Goal: Information Seeking & Learning: Learn about a topic

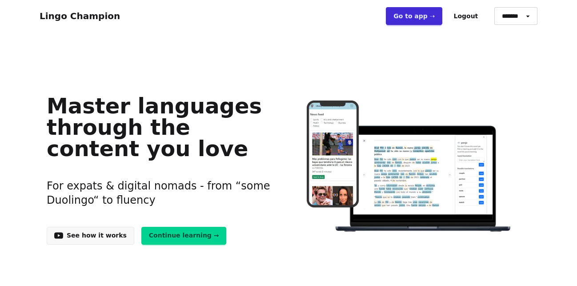
click at [186, 245] on div "Master languages through the content you love For expats & digital nomads - fro…" at bounding box center [289, 167] width 498 height 169
click at [176, 237] on link "Continue learning →" at bounding box center [183, 236] width 85 height 18
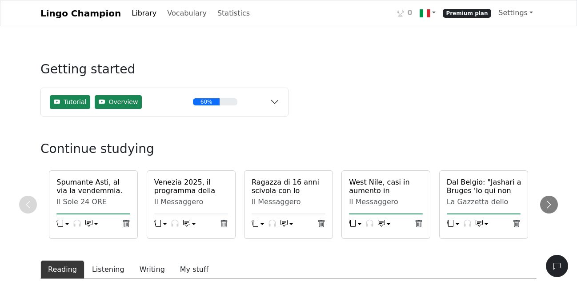
click at [89, 187] on h6 "Spumante Asti, al via la vendemmia. Prevista di qualità ma sparito il mercato r…" at bounding box center [93, 203] width 74 height 51
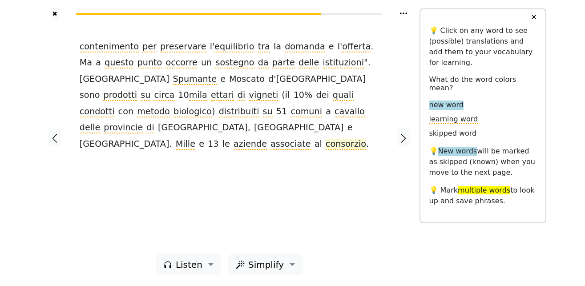
click at [326, 139] on span "consorzio" at bounding box center [346, 144] width 40 height 11
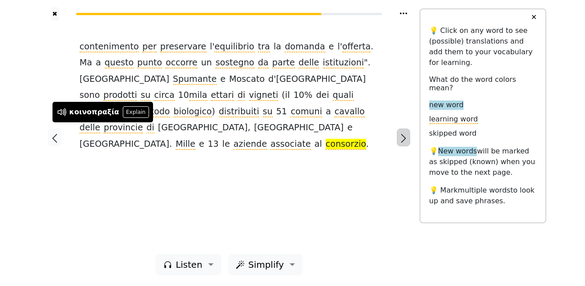
click at [400, 137] on icon "button" at bounding box center [403, 138] width 11 height 11
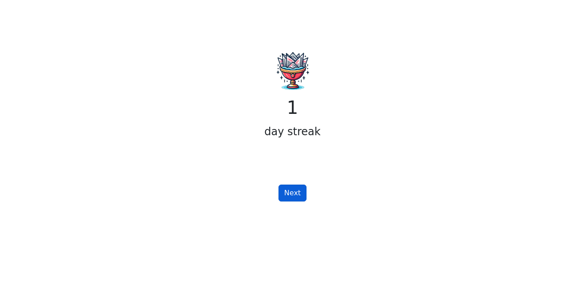
click at [298, 192] on button "Next" at bounding box center [292, 193] width 28 height 17
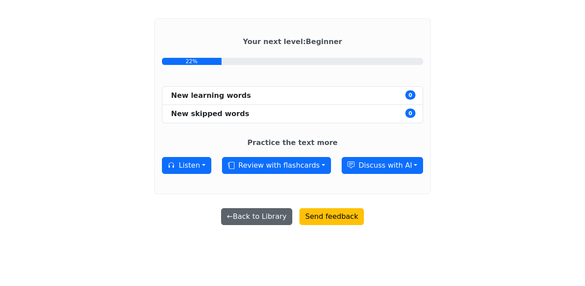
click at [266, 216] on button "← Back to Library" at bounding box center [256, 216] width 71 height 17
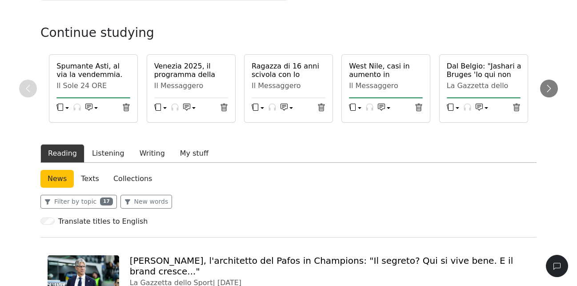
scroll to position [136, 0]
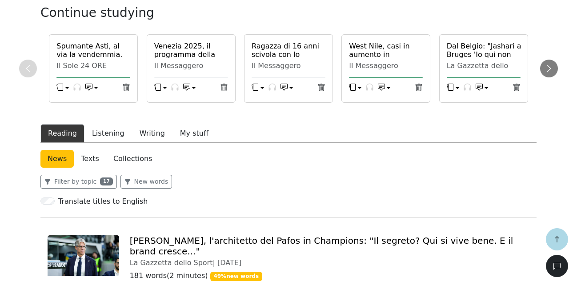
click at [110, 59] on h6 "Spumante Asti, al via la vendemmia. Prevista di qualità ma sparito il mercato r…" at bounding box center [93, 67] width 74 height 51
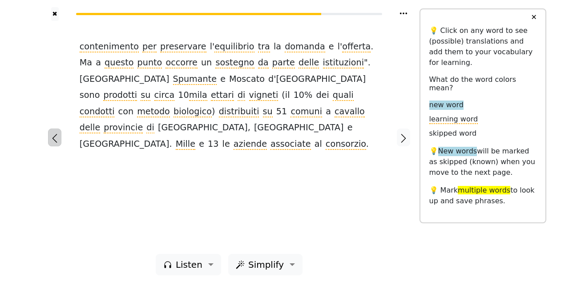
click at [55, 142] on icon "button" at bounding box center [54, 138] width 11 height 11
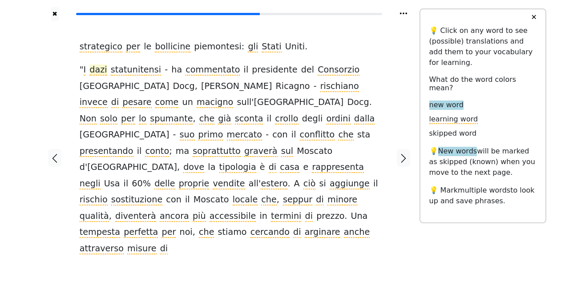
click at [98, 69] on span "dazi" at bounding box center [97, 70] width 17 height 11
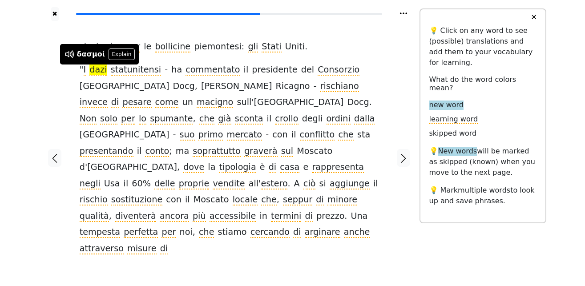
drag, startPoint x: 57, startPoint y: 16, endPoint x: 46, endPoint y: 43, distance: 29.3
click at [56, 16] on button "✖" at bounding box center [55, 14] width 8 height 14
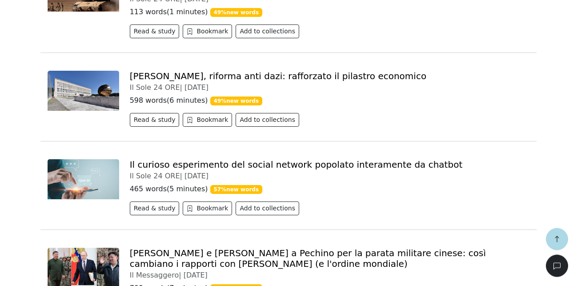
scroll to position [590, 0]
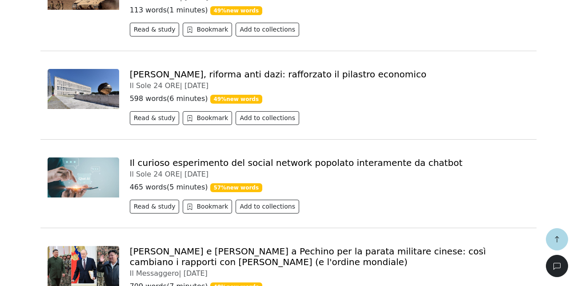
click at [328, 157] on link "Il curioso esperimento del social network popolato interamente da chatbot" at bounding box center [296, 162] width 333 height 11
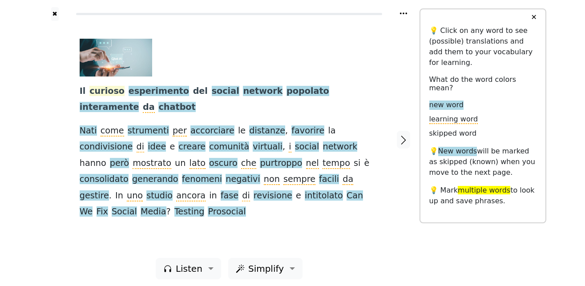
click at [104, 91] on span "curioso" at bounding box center [106, 91] width 35 height 11
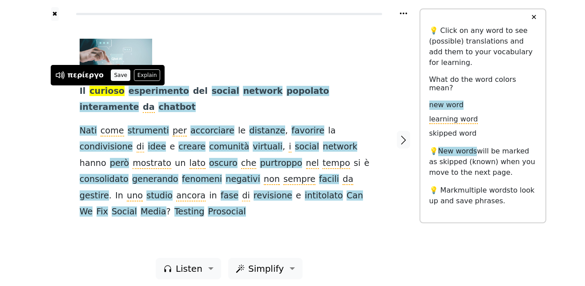
click at [113, 74] on button "Save" at bounding box center [121, 75] width 20 height 12
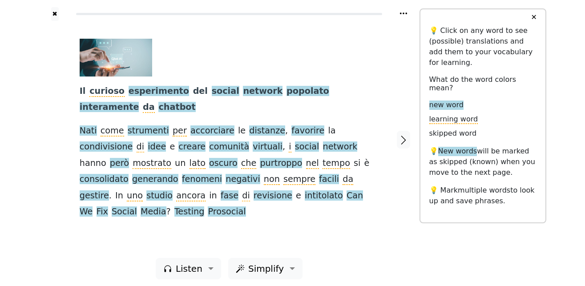
click at [143, 92] on span "esperimento" at bounding box center [159, 91] width 61 height 11
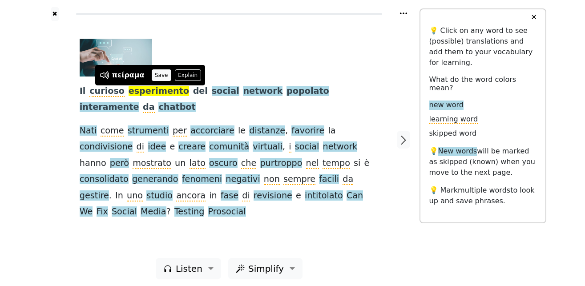
click at [158, 77] on button "Save" at bounding box center [162, 75] width 20 height 12
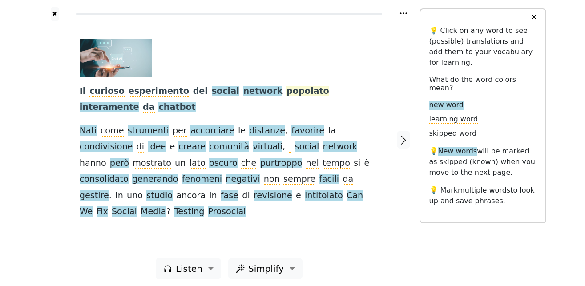
click at [287, 93] on span "popolato" at bounding box center [308, 91] width 43 height 11
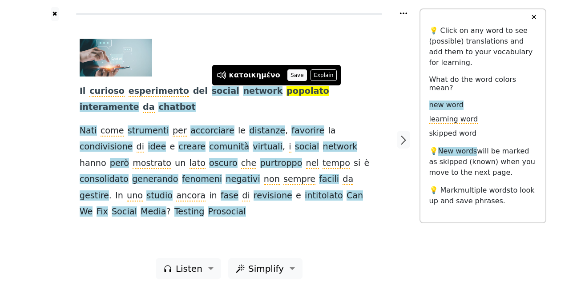
click at [287, 76] on button "Save" at bounding box center [297, 75] width 20 height 12
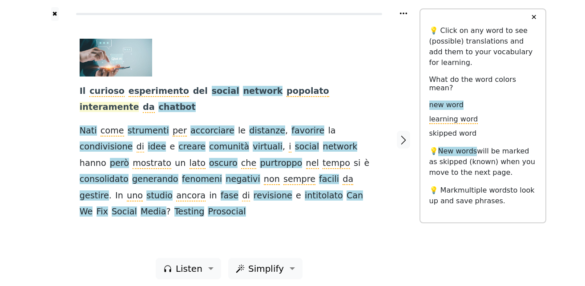
click at [139, 102] on span "interamente" at bounding box center [110, 107] width 60 height 11
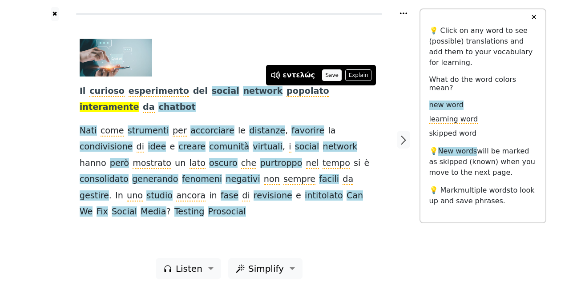
click at [326, 77] on button "Save" at bounding box center [332, 75] width 20 height 12
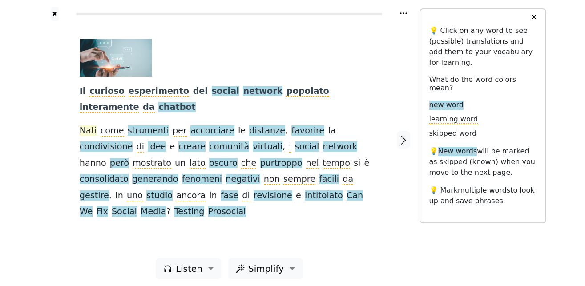
click at [88, 132] on span "Nati" at bounding box center [88, 130] width 17 height 11
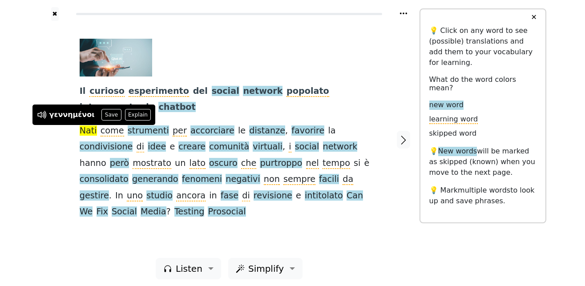
click at [105, 114] on button "Save" at bounding box center [111, 115] width 20 height 12
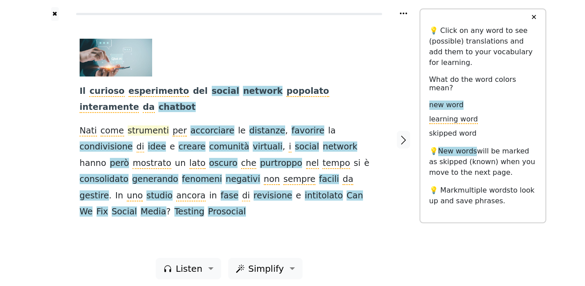
click at [142, 133] on span "strumenti" at bounding box center [148, 130] width 41 height 11
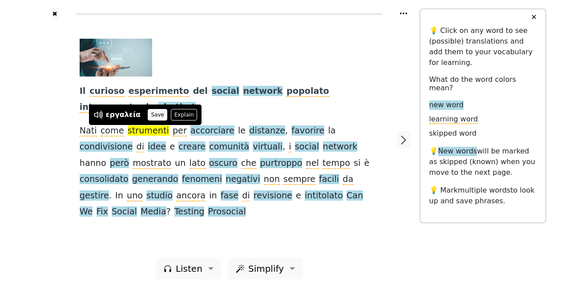
click at [151, 116] on button "Save" at bounding box center [158, 115] width 20 height 12
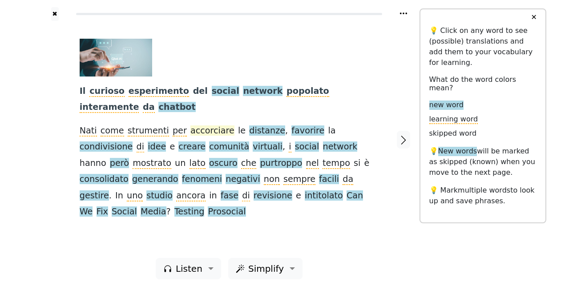
click at [190, 131] on span "accorciare" at bounding box center [212, 130] width 44 height 11
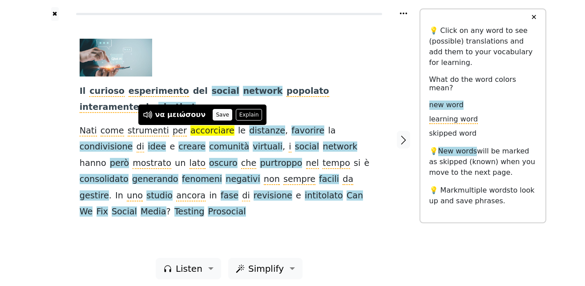
click at [213, 112] on button "Save" at bounding box center [223, 115] width 20 height 12
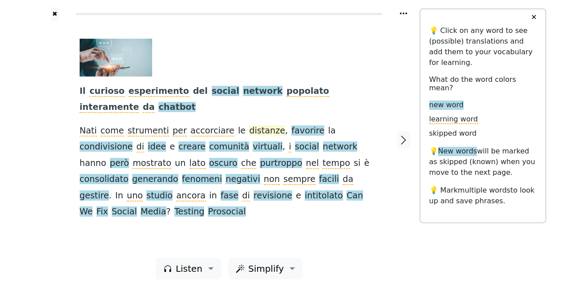
click at [249, 133] on span "distanze" at bounding box center [267, 130] width 36 height 11
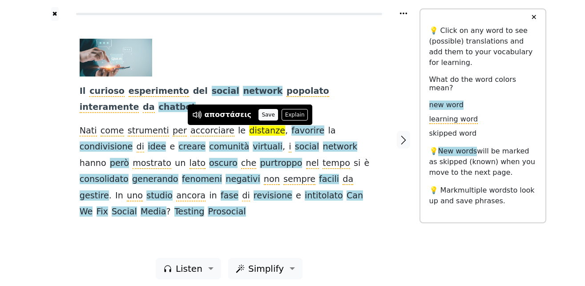
click at [266, 116] on button "Save" at bounding box center [268, 115] width 20 height 12
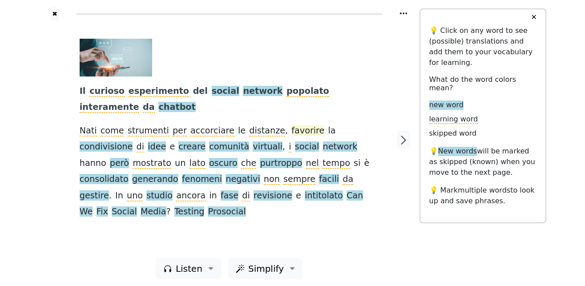
click at [291, 133] on span "favorire" at bounding box center [307, 130] width 33 height 11
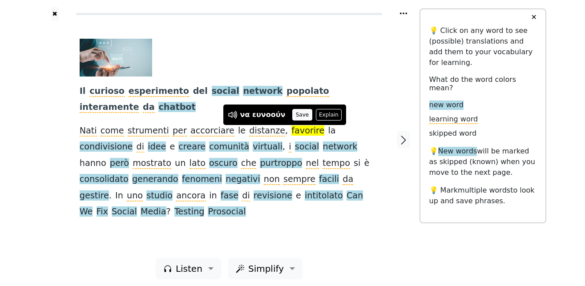
click at [292, 115] on button "Save" at bounding box center [302, 115] width 20 height 12
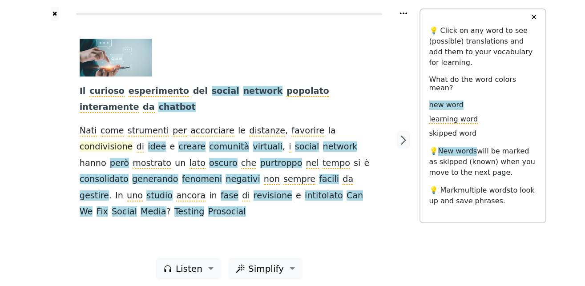
click at [133, 141] on span "condivisione" at bounding box center [106, 146] width 53 height 11
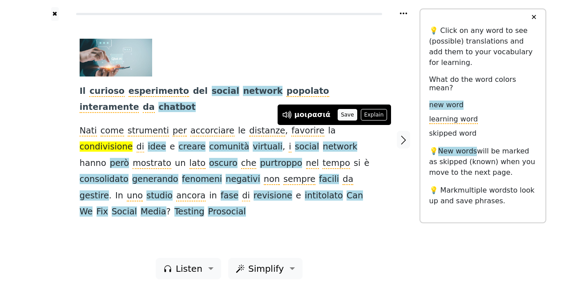
click at [341, 113] on button "Save" at bounding box center [348, 115] width 20 height 12
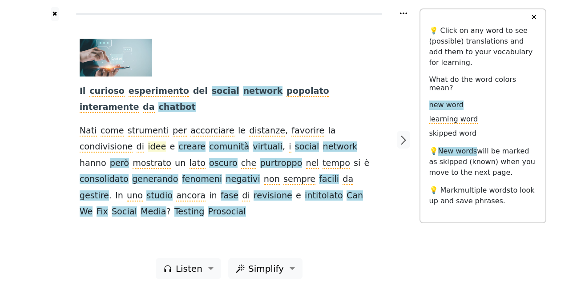
click at [148, 148] on span "idee" at bounding box center [157, 146] width 18 height 11
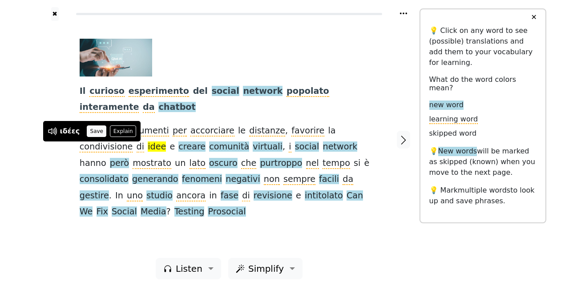
click at [94, 128] on button "Save" at bounding box center [97, 131] width 20 height 12
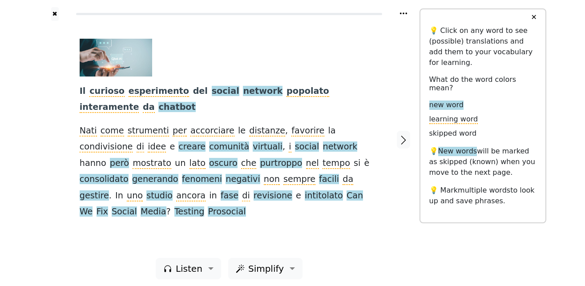
click at [178, 147] on span "creare" at bounding box center [191, 146] width 27 height 11
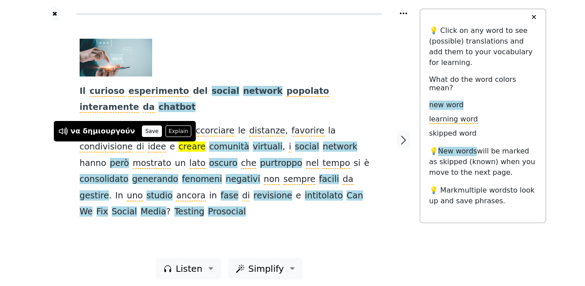
click at [142, 133] on button "Save" at bounding box center [152, 131] width 20 height 12
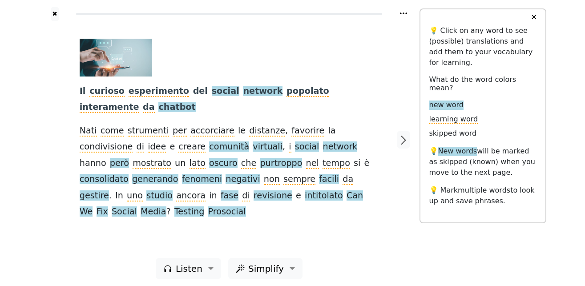
click at [209, 148] on span "comunità" at bounding box center [229, 146] width 40 height 11
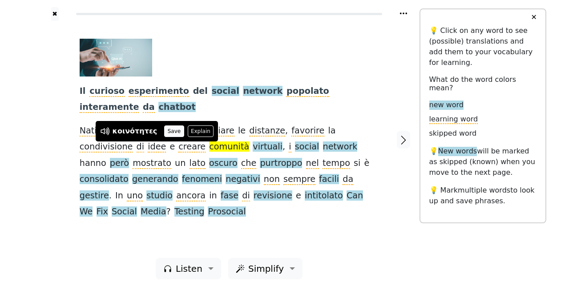
click at [169, 133] on button "Save" at bounding box center [174, 131] width 20 height 12
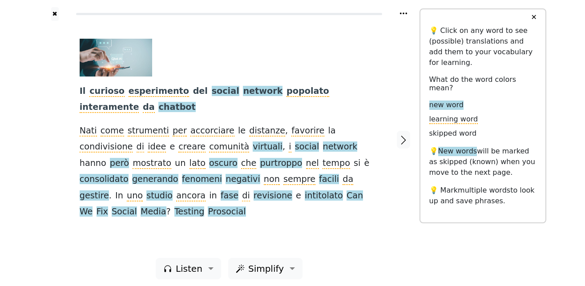
click at [253, 148] on span "virtuali" at bounding box center [268, 146] width 30 height 11
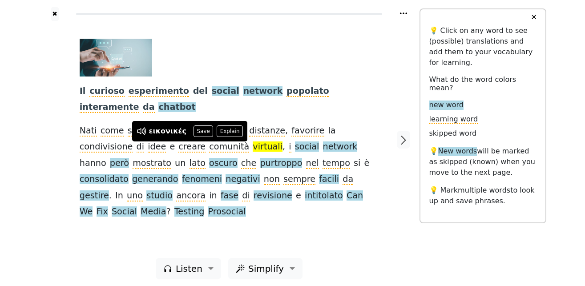
drag, startPoint x: 199, startPoint y: 130, endPoint x: 178, endPoint y: 139, distance: 22.7
click at [198, 130] on button "Save" at bounding box center [204, 131] width 20 height 12
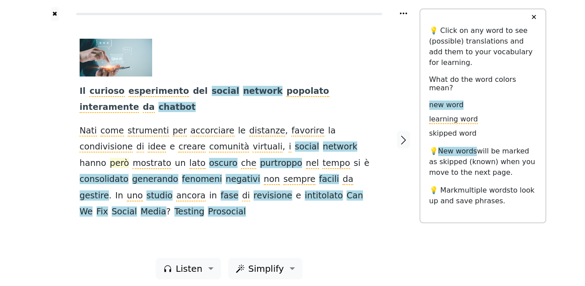
click at [129, 158] on span "però" at bounding box center [119, 163] width 19 height 11
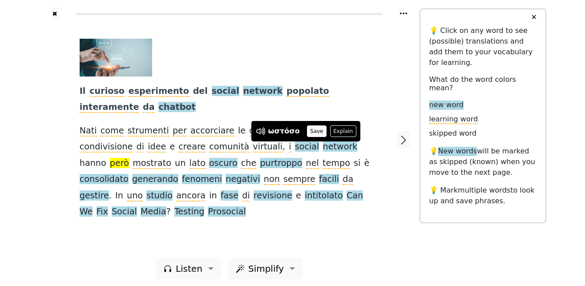
click at [308, 133] on button "Save" at bounding box center [317, 131] width 20 height 12
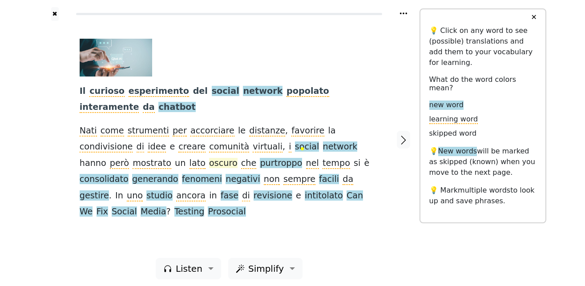
click at [209, 161] on span "oscuro" at bounding box center [223, 163] width 28 height 11
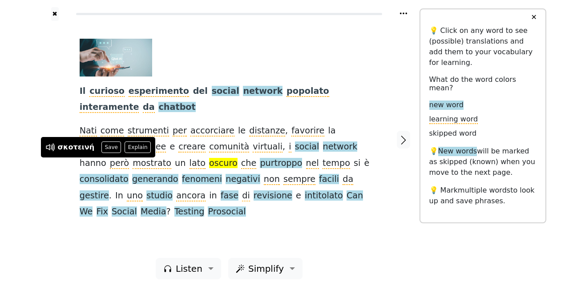
drag, startPoint x: 109, startPoint y: 145, endPoint x: 105, endPoint y: 147, distance: 5.6
click at [108, 145] on button "Save" at bounding box center [111, 147] width 20 height 12
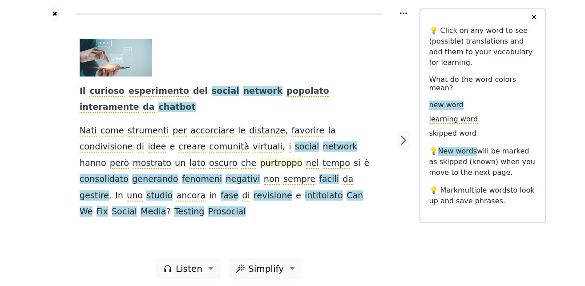
click at [260, 169] on span "purtroppo" at bounding box center [281, 163] width 42 height 11
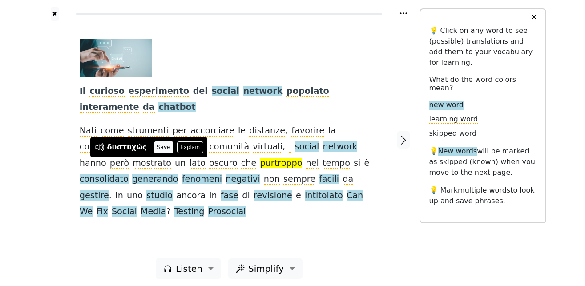
click at [157, 146] on button "Save" at bounding box center [164, 147] width 20 height 12
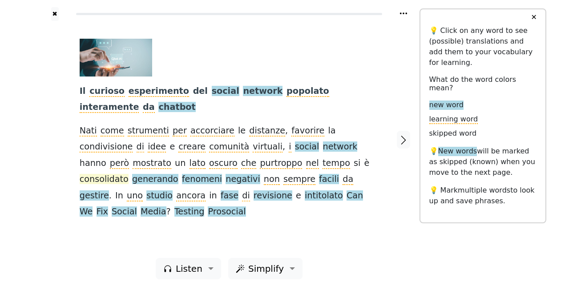
click at [129, 174] on span "consolidato" at bounding box center [104, 179] width 49 height 11
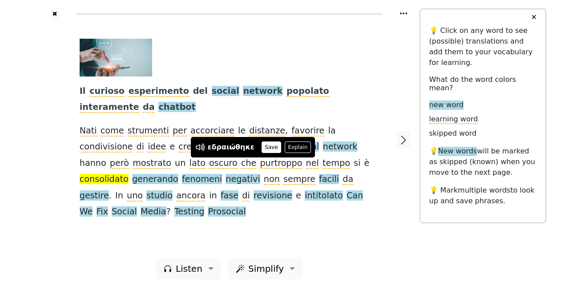
click at [269, 149] on button "Save" at bounding box center [272, 147] width 20 height 12
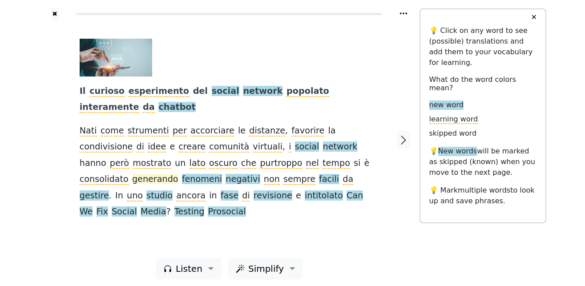
click at [178, 174] on span "generando" at bounding box center [155, 179] width 46 height 11
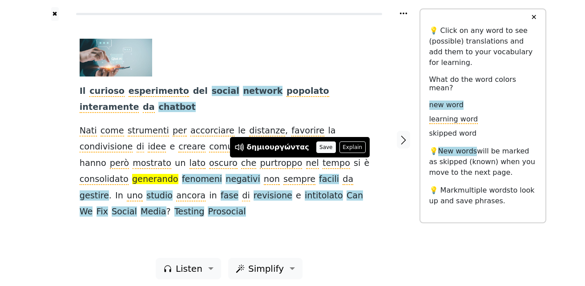
click at [316, 146] on button "Save" at bounding box center [326, 147] width 20 height 12
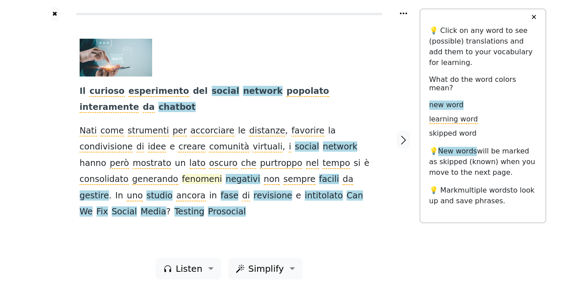
drag, startPoint x: 327, startPoint y: 161, endPoint x: 343, endPoint y: 167, distance: 17.4
click at [222, 174] on span "fenomeni" at bounding box center [202, 179] width 40 height 11
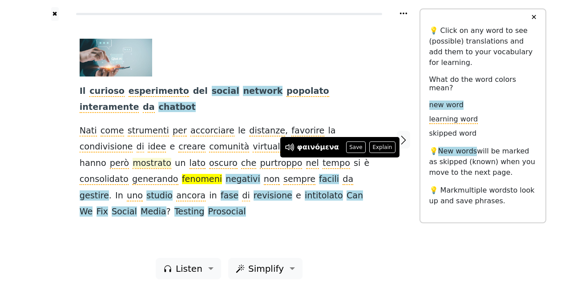
drag, startPoint x: 352, startPoint y: 147, endPoint x: 321, endPoint y: 150, distance: 30.8
click at [351, 148] on button "Save" at bounding box center [356, 147] width 20 height 12
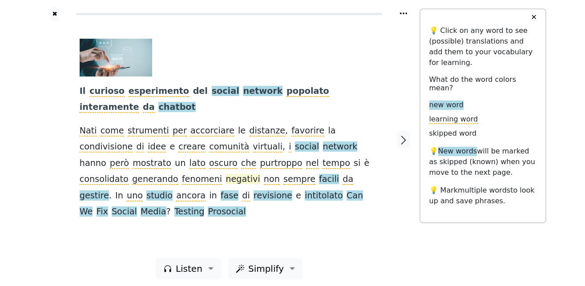
click at [226, 185] on span "negativi" at bounding box center [243, 179] width 34 height 11
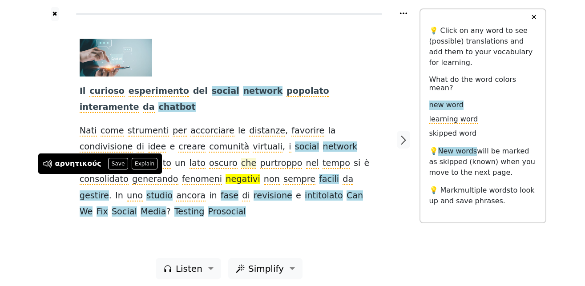
click at [115, 164] on button "Save" at bounding box center [118, 164] width 20 height 12
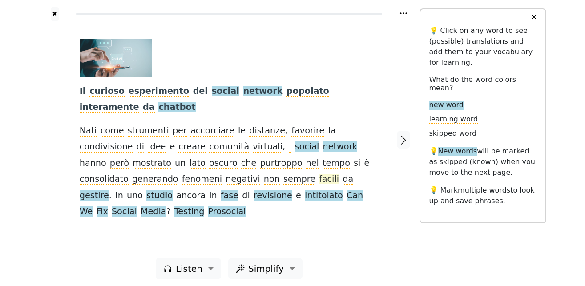
click at [319, 183] on span "facili" at bounding box center [329, 179] width 20 height 11
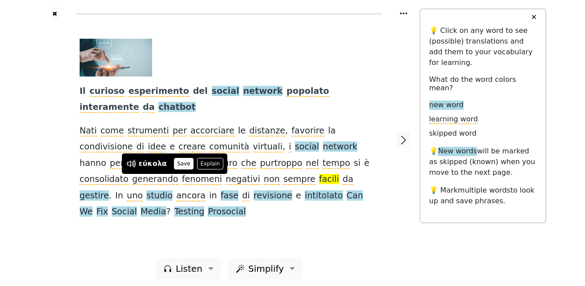
click at [181, 165] on button "Save" at bounding box center [184, 164] width 20 height 12
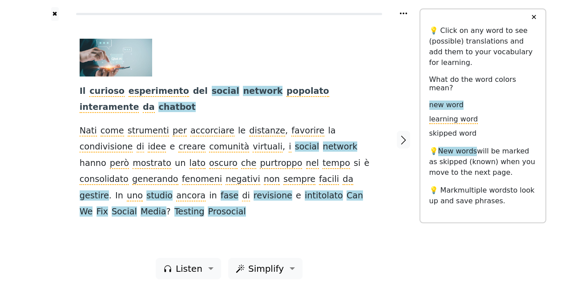
click at [109, 190] on span "gestire" at bounding box center [94, 195] width 29 height 11
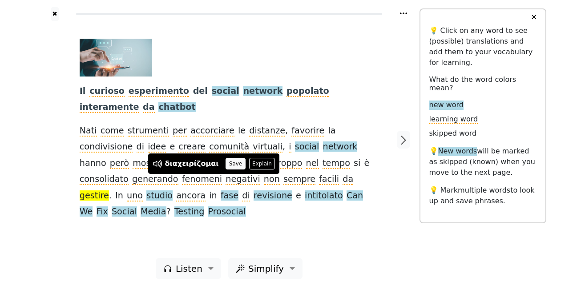
click at [226, 164] on button "Save" at bounding box center [236, 164] width 20 height 12
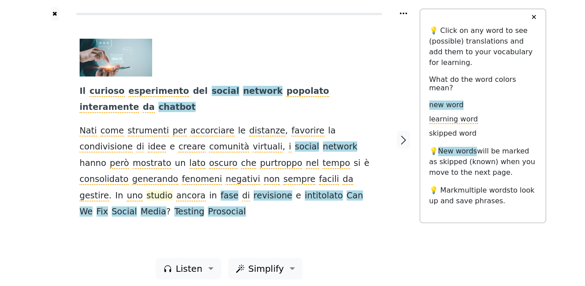
click at [173, 190] on span "studio" at bounding box center [159, 195] width 26 height 11
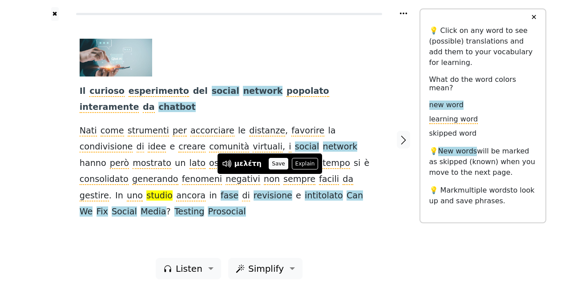
click at [272, 166] on button "Save" at bounding box center [279, 164] width 20 height 12
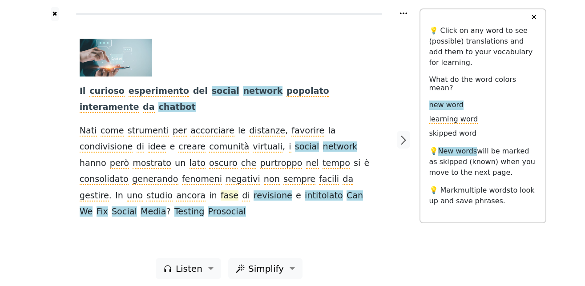
click at [238, 190] on span "fase" at bounding box center [230, 195] width 18 height 11
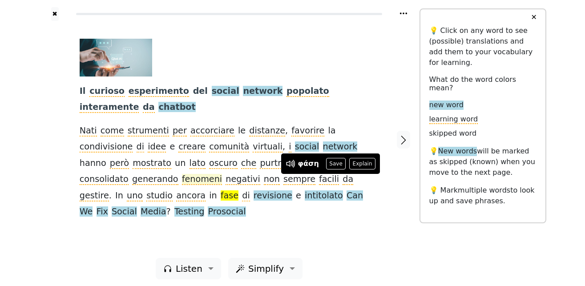
drag, startPoint x: 334, startPoint y: 166, endPoint x: 322, endPoint y: 168, distance: 12.6
click at [334, 166] on button "Save" at bounding box center [336, 164] width 20 height 12
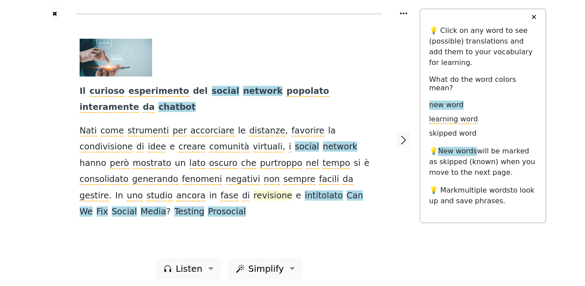
click at [254, 199] on span "revisione" at bounding box center [273, 195] width 39 height 11
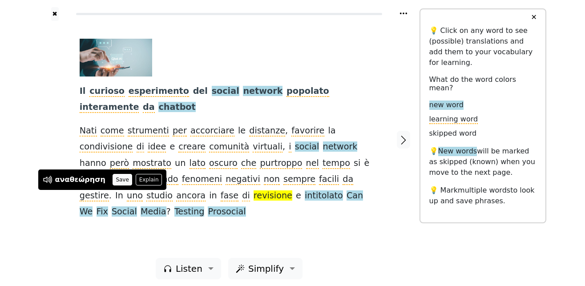
click at [119, 182] on button "Save" at bounding box center [123, 180] width 20 height 12
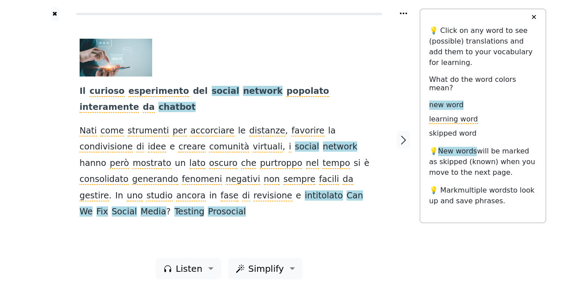
click at [305, 195] on span "intitolato" at bounding box center [324, 195] width 38 height 11
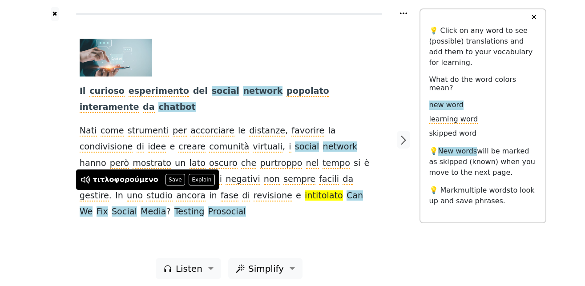
click at [165, 180] on button "Save" at bounding box center [175, 180] width 20 height 12
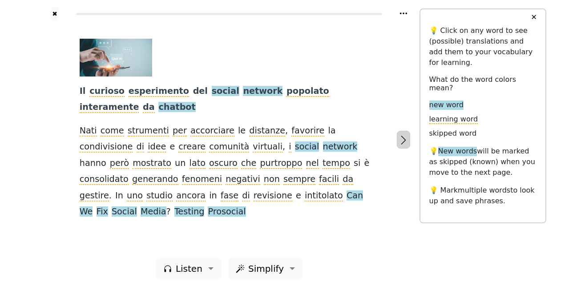
click at [402, 140] on icon "button" at bounding box center [403, 140] width 11 height 11
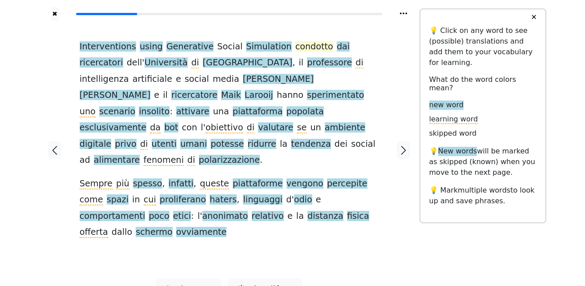
click at [295, 48] on span "condotto" at bounding box center [314, 46] width 38 height 11
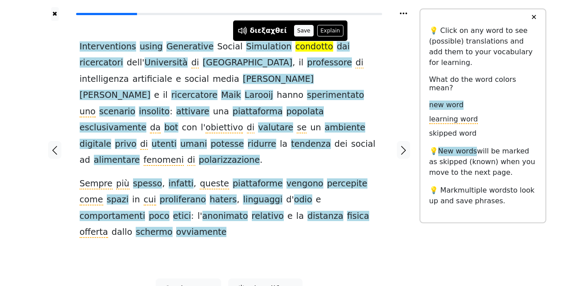
click at [297, 31] on button "Save" at bounding box center [304, 31] width 20 height 12
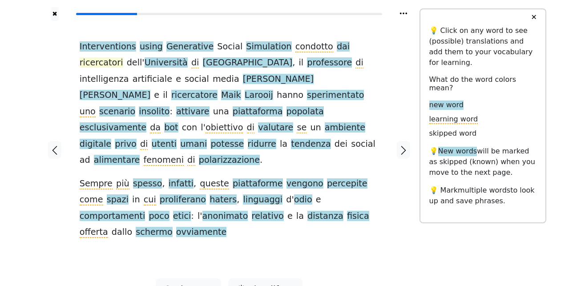
click at [123, 57] on span "ricercatori" at bounding box center [102, 62] width 44 height 11
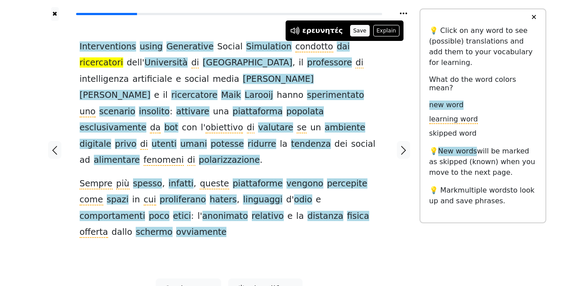
click at [350, 35] on button "Save" at bounding box center [360, 31] width 20 height 12
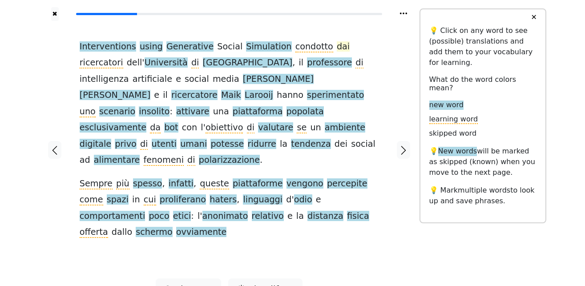
click at [337, 45] on span "dai" at bounding box center [343, 46] width 13 height 11
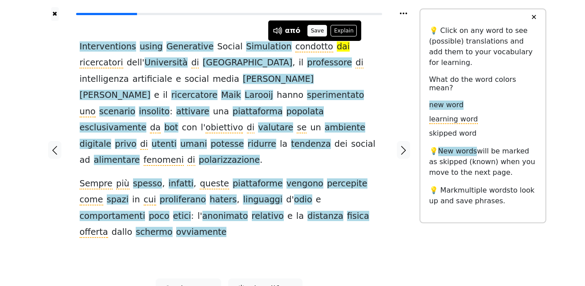
click at [314, 32] on button "Save" at bounding box center [317, 31] width 20 height 12
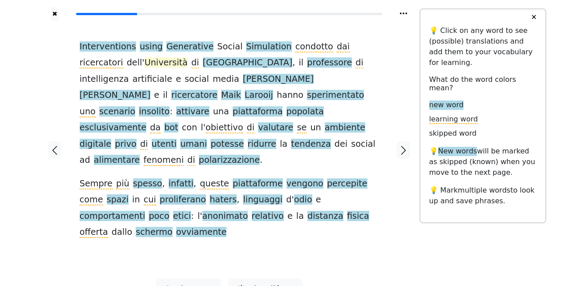
click at [145, 63] on span "Università" at bounding box center [166, 62] width 43 height 11
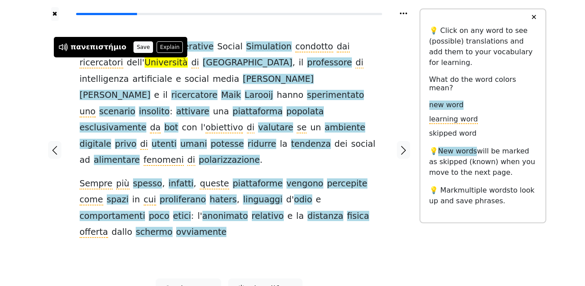
click at [133, 49] on button "Save" at bounding box center [143, 47] width 20 height 12
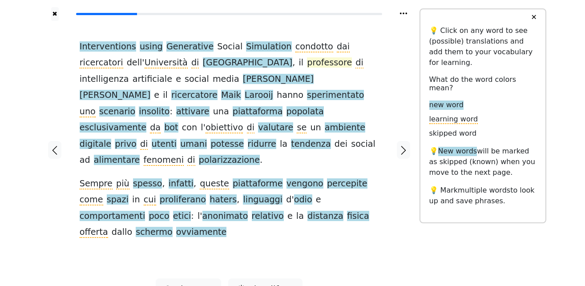
click at [307, 66] on span "professore" at bounding box center [329, 62] width 45 height 11
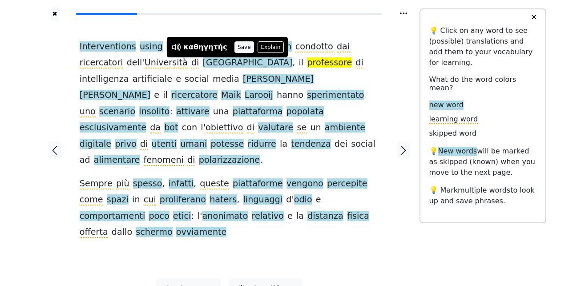
click at [234, 48] on button "Save" at bounding box center [244, 47] width 20 height 12
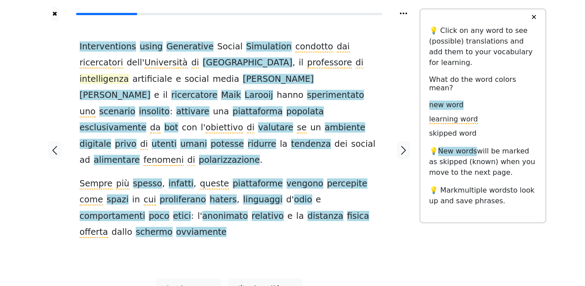
click at [129, 74] on span "intelligenza" at bounding box center [104, 79] width 49 height 11
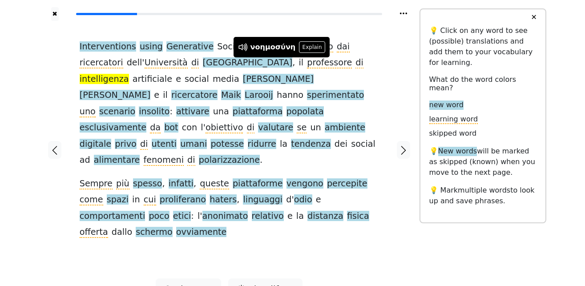
click at [56, 89] on div at bounding box center [55, 150] width 32 height 258
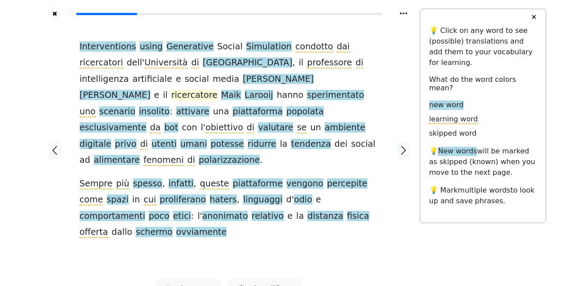
click at [191, 90] on span "ricercatore" at bounding box center [194, 95] width 46 height 11
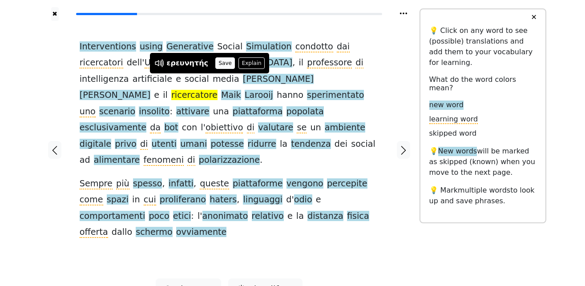
click at [221, 65] on button "Save" at bounding box center [225, 63] width 20 height 12
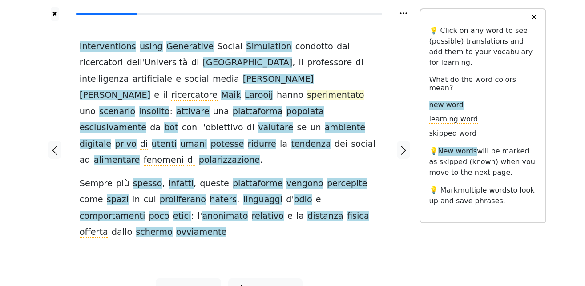
click at [315, 90] on span "sperimentato" at bounding box center [335, 95] width 57 height 11
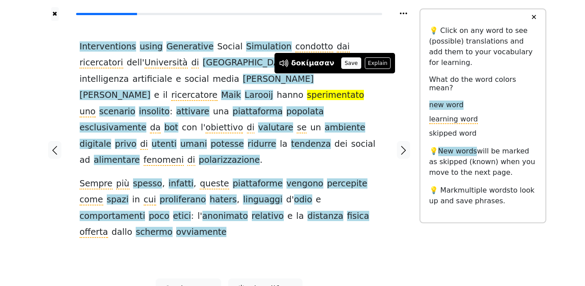
click at [346, 64] on button "Save" at bounding box center [351, 63] width 20 height 12
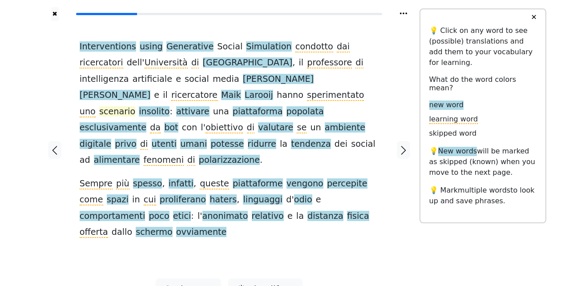
click at [105, 106] on span "scenario" at bounding box center [117, 111] width 36 height 11
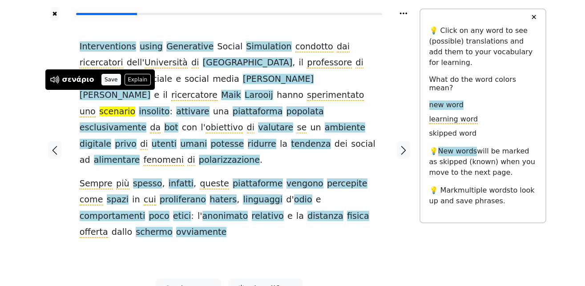
click at [103, 83] on button "Save" at bounding box center [111, 80] width 20 height 12
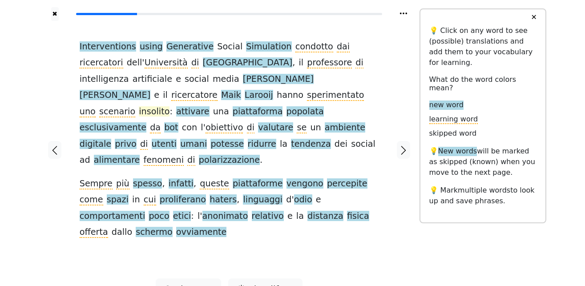
click at [139, 106] on span "insolito" at bounding box center [154, 111] width 31 height 11
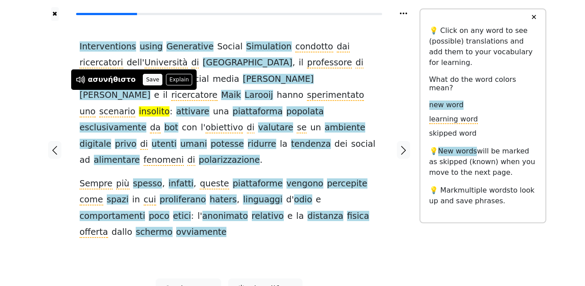
click at [144, 81] on button "Save" at bounding box center [153, 80] width 20 height 12
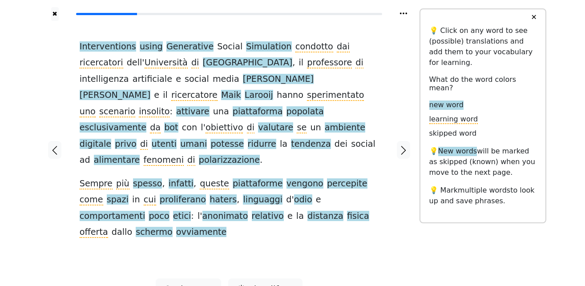
click at [176, 106] on span "attivare" at bounding box center [192, 111] width 33 height 11
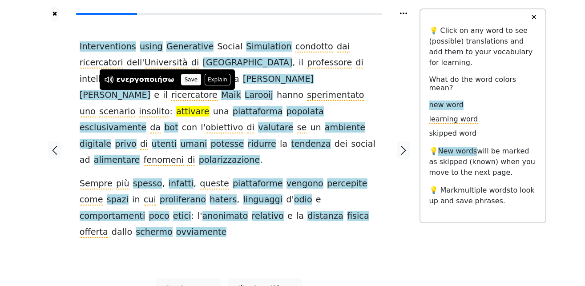
click at [181, 80] on button "Save" at bounding box center [191, 80] width 20 height 12
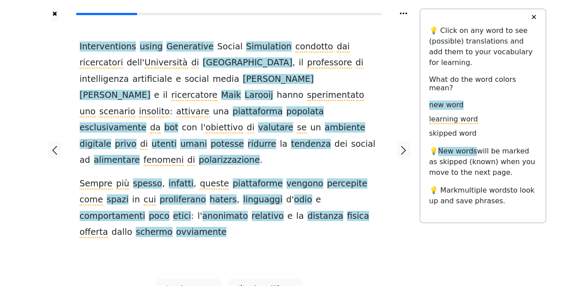
click at [233, 106] on span "piattaforma" at bounding box center [258, 111] width 50 height 11
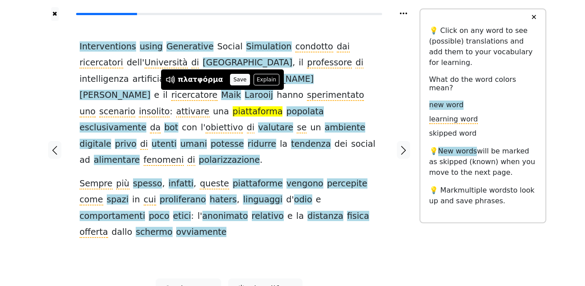
click at [233, 80] on button "Save" at bounding box center [240, 80] width 20 height 12
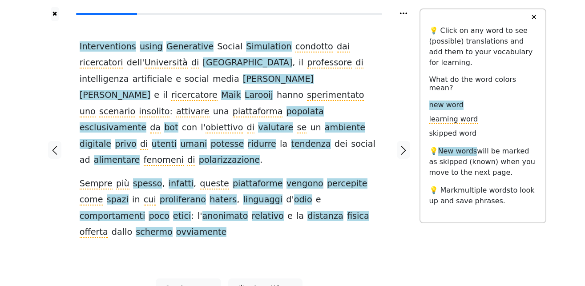
click at [287, 106] on span "popolata" at bounding box center [305, 111] width 37 height 11
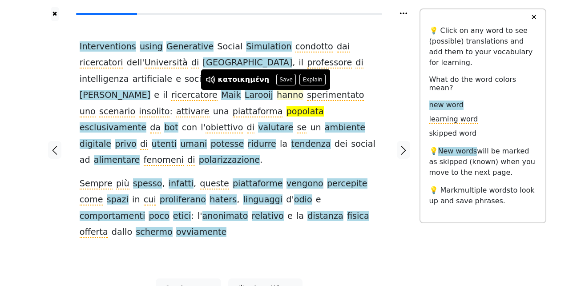
drag, startPoint x: 274, startPoint y: 77, endPoint x: 280, endPoint y: 83, distance: 7.9
click at [276, 78] on button "Save" at bounding box center [286, 80] width 20 height 12
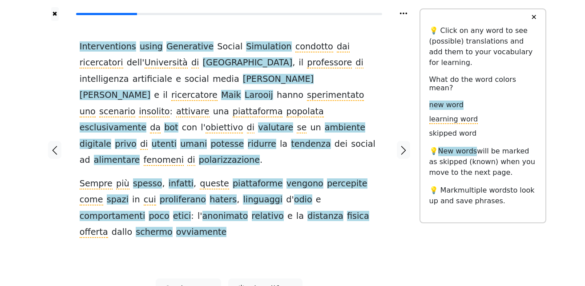
click at [146, 122] on span "esclusivamente" at bounding box center [113, 127] width 67 height 11
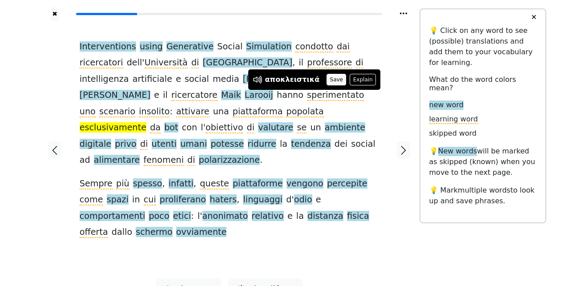
click at [333, 81] on button "Save" at bounding box center [337, 80] width 20 height 12
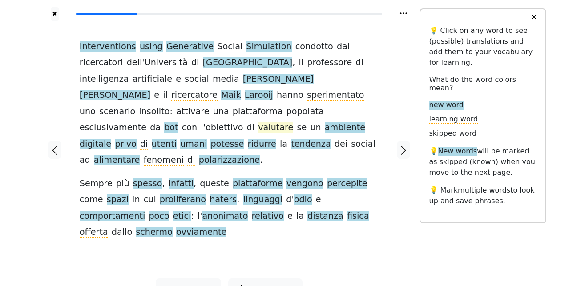
click at [258, 122] on span "valutare" at bounding box center [275, 127] width 35 height 11
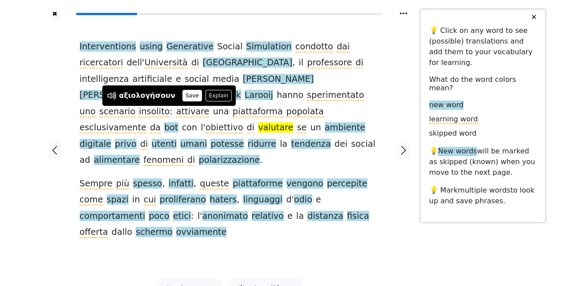
click at [182, 96] on button "Save" at bounding box center [192, 96] width 20 height 12
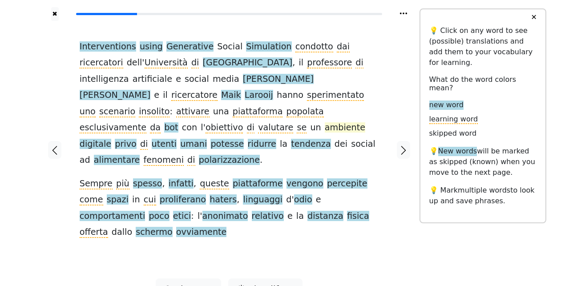
drag, startPoint x: 209, startPoint y: 107, endPoint x: 218, endPoint y: 110, distance: 9.8
click at [325, 122] on span "ambiente" at bounding box center [345, 127] width 40 height 11
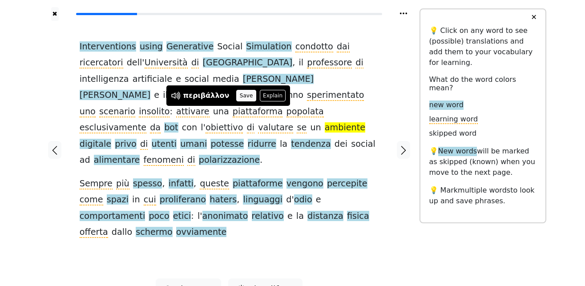
click at [244, 97] on button "Save" at bounding box center [246, 96] width 20 height 12
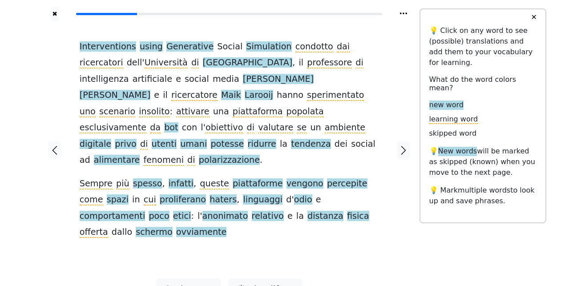
click at [111, 139] on span "digitale" at bounding box center [96, 144] width 32 height 11
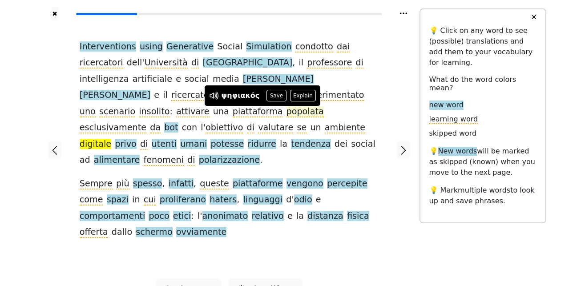
click at [274, 95] on button "Save" at bounding box center [276, 96] width 20 height 12
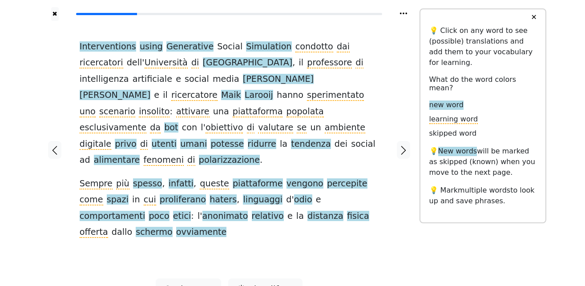
click at [137, 139] on span "privo" at bounding box center [126, 144] width 22 height 11
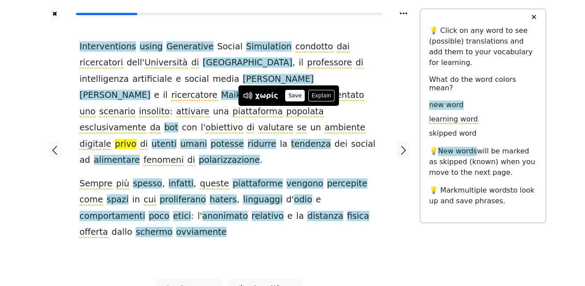
click at [295, 97] on button "Save" at bounding box center [295, 96] width 20 height 12
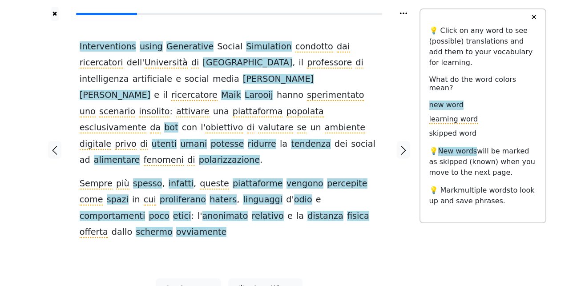
click at [177, 139] on span "utenti" at bounding box center [164, 144] width 25 height 11
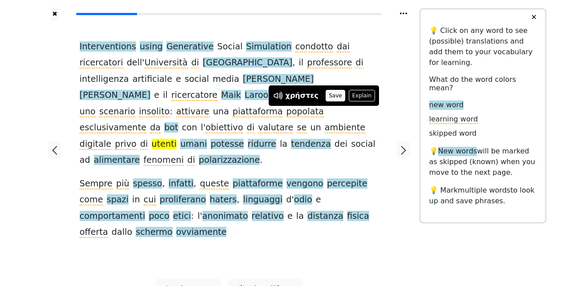
click at [328, 96] on button "Save" at bounding box center [336, 96] width 20 height 12
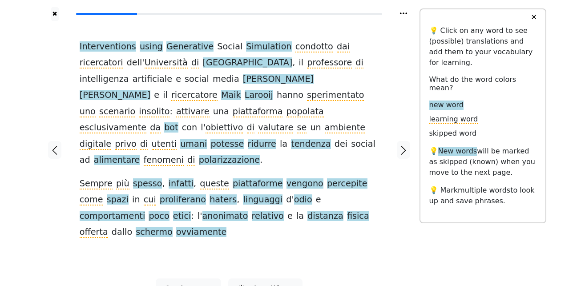
click at [207, 139] on span "umani" at bounding box center [193, 144] width 27 height 11
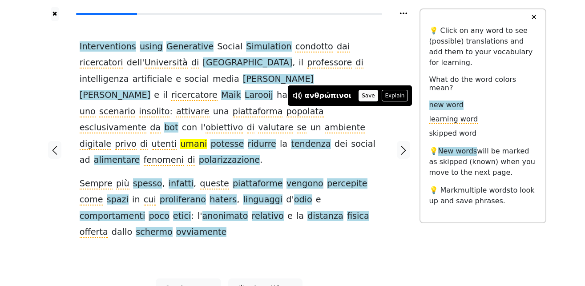
click at [359, 98] on button "Save" at bounding box center [369, 96] width 20 height 12
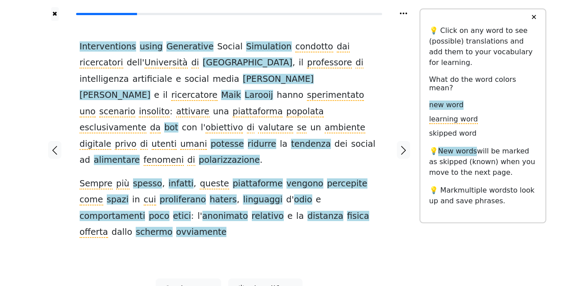
click at [210, 139] on span "potesse" at bounding box center [226, 144] width 33 height 11
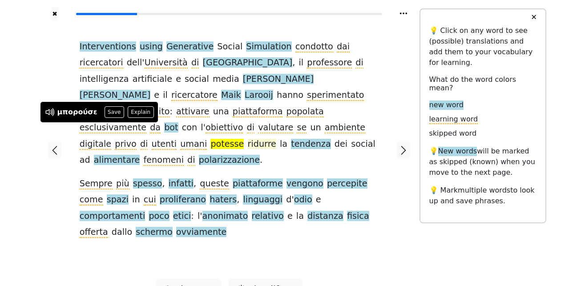
drag, startPoint x: 116, startPoint y: 114, endPoint x: 123, endPoint y: 126, distance: 14.3
click at [115, 114] on button "Save" at bounding box center [115, 112] width 20 height 12
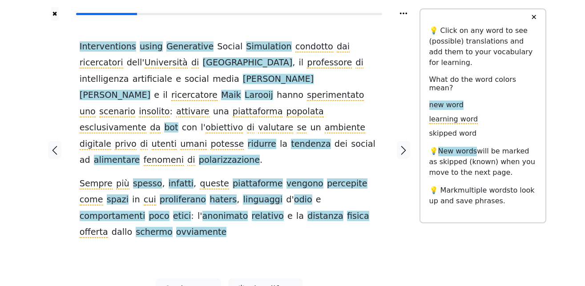
click at [248, 139] on span "ridurre" at bounding box center [262, 144] width 28 height 11
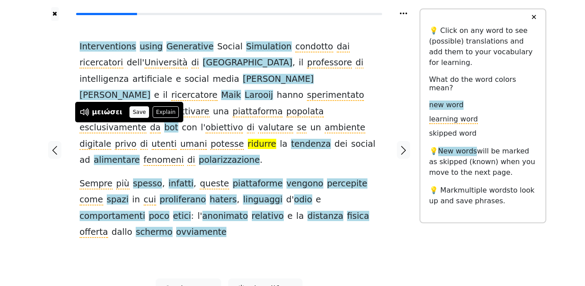
click at [133, 112] on button "Save" at bounding box center [139, 112] width 20 height 12
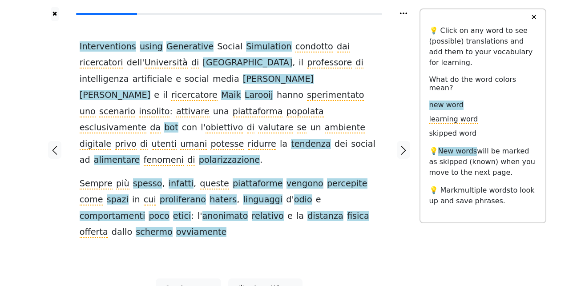
click at [291, 139] on span "tendenza" at bounding box center [311, 144] width 40 height 11
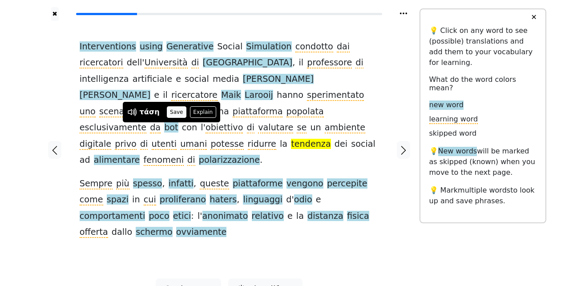
click at [174, 113] on button "Save" at bounding box center [177, 112] width 20 height 12
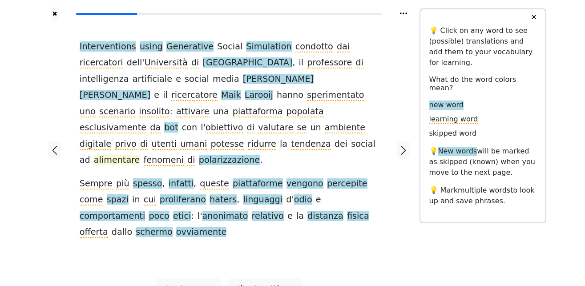
click at [140, 155] on span "alimentare" at bounding box center [117, 160] width 46 height 11
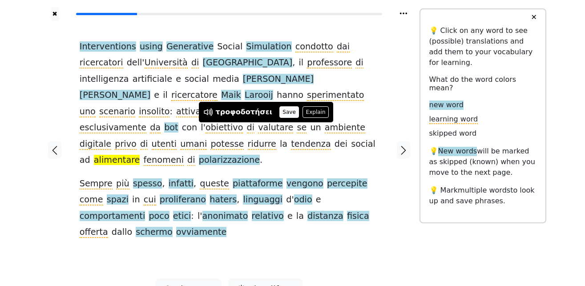
click at [279, 109] on button "Save" at bounding box center [289, 112] width 20 height 12
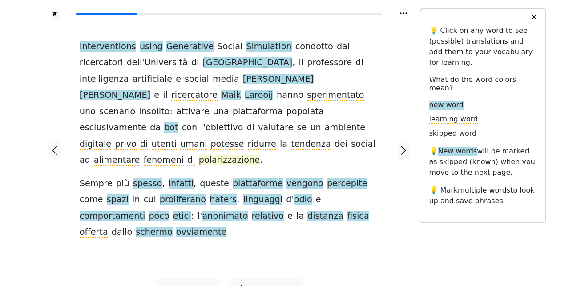
click at [199, 155] on span "polarizzazione" at bounding box center [229, 160] width 61 height 11
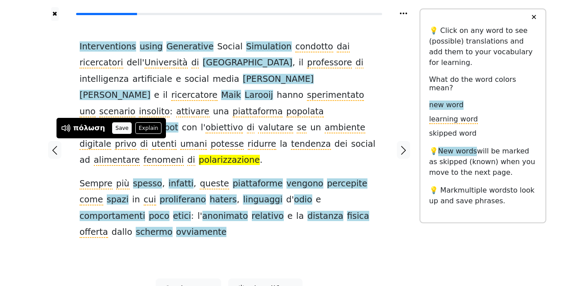
click at [125, 129] on button "Save" at bounding box center [122, 128] width 20 height 12
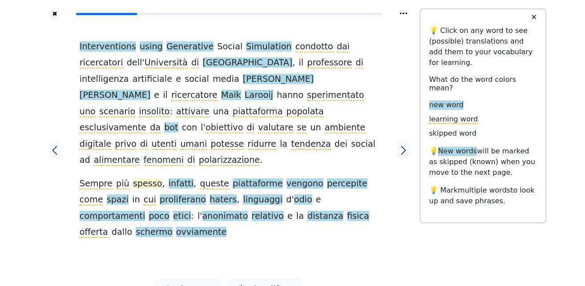
click at [134, 178] on span "spesso" at bounding box center [147, 183] width 29 height 11
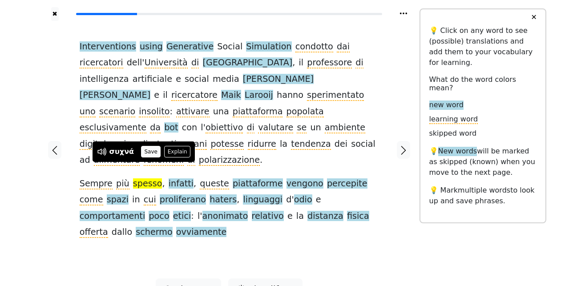
click at [145, 153] on button "Save" at bounding box center [151, 152] width 20 height 12
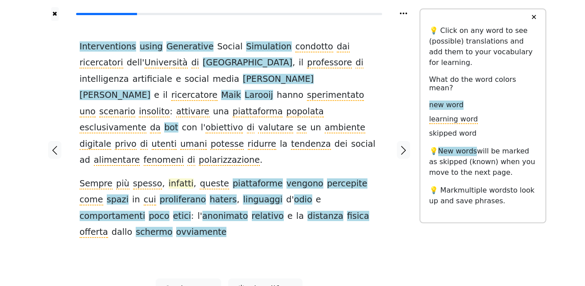
click at [169, 178] on span "infatti" at bounding box center [181, 183] width 25 height 11
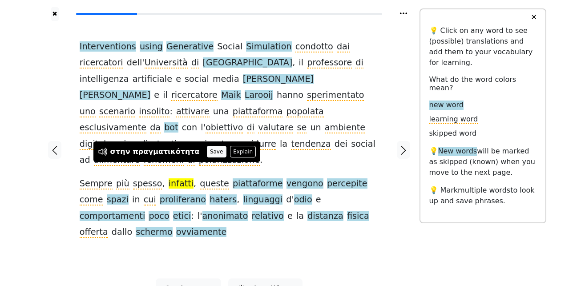
click at [207, 152] on button "Save" at bounding box center [217, 152] width 20 height 12
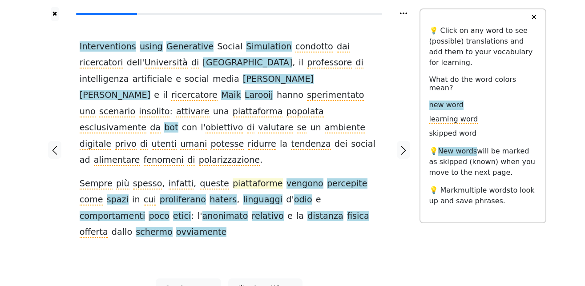
click at [246, 178] on span "piattaforme" at bounding box center [258, 183] width 50 height 11
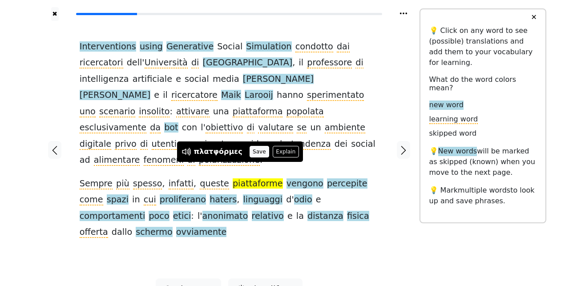
click at [259, 150] on button "Save" at bounding box center [260, 152] width 20 height 12
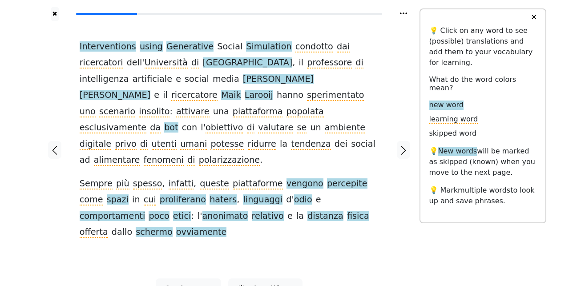
click at [287, 178] on span "vengono" at bounding box center [305, 183] width 37 height 11
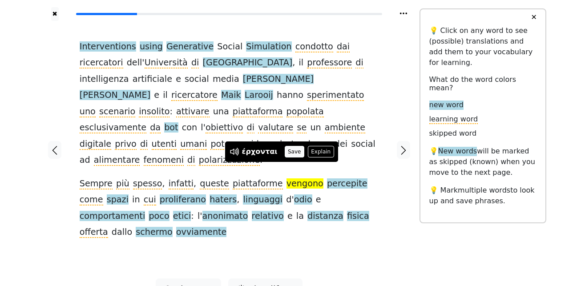
click at [286, 150] on button "Save" at bounding box center [295, 152] width 20 height 12
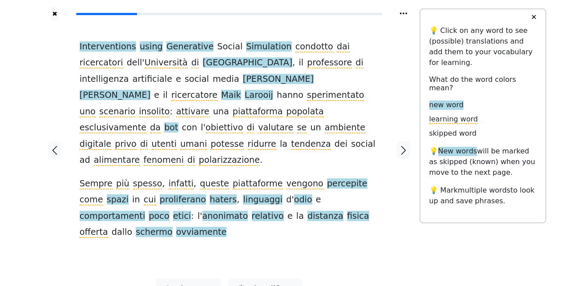
click at [327, 178] on span "percepite" at bounding box center [347, 183] width 40 height 11
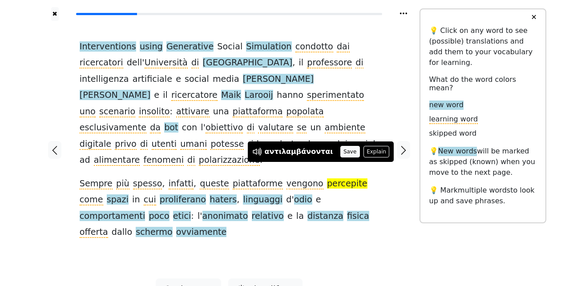
click at [342, 151] on button "Save" at bounding box center [350, 152] width 20 height 12
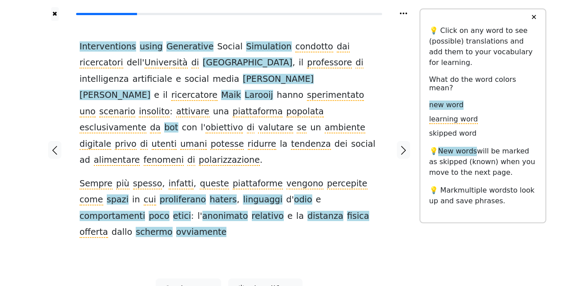
click at [129, 194] on span "spazi" at bounding box center [118, 199] width 22 height 11
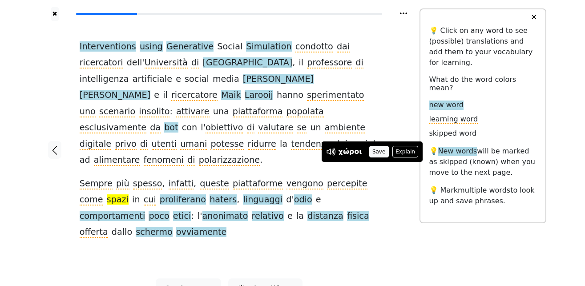
click at [373, 154] on button "Save" at bounding box center [379, 152] width 20 height 12
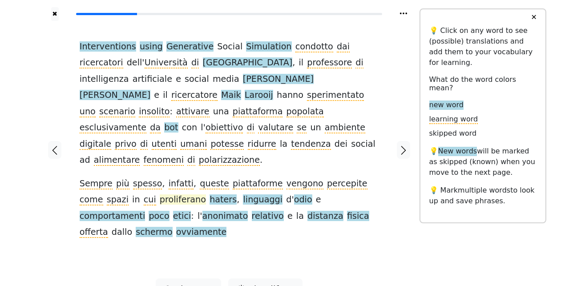
click at [160, 194] on span "proliferano" at bounding box center [183, 199] width 46 height 11
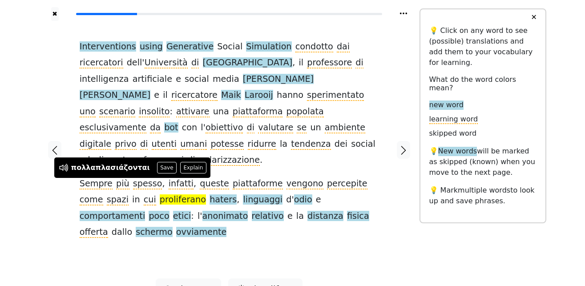
click at [157, 168] on button "Save" at bounding box center [167, 168] width 20 height 12
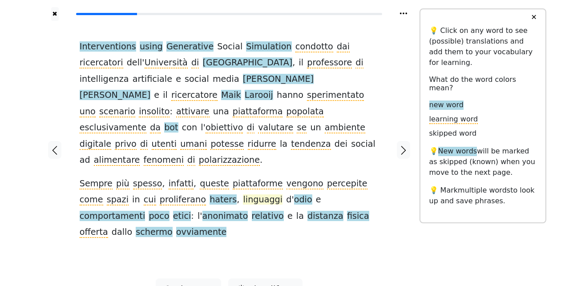
click at [243, 194] on span "linguaggi" at bounding box center [263, 199] width 40 height 11
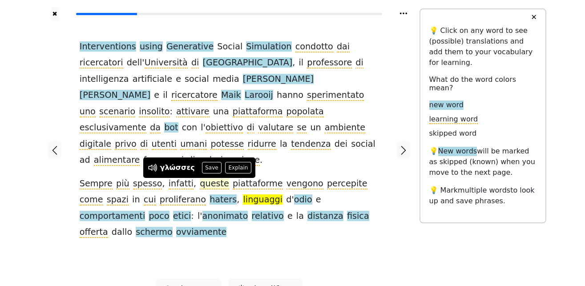
click at [207, 169] on button "Save" at bounding box center [212, 168] width 20 height 12
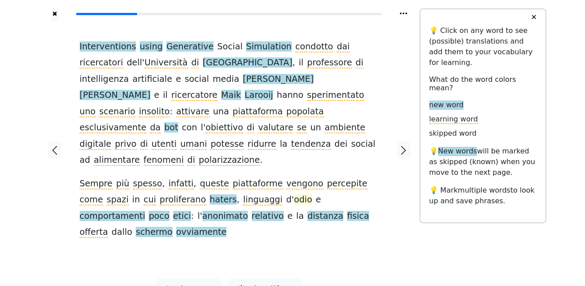
click at [294, 194] on span "odio" at bounding box center [303, 199] width 18 height 11
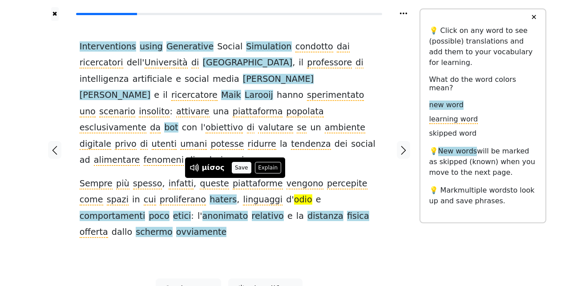
click at [238, 166] on button "Save" at bounding box center [242, 168] width 20 height 12
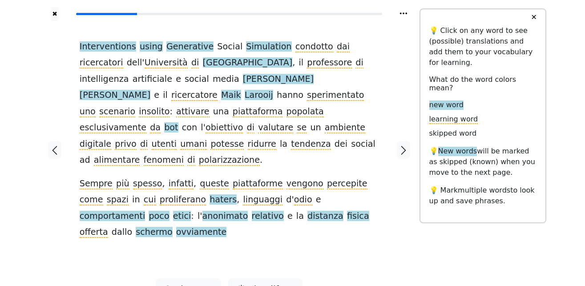
click at [145, 211] on span "comportamenti" at bounding box center [113, 216] width 66 height 11
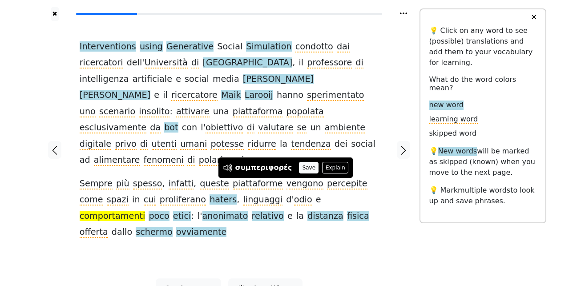
click at [299, 170] on button "Save" at bounding box center [309, 168] width 20 height 12
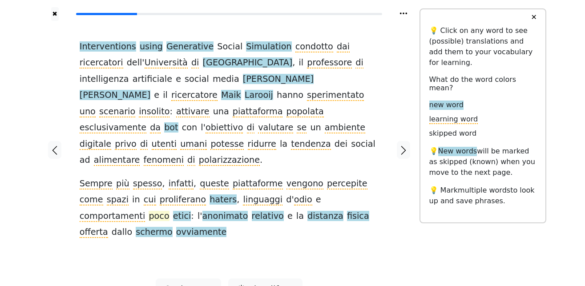
click at [169, 211] on span "poco" at bounding box center [159, 216] width 20 height 11
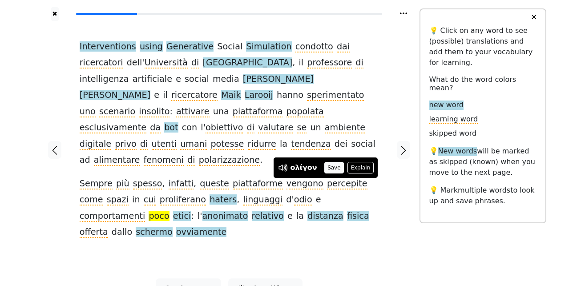
click at [328, 169] on button "Save" at bounding box center [334, 168] width 20 height 12
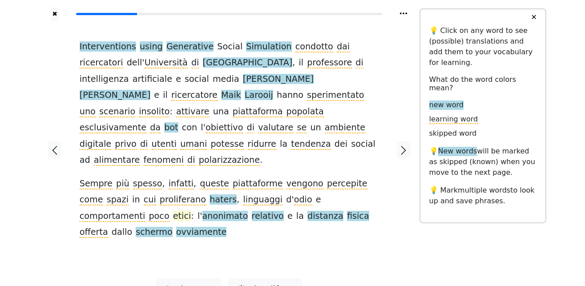
click at [191, 211] on span "etici" at bounding box center [182, 216] width 18 height 11
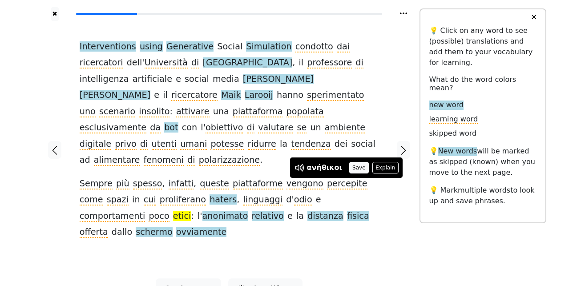
click at [350, 172] on button "Save" at bounding box center [359, 168] width 20 height 12
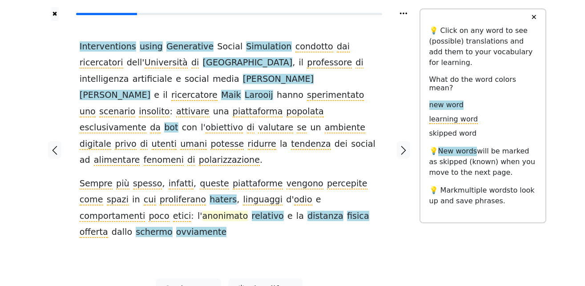
click at [202, 211] on span "anonimato" at bounding box center [225, 216] width 46 height 11
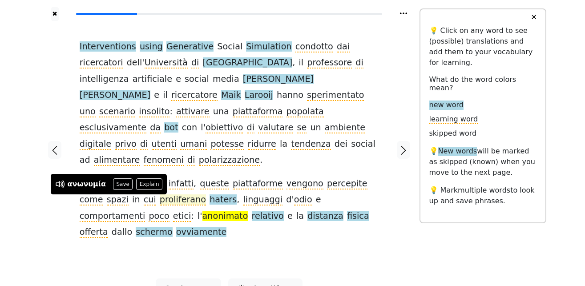
drag, startPoint x: 119, startPoint y: 182, endPoint x: 113, endPoint y: 185, distance: 7.2
click at [119, 181] on button "Save" at bounding box center [123, 184] width 20 height 12
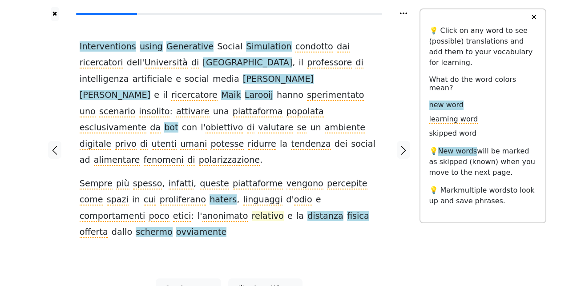
click at [252, 211] on span "relativo" at bounding box center [268, 216] width 32 height 11
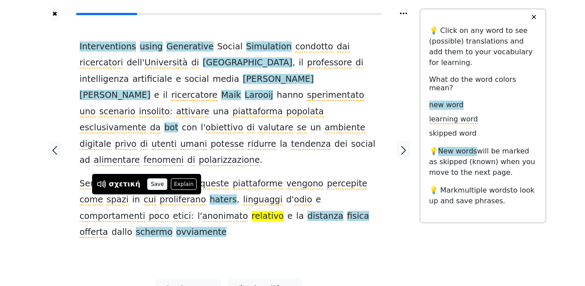
click at [149, 183] on button "Save" at bounding box center [157, 184] width 20 height 12
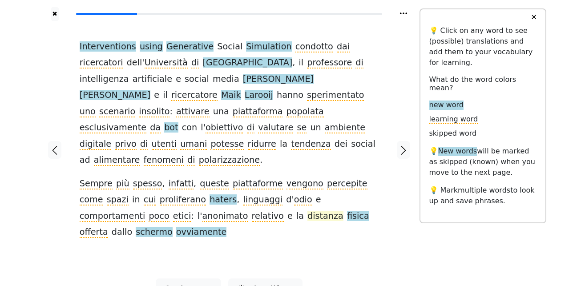
click at [307, 211] on span "distanza" at bounding box center [325, 216] width 36 height 11
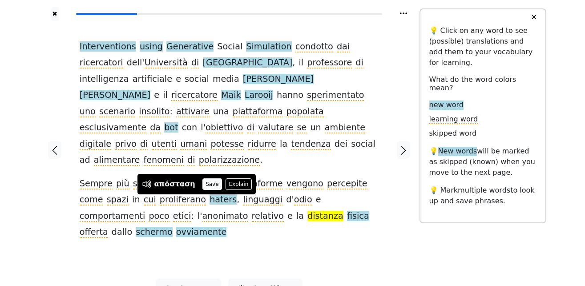
click at [202, 189] on button "Save" at bounding box center [212, 184] width 20 height 12
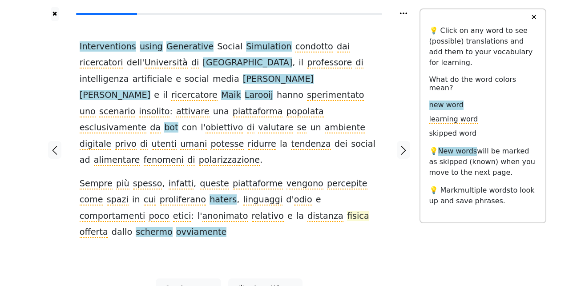
click at [347, 211] on span "fisica" at bounding box center [358, 216] width 22 height 11
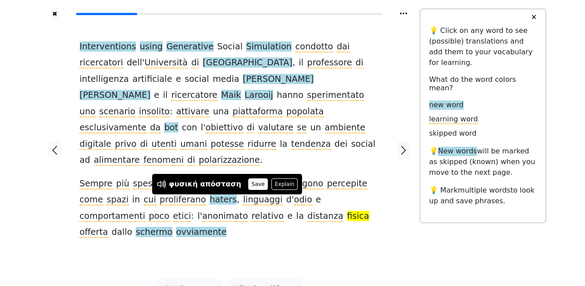
click at [248, 184] on button "Save" at bounding box center [258, 184] width 20 height 12
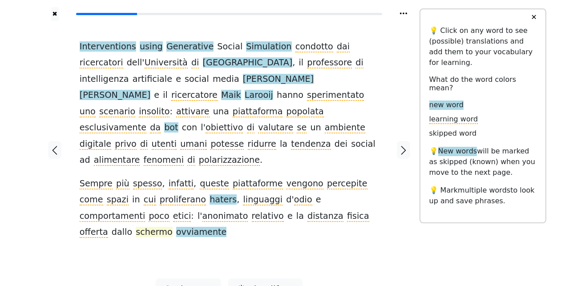
click at [173, 227] on span "schermo" at bounding box center [154, 232] width 37 height 11
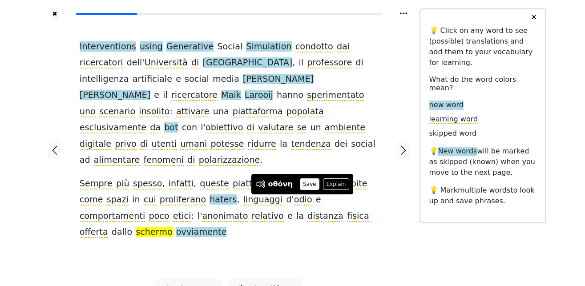
click at [306, 188] on button "Save" at bounding box center [310, 184] width 20 height 12
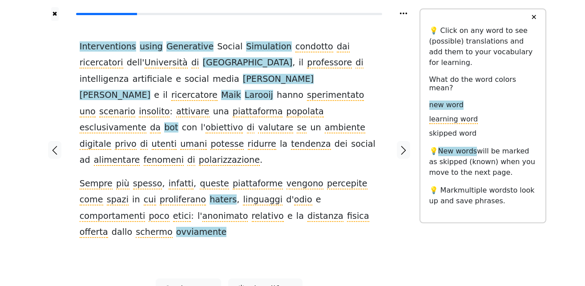
click at [227, 227] on span "ovviamente" at bounding box center [201, 232] width 51 height 11
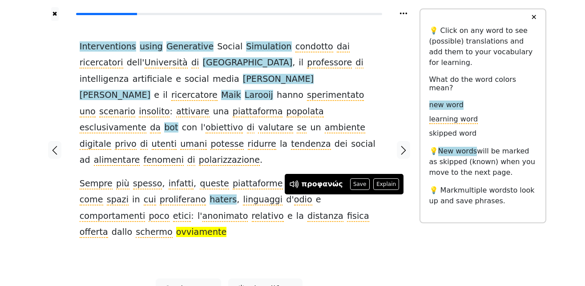
click at [345, 185] on div "προφανώς Save Explain" at bounding box center [344, 184] width 110 height 12
click at [350, 186] on button "Save" at bounding box center [360, 184] width 20 height 12
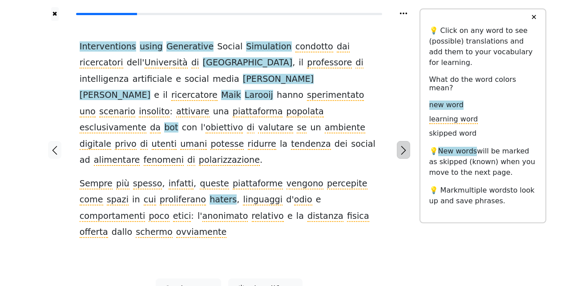
click at [402, 146] on icon "button" at bounding box center [403, 150] width 5 height 9
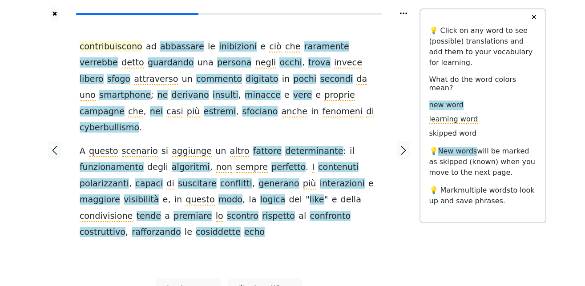
click at [108, 42] on span "contribuiscono" at bounding box center [111, 46] width 63 height 11
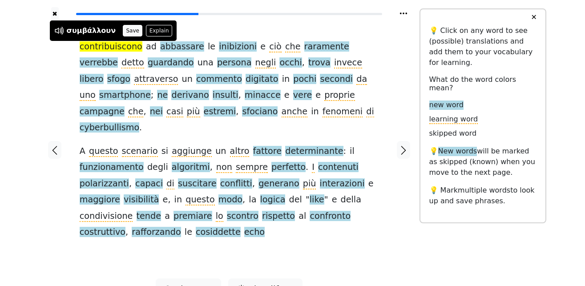
click at [123, 30] on button "Save" at bounding box center [133, 31] width 20 height 12
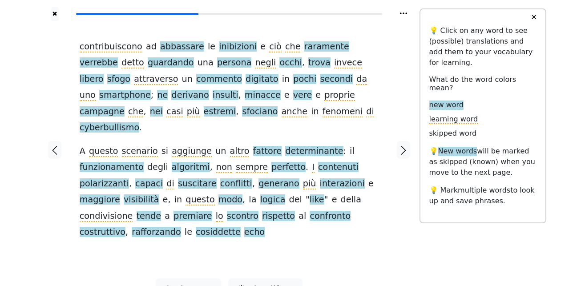
click at [163, 48] on span "abbassare" at bounding box center [182, 46] width 44 height 11
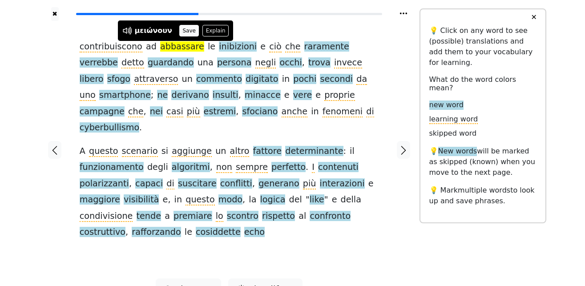
click at [186, 32] on button "Save" at bounding box center [189, 31] width 20 height 12
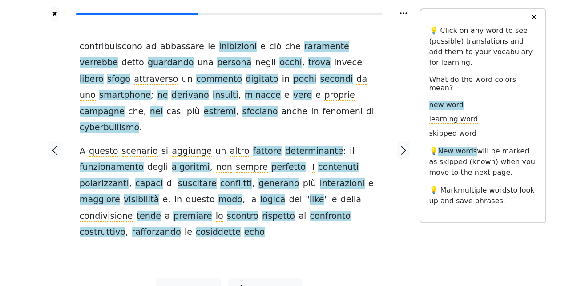
click at [219, 45] on span "inibizioni" at bounding box center [238, 46] width 38 height 11
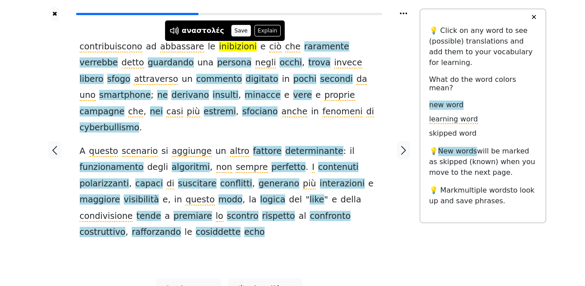
click at [237, 33] on button "Save" at bounding box center [241, 31] width 20 height 12
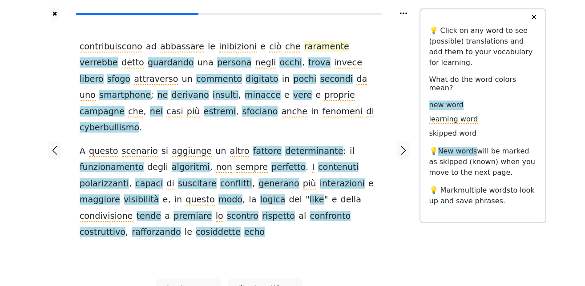
click at [304, 51] on span "raramente" at bounding box center [326, 46] width 45 height 11
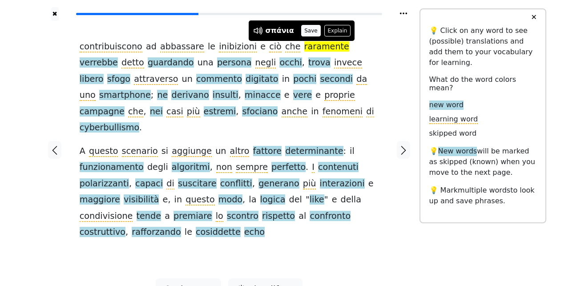
click at [310, 30] on button "Save" at bounding box center [311, 31] width 20 height 12
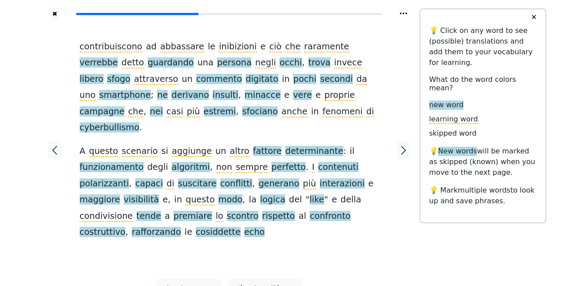
click at [118, 57] on span "verrebbe" at bounding box center [99, 62] width 38 height 11
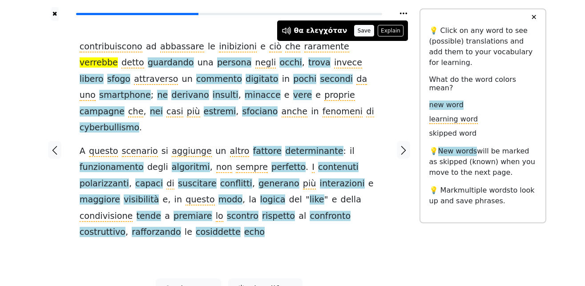
click at [355, 33] on button "Save" at bounding box center [364, 31] width 20 height 12
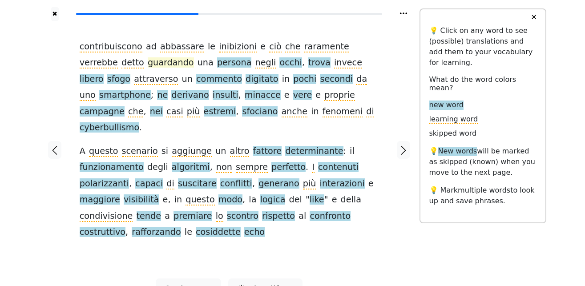
click at [148, 67] on span "guardando" at bounding box center [171, 62] width 46 height 11
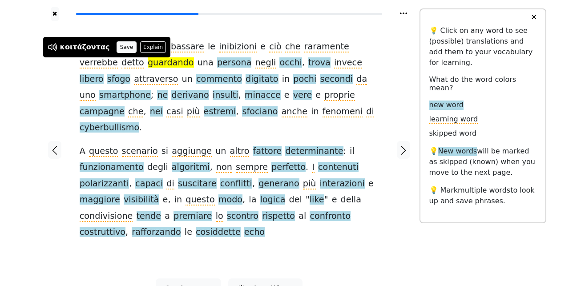
click at [118, 50] on button "Save" at bounding box center [127, 47] width 20 height 12
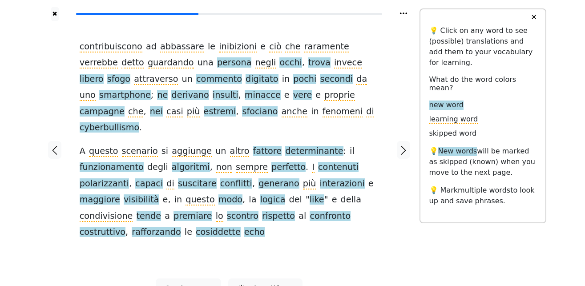
click at [217, 67] on span "persona" at bounding box center [234, 62] width 35 height 11
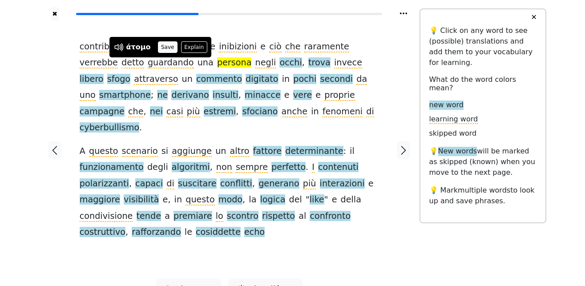
click at [167, 48] on button "Save" at bounding box center [168, 47] width 20 height 12
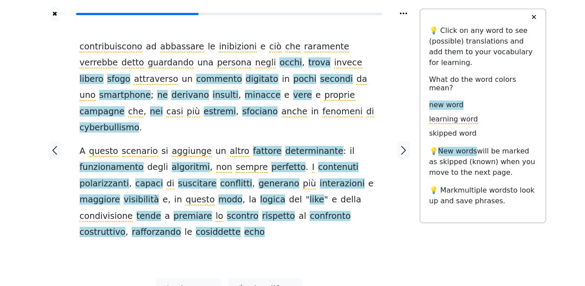
click at [279, 65] on span "occhi" at bounding box center [290, 62] width 22 height 11
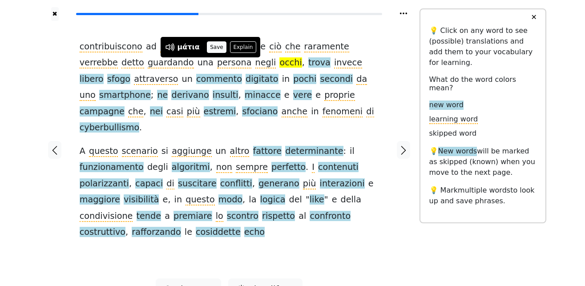
click at [220, 47] on button "Save" at bounding box center [217, 47] width 20 height 12
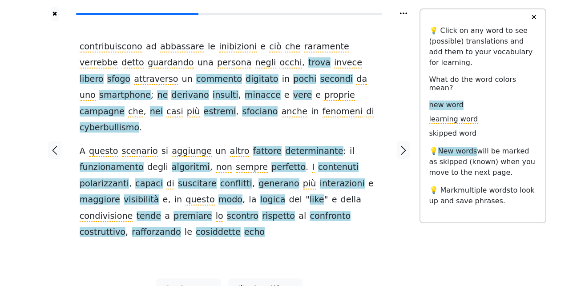
click at [308, 65] on span "trova" at bounding box center [319, 62] width 22 height 11
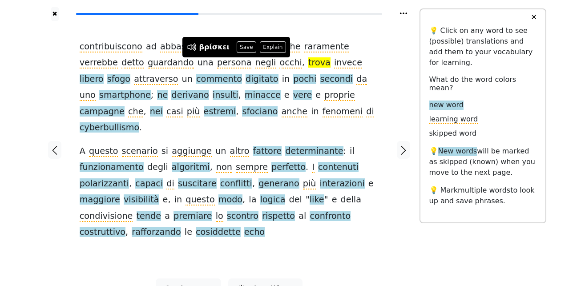
drag, startPoint x: 243, startPoint y: 49, endPoint x: 247, endPoint y: 52, distance: 5.2
click at [243, 48] on button "Save" at bounding box center [247, 47] width 20 height 12
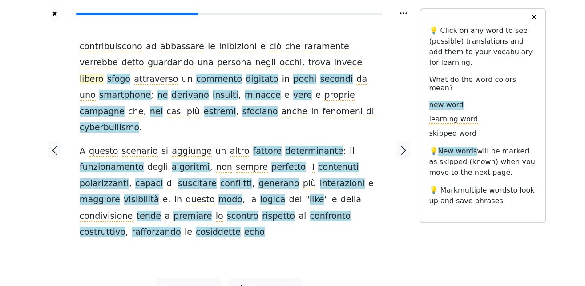
click at [104, 74] on span "libero" at bounding box center [92, 79] width 24 height 11
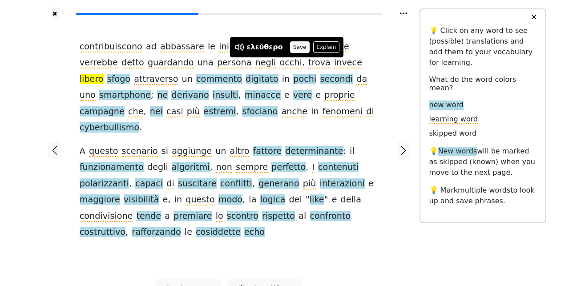
click at [298, 44] on button "Save" at bounding box center [300, 47] width 20 height 12
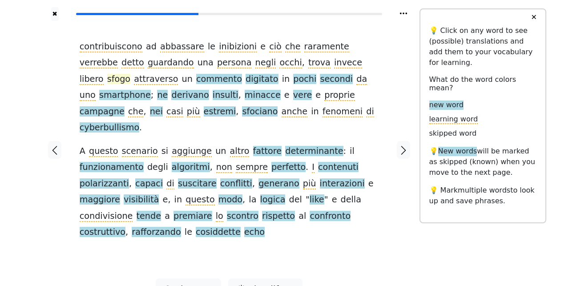
click at [130, 74] on span "sfogo" at bounding box center [118, 79] width 23 height 11
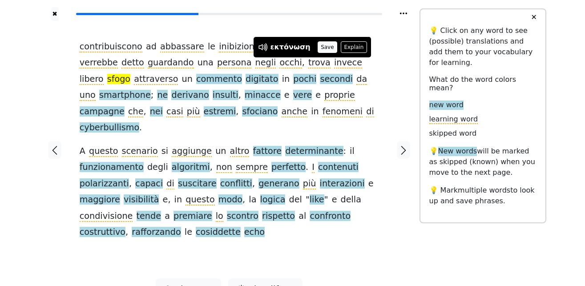
click at [318, 48] on button "Save" at bounding box center [328, 47] width 20 height 12
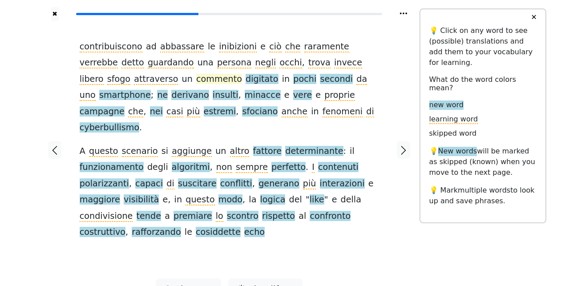
click at [196, 83] on span "commento" at bounding box center [219, 79] width 46 height 11
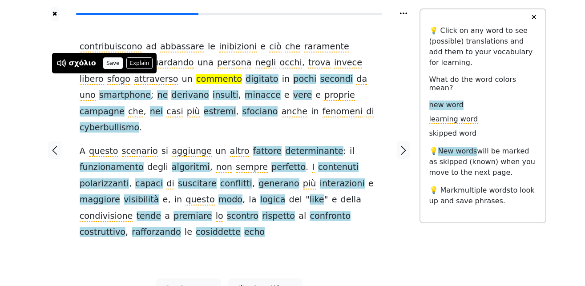
click at [106, 65] on button "Save" at bounding box center [113, 63] width 20 height 12
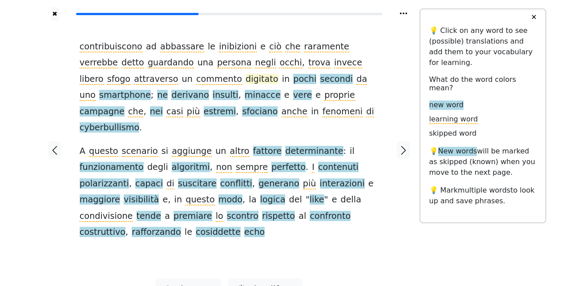
click at [246, 79] on span "digitato" at bounding box center [262, 79] width 33 height 11
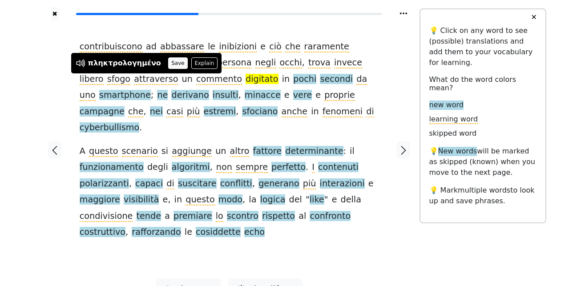
click at [168, 64] on button "Save" at bounding box center [178, 63] width 20 height 12
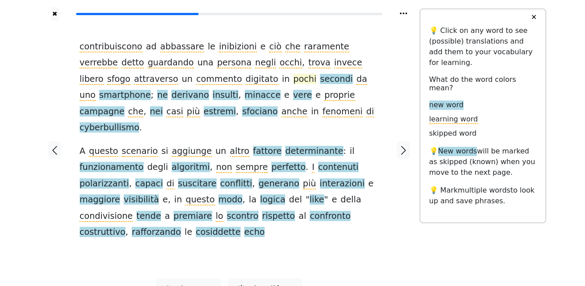
click at [293, 80] on span "pochi" at bounding box center [304, 79] width 23 height 11
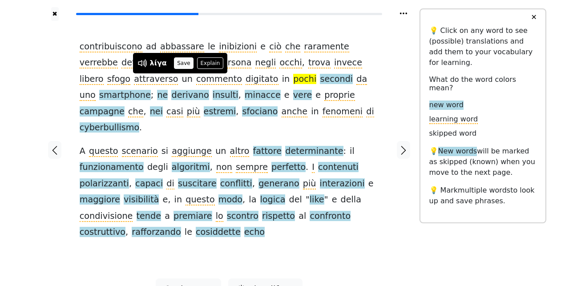
click at [182, 65] on button "Save" at bounding box center [184, 63] width 20 height 12
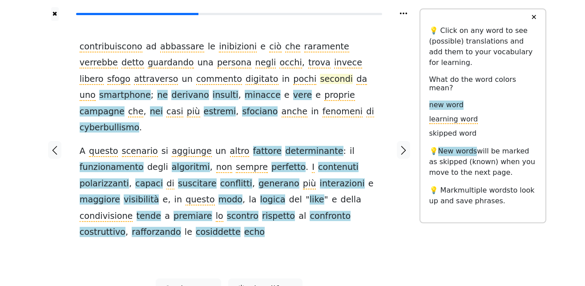
click at [320, 81] on span "secondi" at bounding box center [336, 79] width 33 height 11
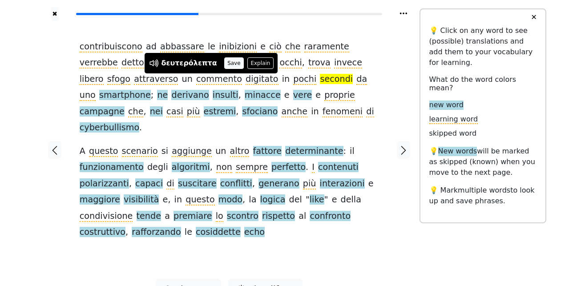
click at [225, 65] on button "Save" at bounding box center [234, 63] width 20 height 12
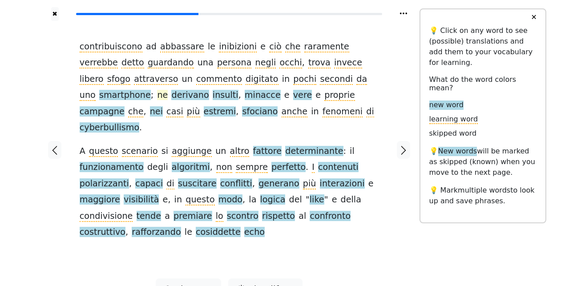
click at [168, 90] on span "ne" at bounding box center [162, 95] width 11 height 11
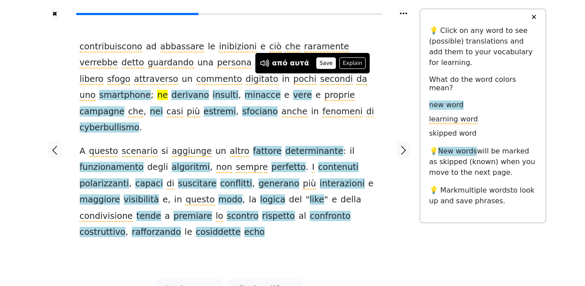
click at [319, 65] on button "Save" at bounding box center [326, 63] width 20 height 12
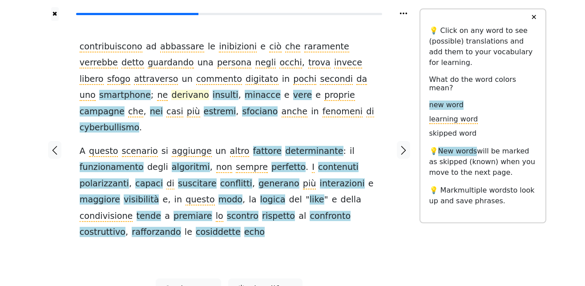
click at [209, 90] on span "derivano" at bounding box center [189, 95] width 37 height 11
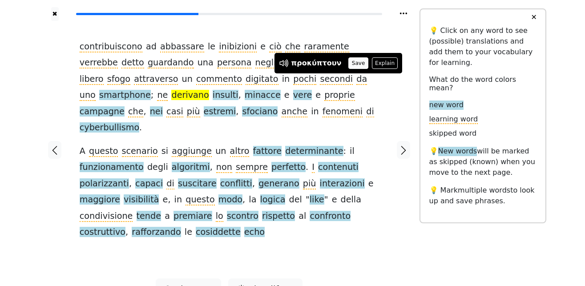
click at [348, 62] on button "Save" at bounding box center [358, 63] width 20 height 12
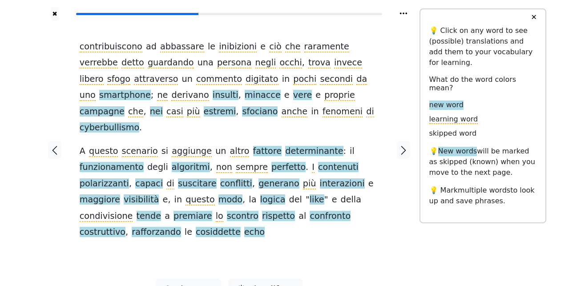
click at [238, 90] on span "insulti" at bounding box center [226, 95] width 26 height 11
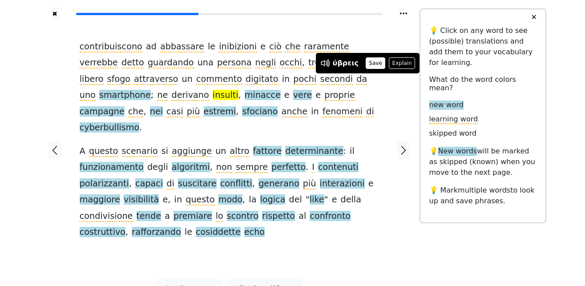
click at [366, 64] on button "Save" at bounding box center [376, 63] width 20 height 12
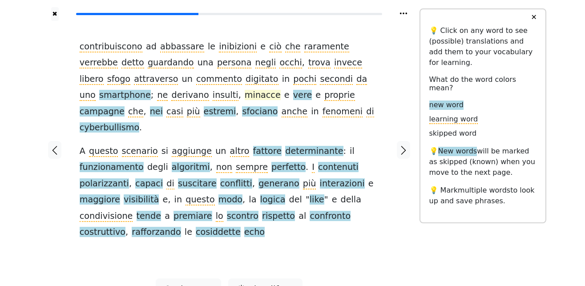
click at [245, 97] on span "minacce" at bounding box center [263, 95] width 36 height 11
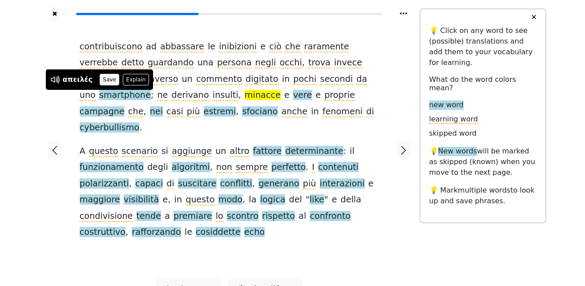
click at [107, 78] on button "Save" at bounding box center [110, 80] width 20 height 12
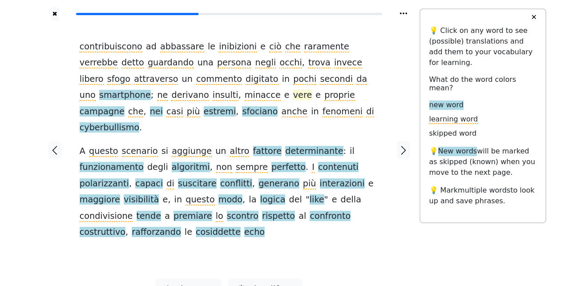
click at [293, 97] on span "vere" at bounding box center [302, 95] width 19 height 11
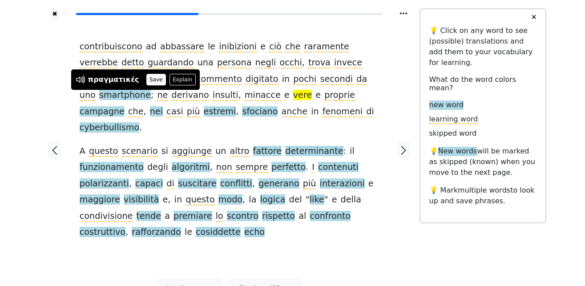
click at [147, 81] on button "Save" at bounding box center [156, 80] width 20 height 12
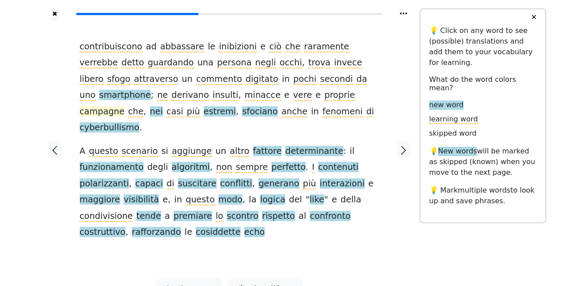
click at [125, 106] on span "campagne" at bounding box center [102, 111] width 45 height 11
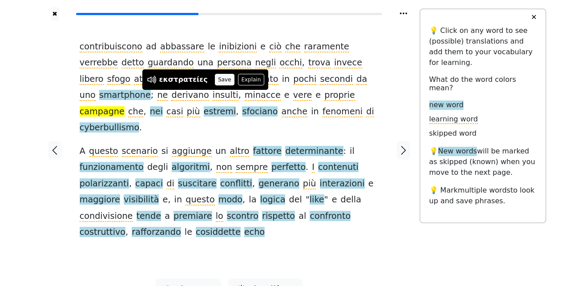
click at [215, 80] on button "Save" at bounding box center [225, 80] width 20 height 12
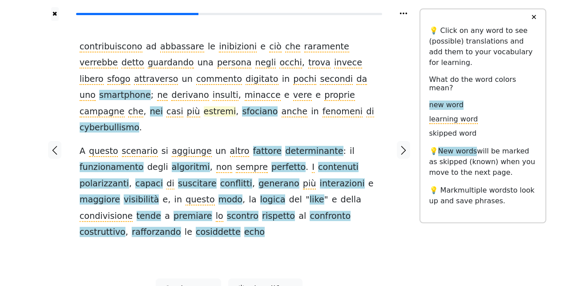
click at [236, 106] on span "estremi" at bounding box center [220, 111] width 32 height 11
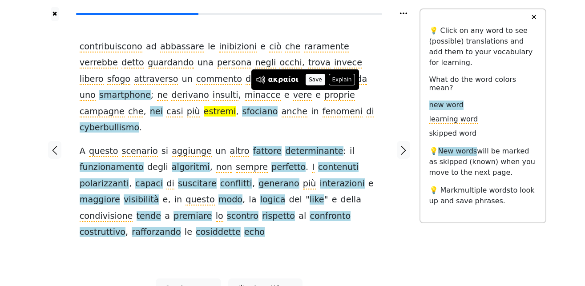
click at [313, 77] on button "Save" at bounding box center [316, 80] width 20 height 12
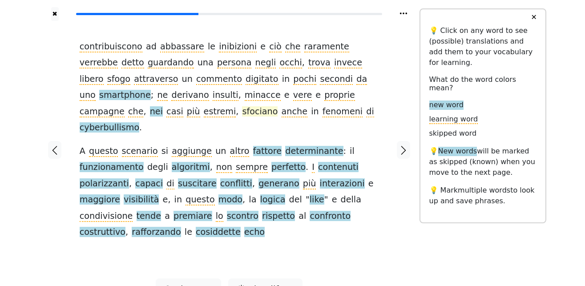
click at [278, 106] on span "sfociano" at bounding box center [260, 111] width 36 height 11
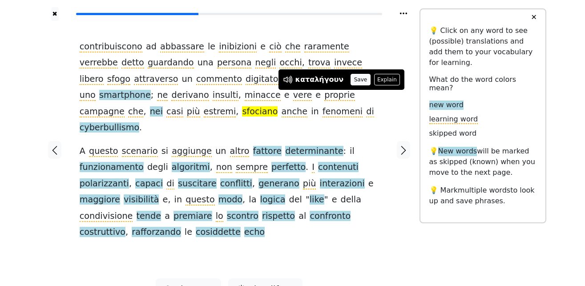
click at [351, 80] on button "Save" at bounding box center [361, 80] width 20 height 12
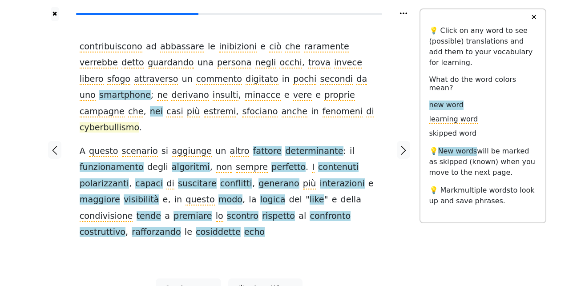
click at [139, 122] on span "cyberbullismo" at bounding box center [110, 127] width 60 height 11
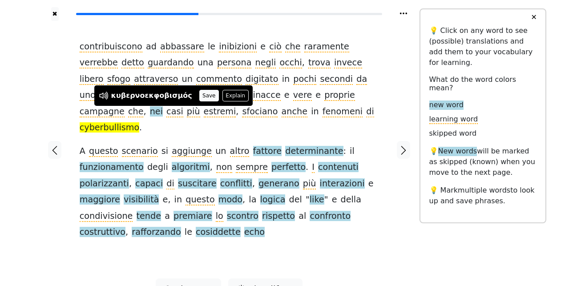
click at [199, 95] on button "Save" at bounding box center [209, 96] width 20 height 12
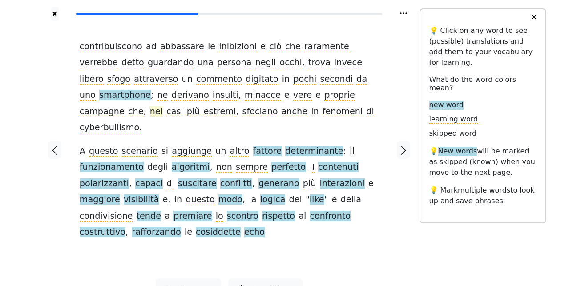
click at [163, 106] on span "nei" at bounding box center [156, 111] width 13 height 11
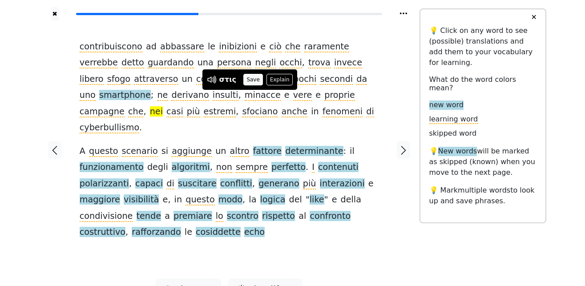
click at [253, 81] on button "Save" at bounding box center [253, 80] width 20 height 12
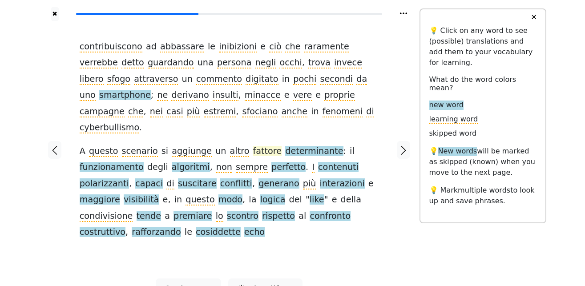
click at [253, 146] on span "fattore" at bounding box center [267, 151] width 29 height 11
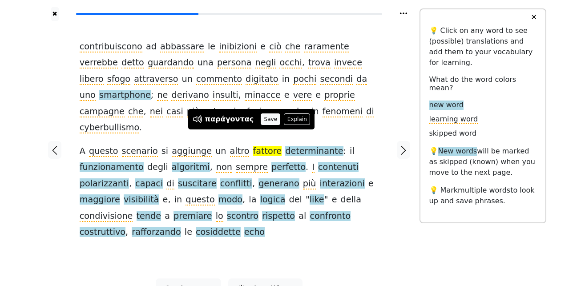
click at [266, 116] on button "Save" at bounding box center [271, 119] width 20 height 12
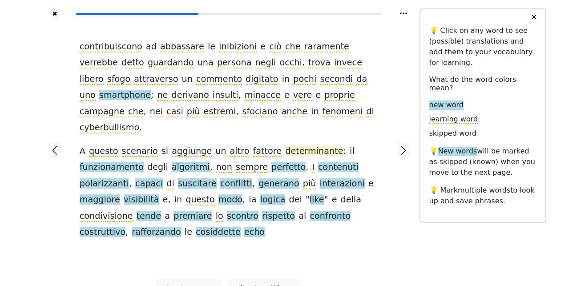
click at [285, 146] on span "determinante" at bounding box center [314, 151] width 58 height 11
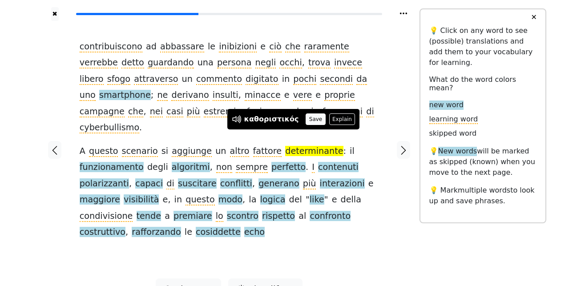
click at [306, 116] on button "Save" at bounding box center [316, 119] width 20 height 12
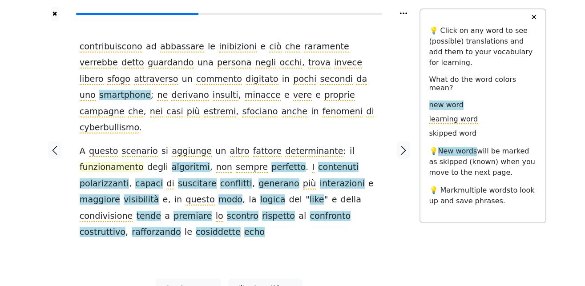
click at [112, 162] on span "funzionamento" at bounding box center [112, 167] width 64 height 11
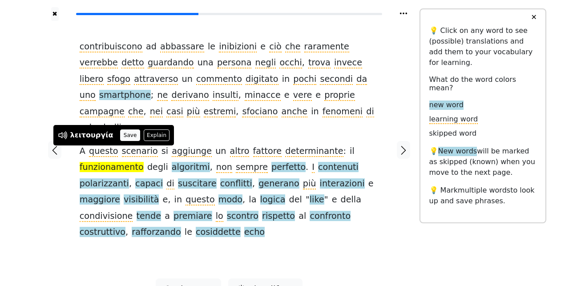
click at [128, 133] on button "Save" at bounding box center [130, 135] width 20 height 12
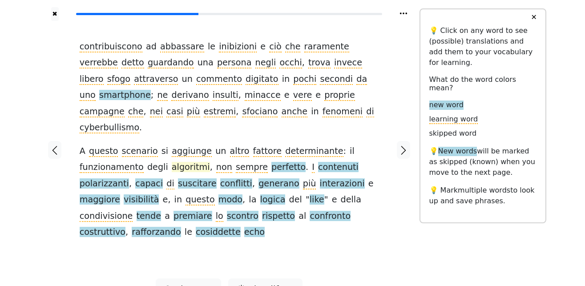
click at [184, 162] on span "algoritmi" at bounding box center [191, 167] width 38 height 11
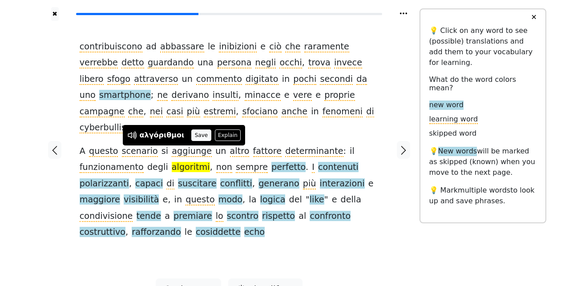
click at [195, 137] on button "Save" at bounding box center [201, 135] width 20 height 12
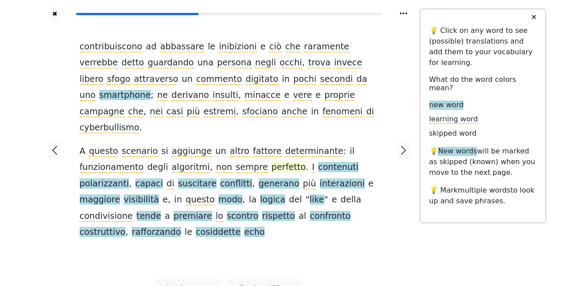
click at [271, 162] on span "perfetto" at bounding box center [288, 167] width 34 height 11
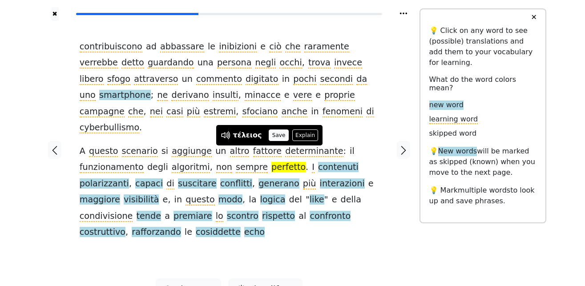
click at [275, 130] on button "Save" at bounding box center [279, 135] width 20 height 12
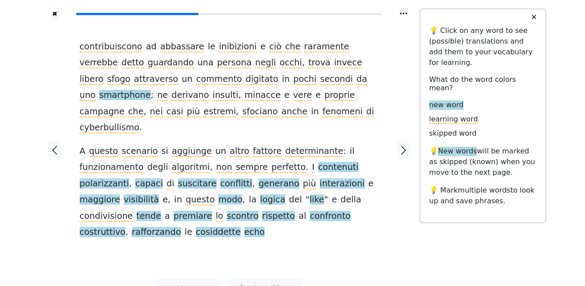
click at [318, 162] on span "contenuti" at bounding box center [338, 167] width 40 height 11
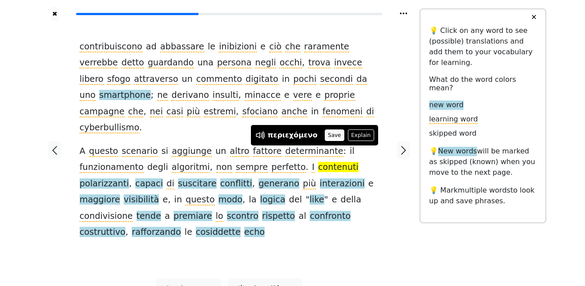
click at [325, 137] on button "Save" at bounding box center [335, 135] width 20 height 12
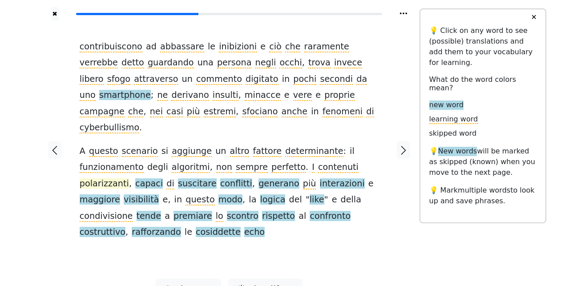
click at [129, 178] on span "polarizzanti" at bounding box center [104, 183] width 49 height 11
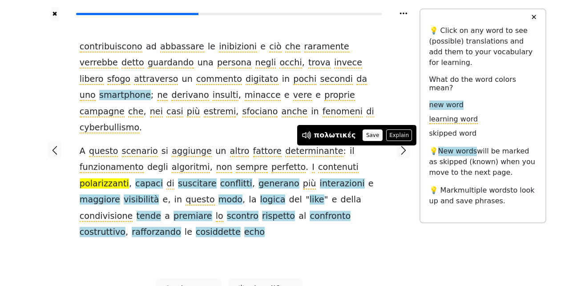
click at [363, 140] on button "Save" at bounding box center [373, 135] width 20 height 12
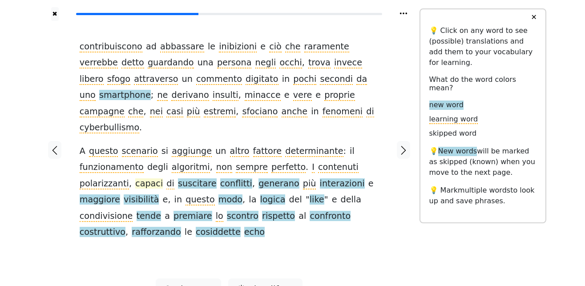
click at [135, 178] on span "capaci" at bounding box center [149, 183] width 28 height 11
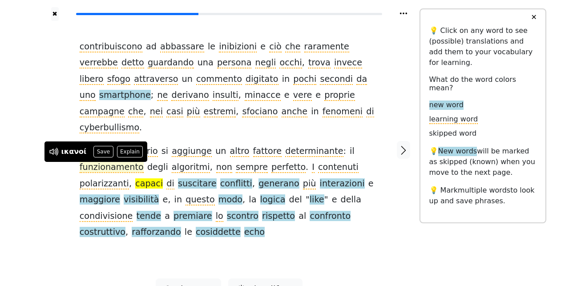
click at [105, 152] on button "Save" at bounding box center [103, 152] width 20 height 12
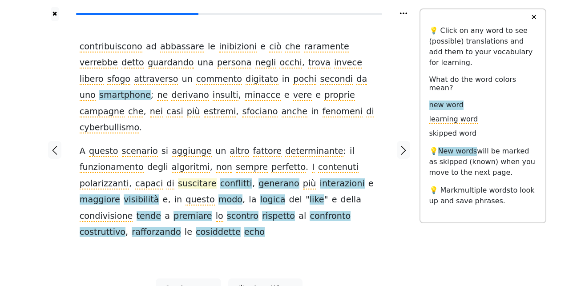
click at [178, 178] on span "suscitare" at bounding box center [197, 183] width 39 height 11
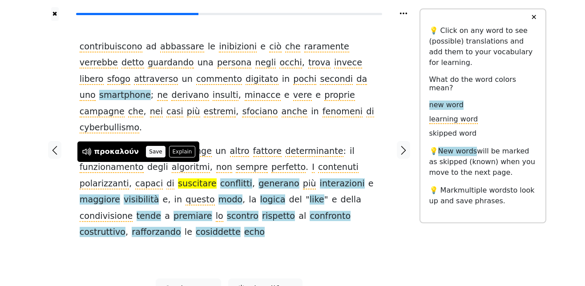
click at [149, 151] on button "Save" at bounding box center [156, 152] width 20 height 12
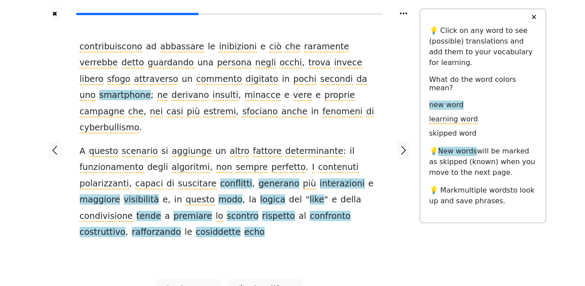
click at [220, 178] on span "conflitti" at bounding box center [236, 183] width 32 height 11
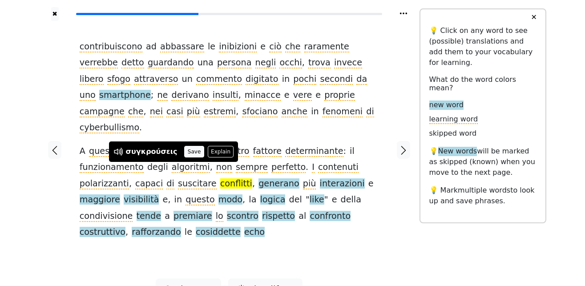
click at [185, 153] on button "Save" at bounding box center [194, 152] width 20 height 12
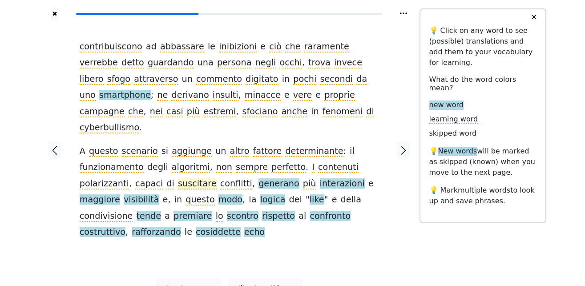
click at [178, 178] on span "suscitare" at bounding box center [197, 183] width 39 height 11
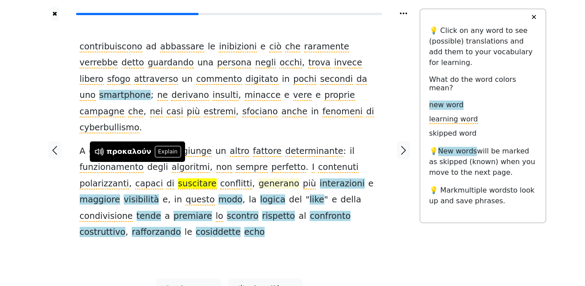
click at [258, 178] on span "generano" at bounding box center [278, 183] width 41 height 11
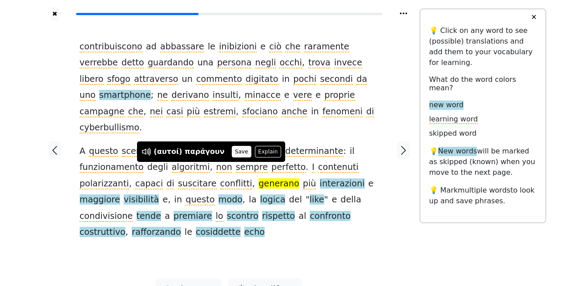
click at [232, 152] on button "Save" at bounding box center [242, 152] width 20 height 12
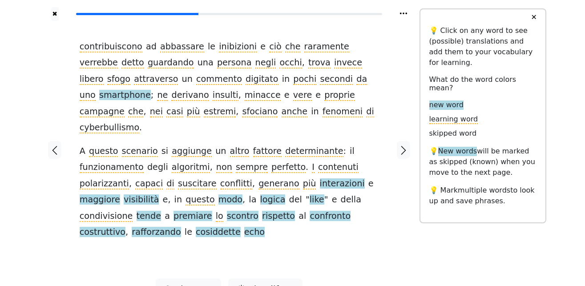
click at [320, 178] on span "interazioni" at bounding box center [342, 183] width 45 height 11
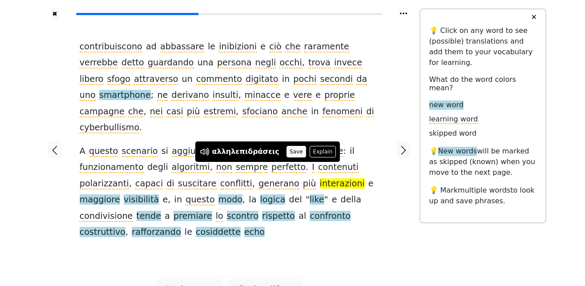
click at [287, 151] on button "Save" at bounding box center [297, 152] width 20 height 12
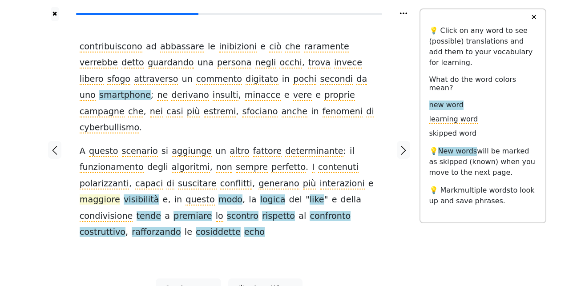
click at [120, 194] on span "maggiore" at bounding box center [100, 199] width 40 height 11
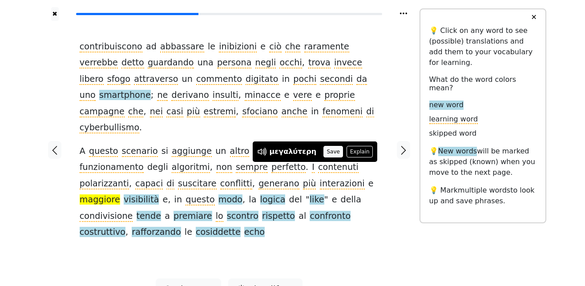
click at [323, 155] on button "Save" at bounding box center [333, 152] width 20 height 12
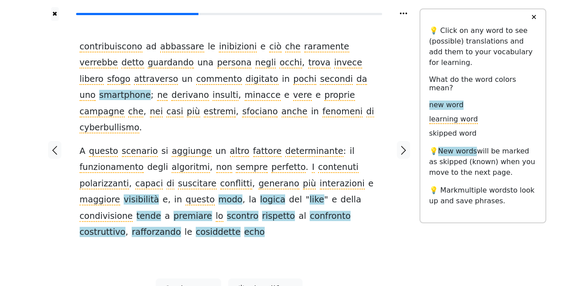
click at [159, 194] on span "visibilità" at bounding box center [141, 199] width 35 height 11
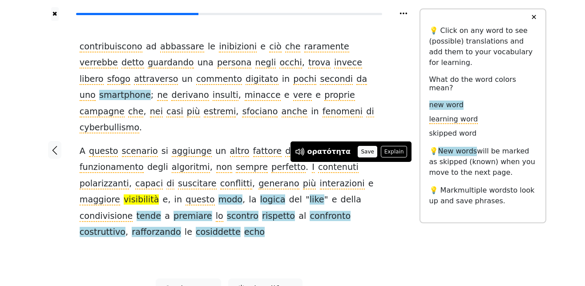
click at [361, 154] on button "Save" at bounding box center [368, 152] width 20 height 12
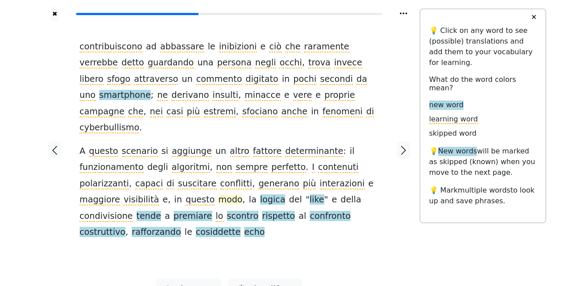
click at [218, 194] on span "modo" at bounding box center [230, 199] width 24 height 11
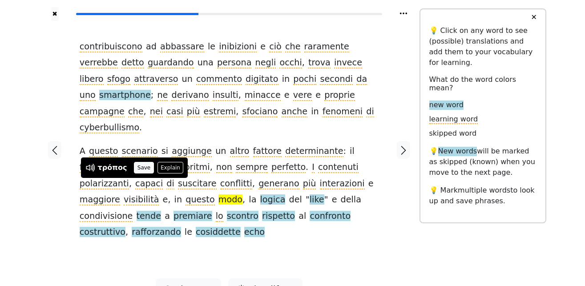
click at [141, 168] on button "Save" at bounding box center [144, 168] width 20 height 12
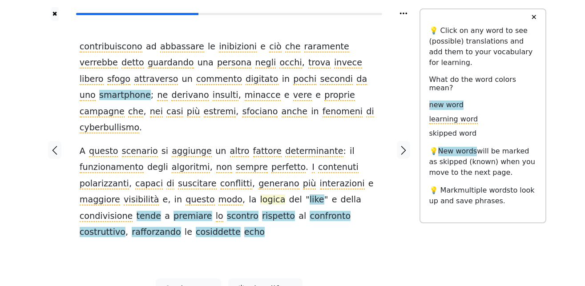
drag, startPoint x: 143, startPoint y: 174, endPoint x: 172, endPoint y: 186, distance: 31.3
click at [260, 194] on span "logica" at bounding box center [272, 199] width 25 height 11
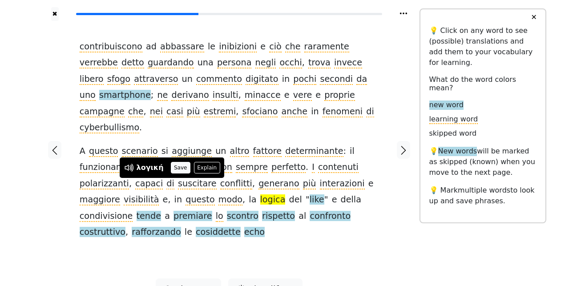
click at [178, 171] on button "Save" at bounding box center [181, 168] width 20 height 12
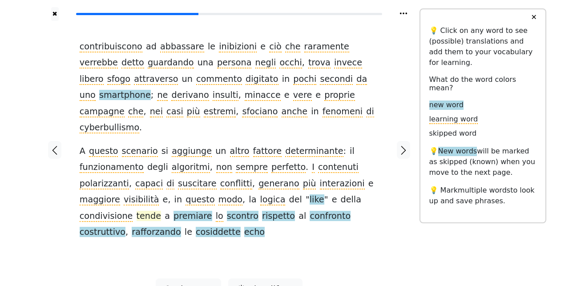
click at [161, 211] on span "tende" at bounding box center [149, 216] width 24 height 11
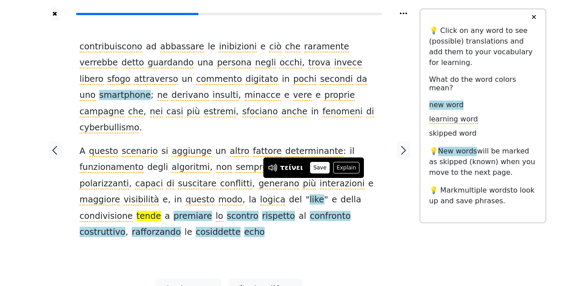
click at [317, 166] on button "Save" at bounding box center [320, 168] width 20 height 12
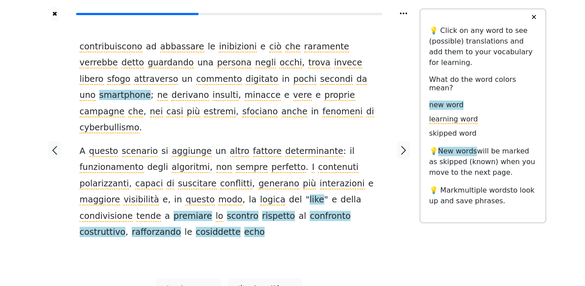
click at [212, 211] on span "premiare" at bounding box center [193, 216] width 39 height 11
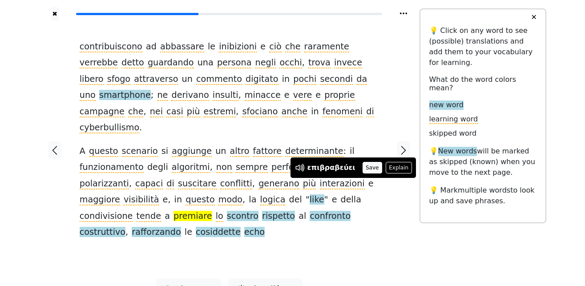
click at [363, 169] on button "Save" at bounding box center [373, 168] width 20 height 12
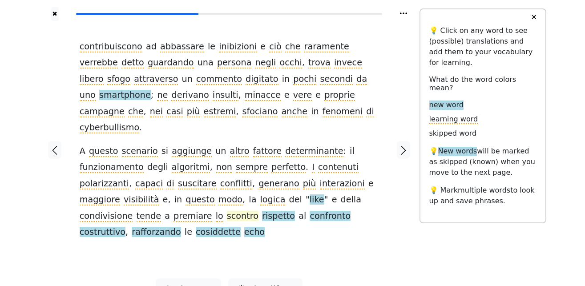
click at [227, 211] on span "scontro" at bounding box center [243, 216] width 32 height 11
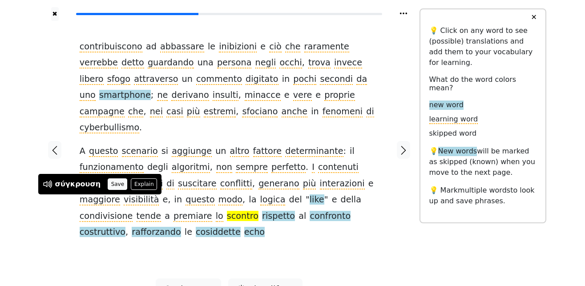
click at [111, 182] on button "Save" at bounding box center [118, 184] width 20 height 12
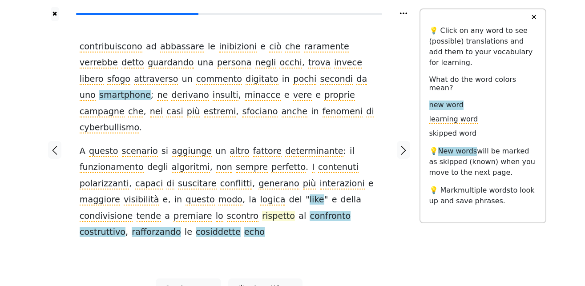
click at [262, 211] on span "rispetto" at bounding box center [278, 216] width 33 height 11
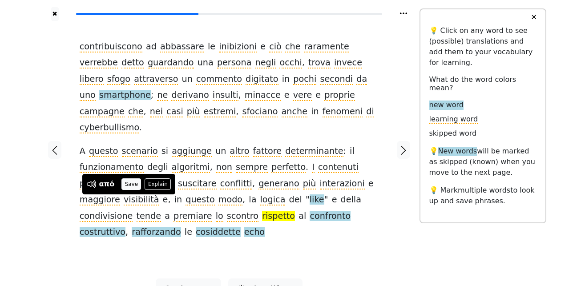
click at [134, 185] on button "Save" at bounding box center [131, 184] width 20 height 12
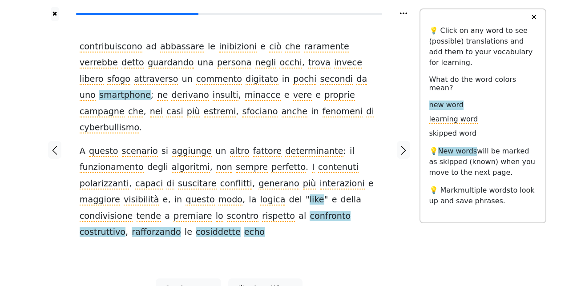
click at [310, 211] on span "confronto" at bounding box center [330, 216] width 41 height 11
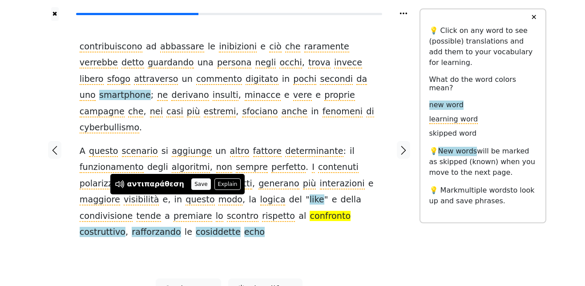
click at [191, 187] on button "Save" at bounding box center [201, 184] width 20 height 12
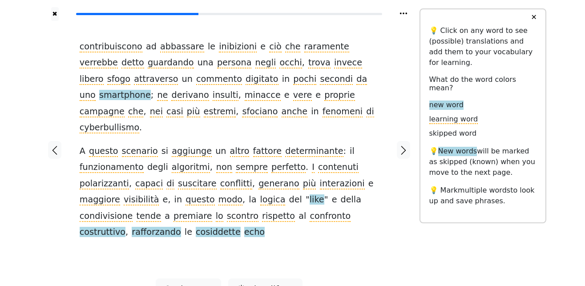
click at [125, 227] on span "costruttivo" at bounding box center [103, 232] width 46 height 11
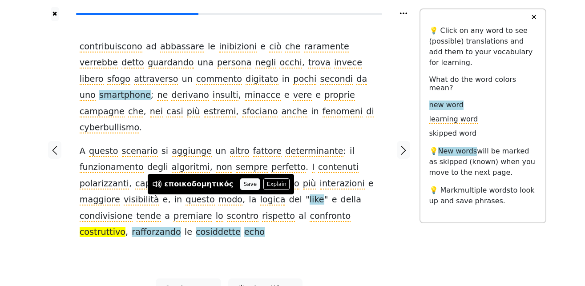
click at [240, 185] on button "Save" at bounding box center [250, 184] width 20 height 12
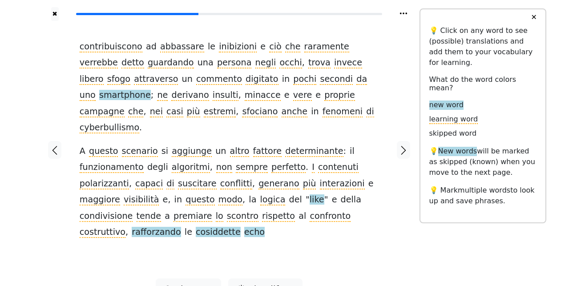
click at [181, 227] on span "rafforzando" at bounding box center [156, 232] width 49 height 11
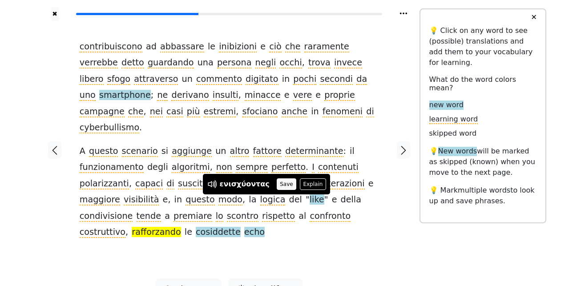
click at [277, 185] on button "Save" at bounding box center [287, 184] width 20 height 12
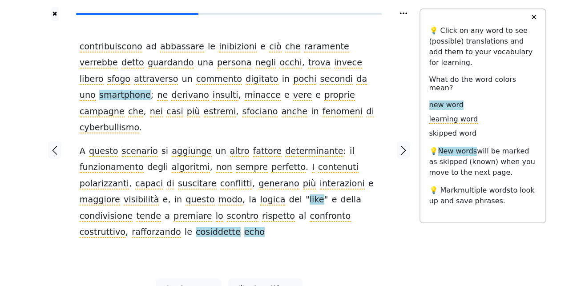
click at [241, 227] on span "cosiddette" at bounding box center [218, 232] width 45 height 11
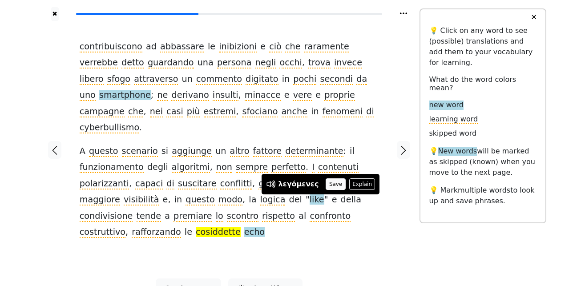
click at [326, 184] on button "Save" at bounding box center [336, 184] width 20 height 12
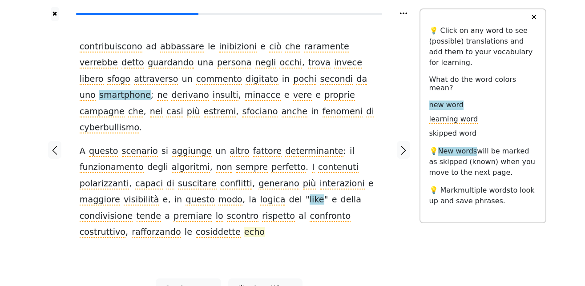
click at [265, 227] on span "echo" at bounding box center [254, 232] width 20 height 11
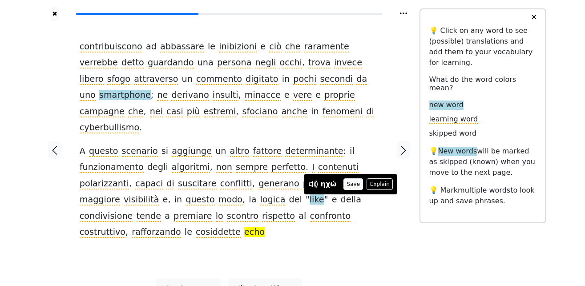
click at [349, 186] on button "Save" at bounding box center [353, 184] width 20 height 12
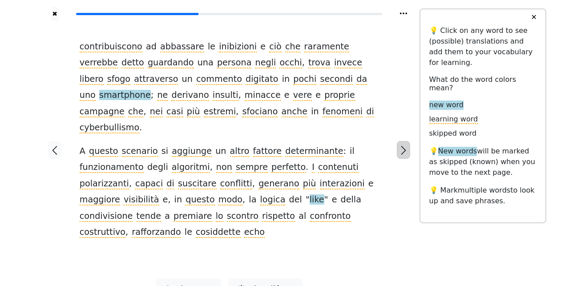
click at [402, 145] on icon "button" at bounding box center [403, 150] width 11 height 11
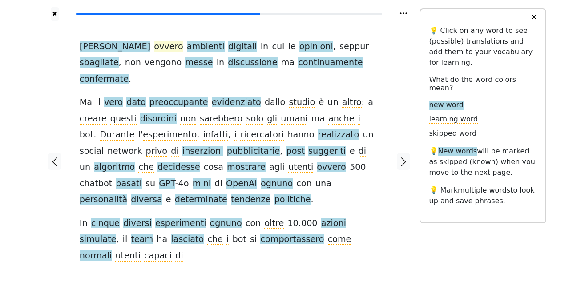
click at [154, 49] on span "ovvero" at bounding box center [168, 46] width 29 height 11
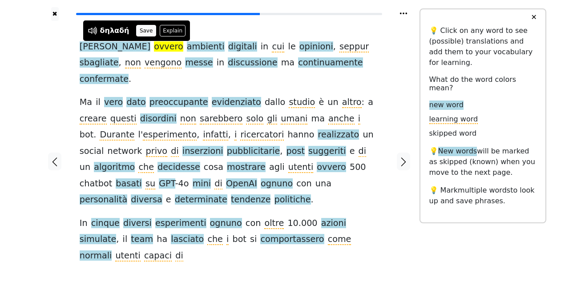
click at [139, 31] on button "Save" at bounding box center [146, 31] width 20 height 12
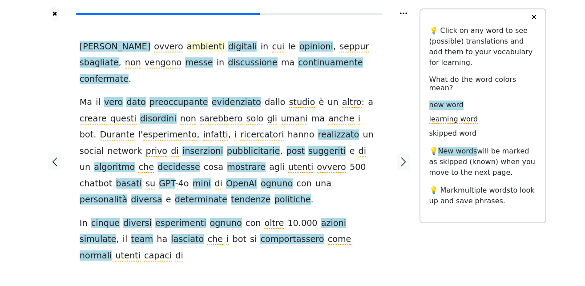
click at [187, 46] on span "ambienti" at bounding box center [206, 46] width 38 height 11
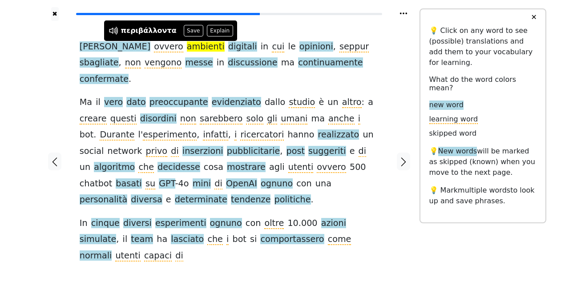
click at [185, 27] on button "Save" at bounding box center [194, 31] width 20 height 12
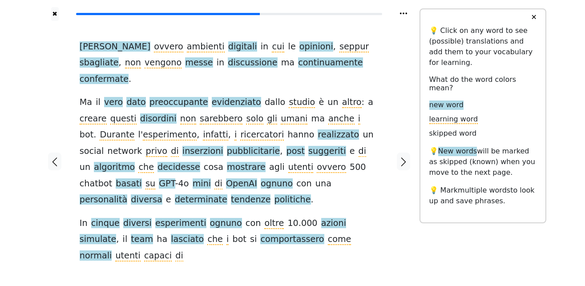
click at [228, 46] on span "digitali" at bounding box center [242, 46] width 29 height 11
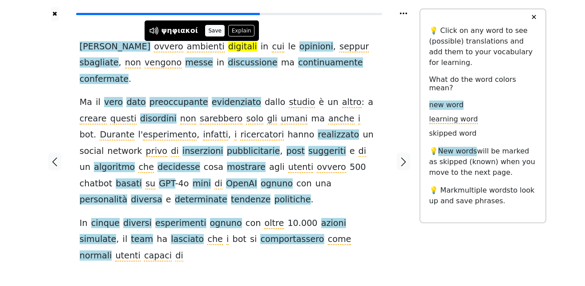
click at [210, 26] on button "Save" at bounding box center [215, 31] width 20 height 12
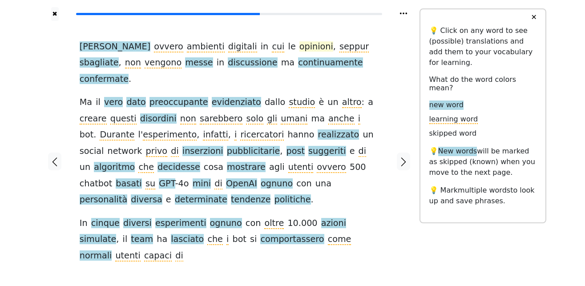
click at [299, 48] on span "opinioni" at bounding box center [316, 46] width 34 height 11
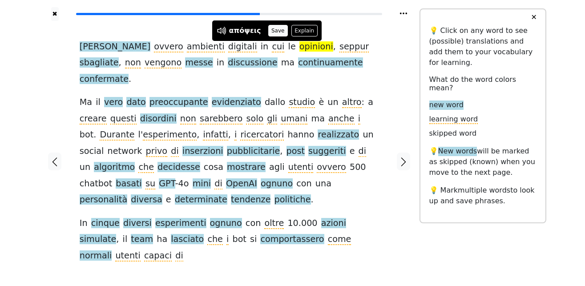
click at [271, 31] on button "Save" at bounding box center [278, 31] width 20 height 12
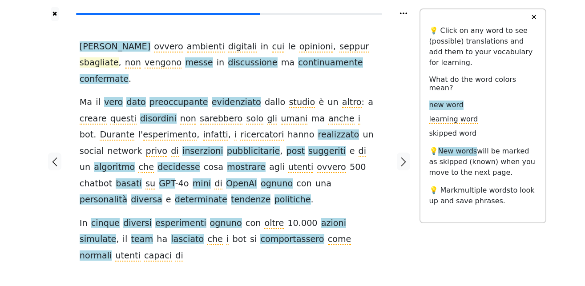
click at [119, 57] on span "sbagliate" at bounding box center [99, 62] width 39 height 11
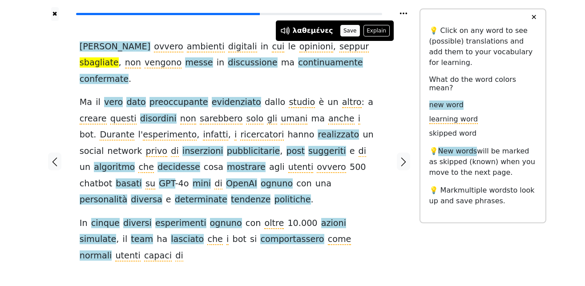
click at [341, 32] on button "Save" at bounding box center [350, 31] width 20 height 12
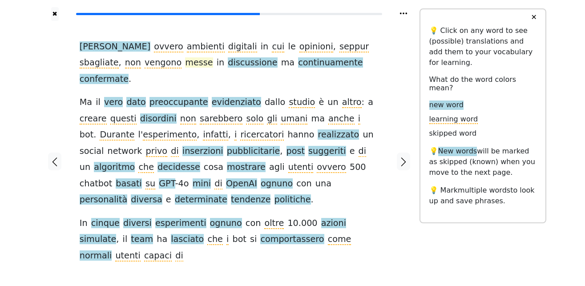
click at [185, 63] on span "messe" at bounding box center [199, 62] width 28 height 11
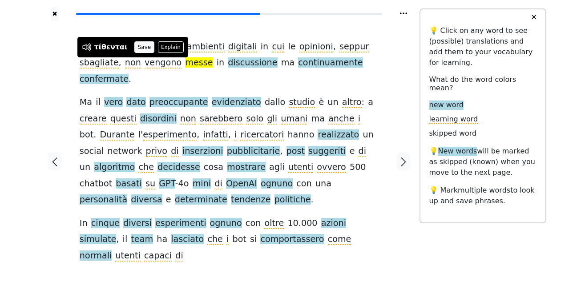
click at [136, 47] on button "Save" at bounding box center [144, 47] width 20 height 12
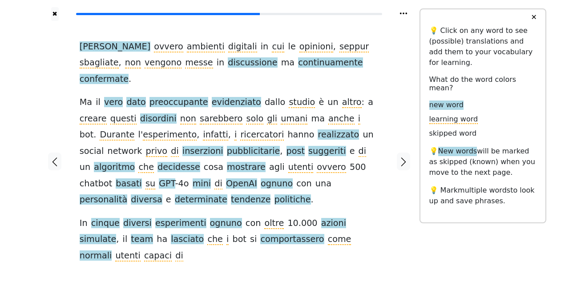
click at [228, 65] on span "discussione" at bounding box center [252, 62] width 49 height 11
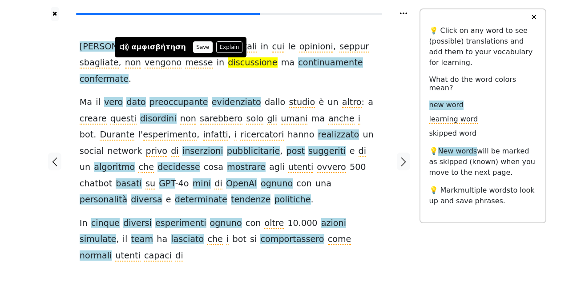
click at [193, 48] on button "Save" at bounding box center [203, 47] width 20 height 12
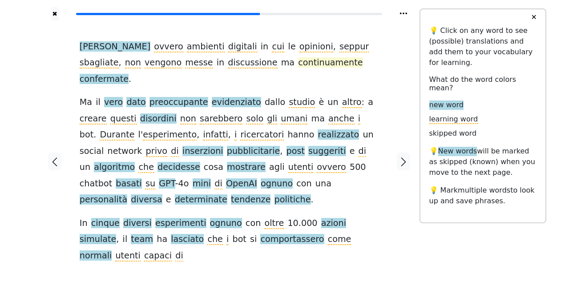
click at [298, 66] on span "continuamente" at bounding box center [330, 62] width 65 height 11
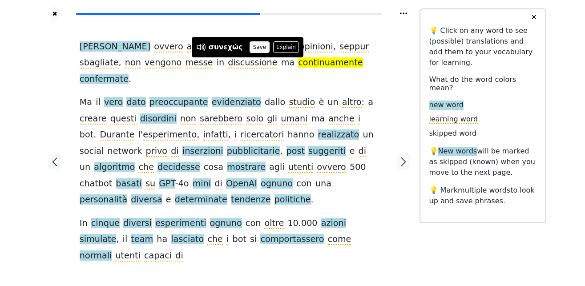
click at [254, 48] on button "Save" at bounding box center [260, 47] width 20 height 12
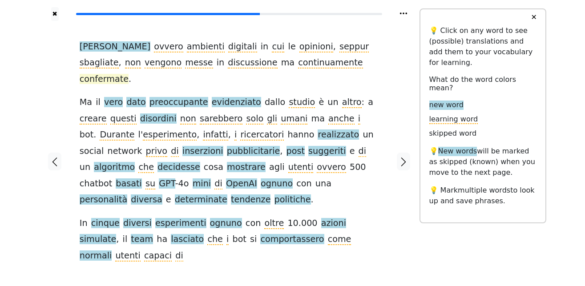
click at [129, 74] on span "confermate" at bounding box center [104, 79] width 49 height 11
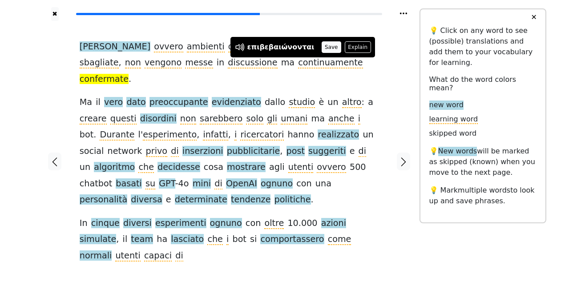
click at [322, 48] on button "Save" at bounding box center [332, 47] width 20 height 12
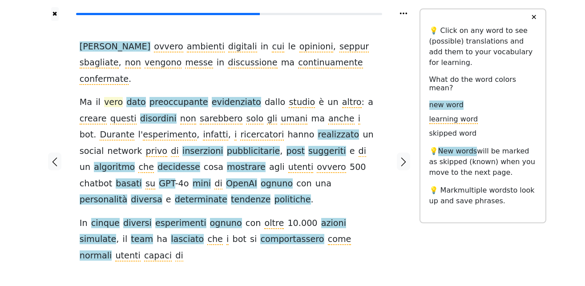
click at [117, 97] on span "vero" at bounding box center [113, 102] width 19 height 11
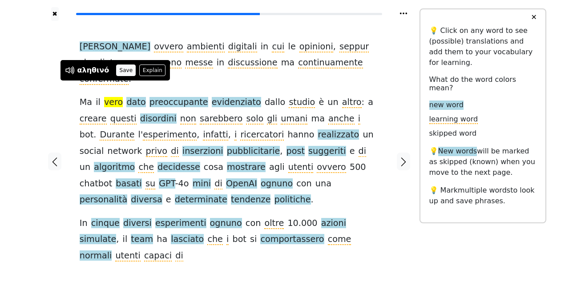
click at [121, 69] on button "Save" at bounding box center [126, 71] width 20 height 12
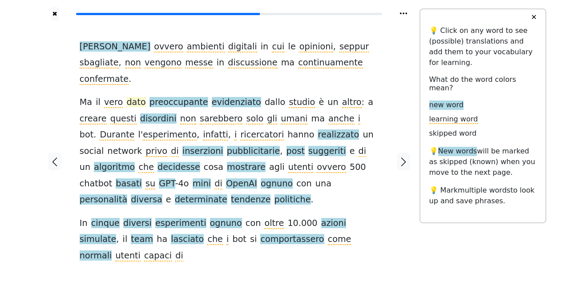
click at [130, 97] on span "dato" at bounding box center [135, 102] width 19 height 11
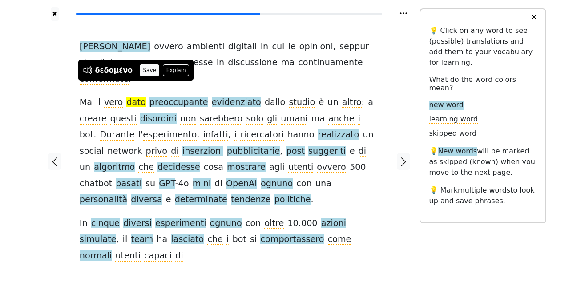
click at [141, 69] on button "Save" at bounding box center [150, 71] width 20 height 12
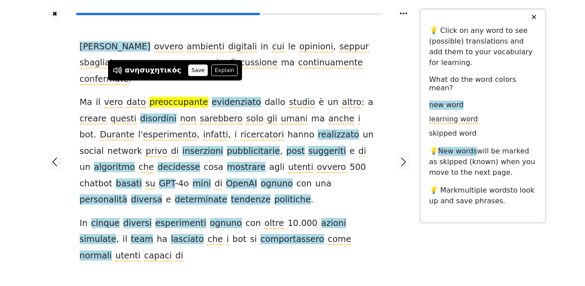
click at [188, 69] on button "Save" at bounding box center [198, 71] width 20 height 12
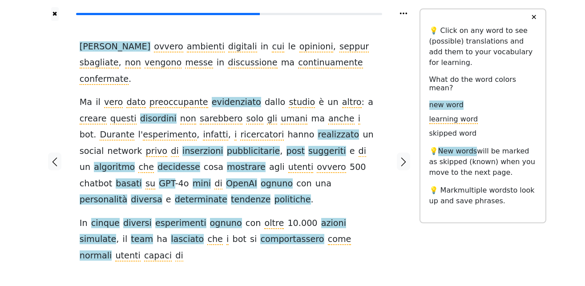
click at [221, 97] on span "evidenziato" at bounding box center [236, 102] width 49 height 11
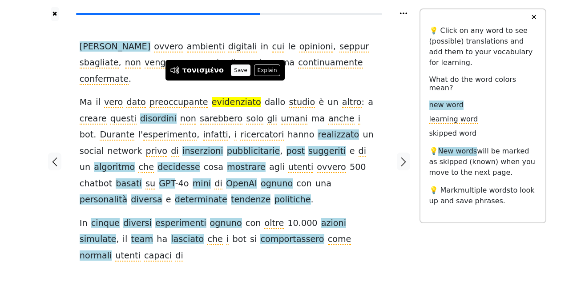
click at [233, 69] on button "Save" at bounding box center [241, 71] width 20 height 12
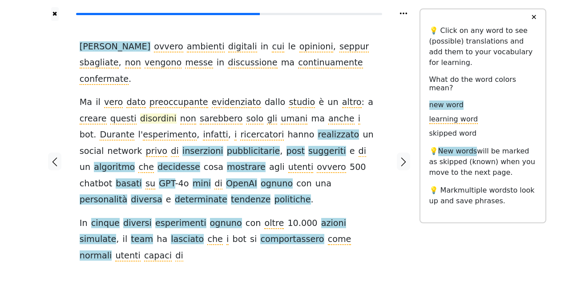
click at [140, 113] on span "disordini" at bounding box center [158, 118] width 36 height 11
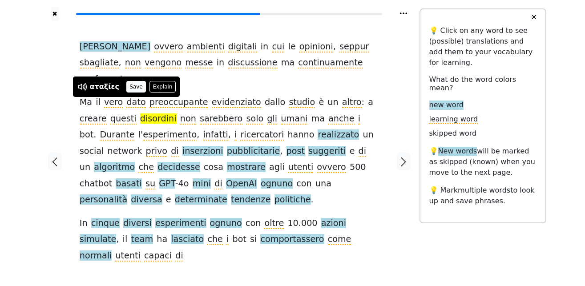
click at [133, 85] on button "Save" at bounding box center [136, 87] width 20 height 12
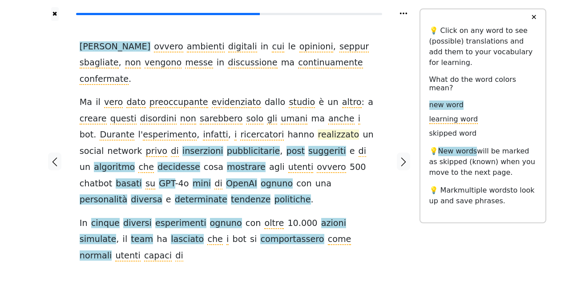
click at [318, 129] on span "realizzato" at bounding box center [338, 134] width 41 height 11
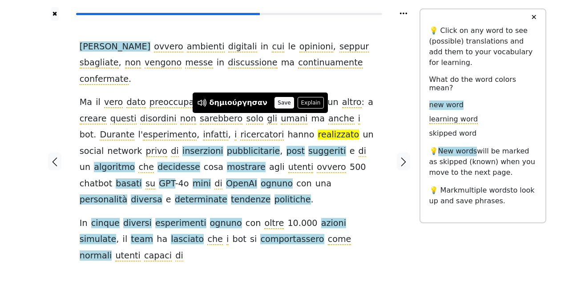
click at [274, 103] on button "Save" at bounding box center [284, 103] width 20 height 12
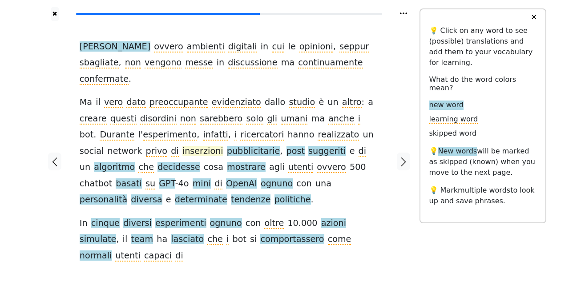
click at [182, 146] on span "inserzioni" at bounding box center [202, 151] width 41 height 11
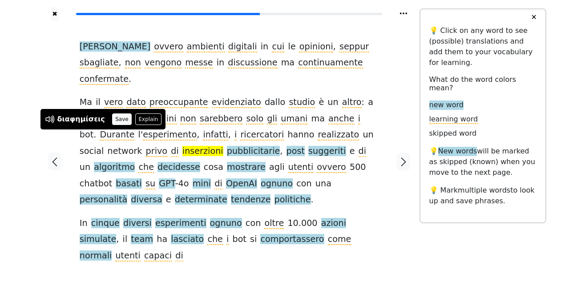
click at [119, 119] on button "Save" at bounding box center [122, 119] width 20 height 12
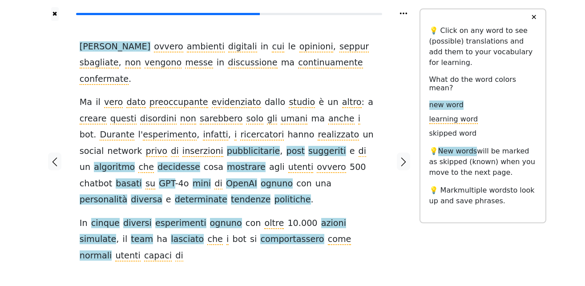
click at [227, 146] on span "pubblicitarie" at bounding box center [253, 151] width 53 height 11
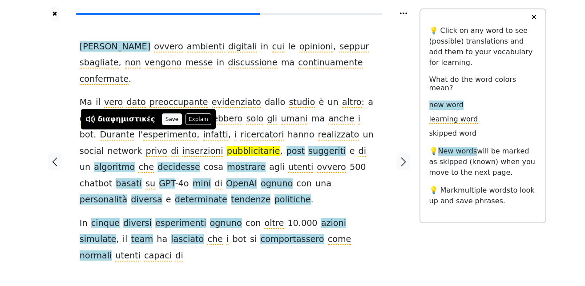
click at [162, 117] on button "Save" at bounding box center [172, 119] width 20 height 12
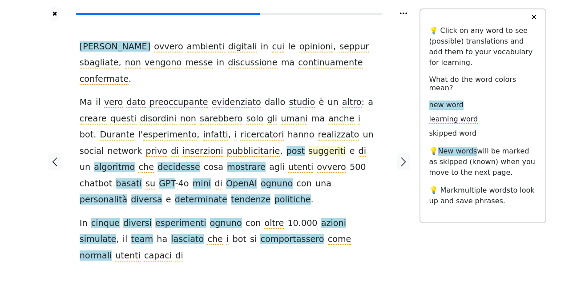
click at [308, 146] on span "suggeriti" at bounding box center [326, 151] width 37 height 11
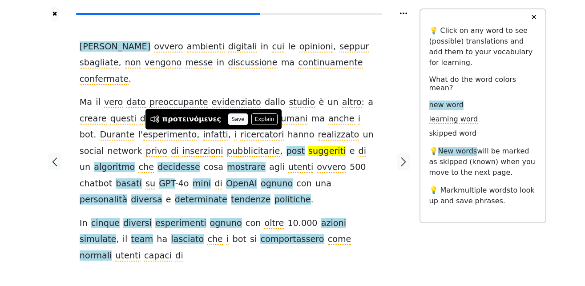
click at [228, 121] on button "Save" at bounding box center [238, 119] width 20 height 12
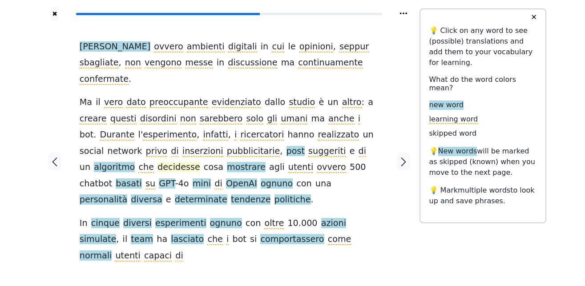
click at [200, 162] on span "decidesse" at bounding box center [178, 167] width 43 height 11
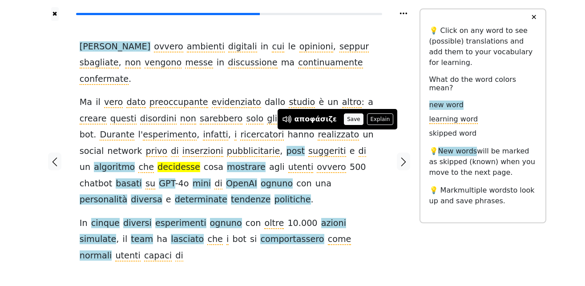
click at [351, 119] on button "Save" at bounding box center [354, 119] width 20 height 12
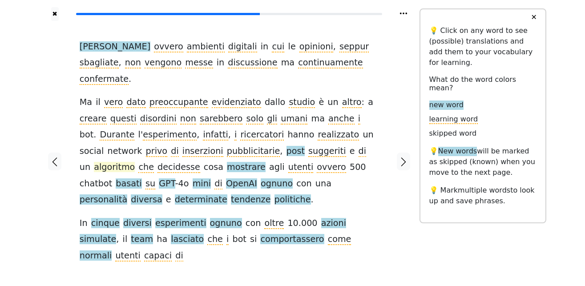
click at [135, 162] on span "algoritmo" at bounding box center [114, 167] width 41 height 11
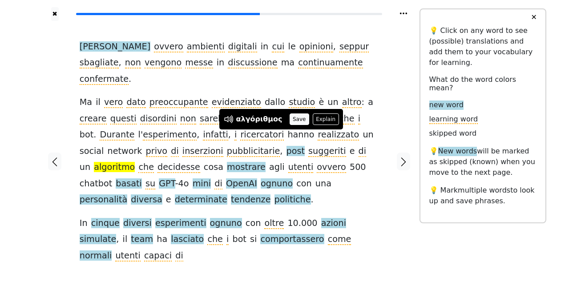
click at [293, 119] on button "Save" at bounding box center [300, 119] width 20 height 12
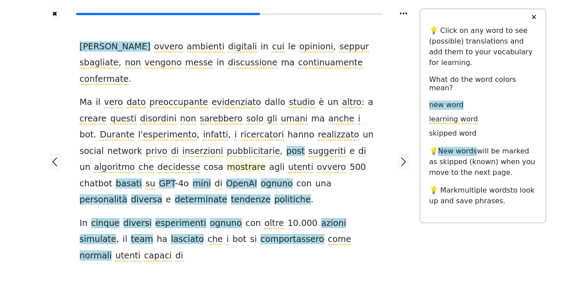
click at [227, 162] on span "mostrare" at bounding box center [246, 167] width 39 height 11
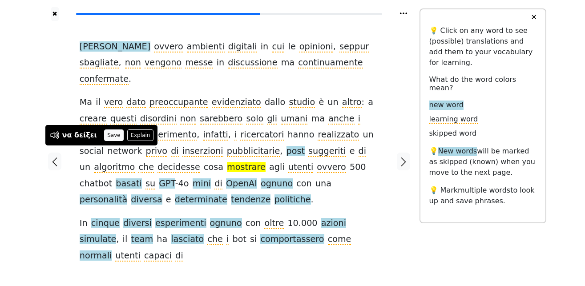
click at [106, 133] on button "Save" at bounding box center [114, 135] width 20 height 12
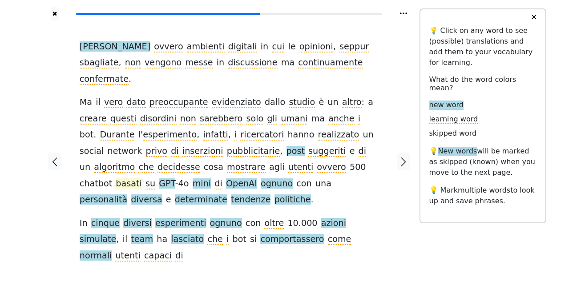
click at [142, 178] on span "basati" at bounding box center [129, 183] width 26 height 11
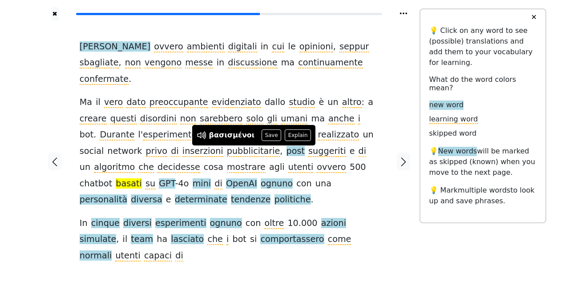
click at [262, 134] on button "Save" at bounding box center [272, 135] width 20 height 12
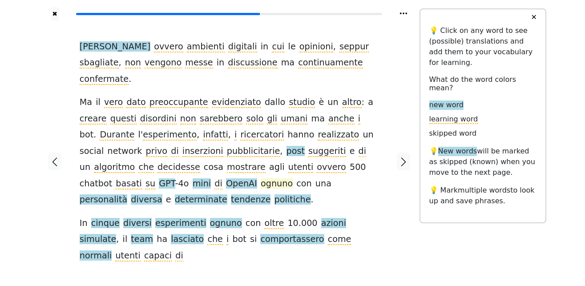
click at [261, 178] on span "ognuno" at bounding box center [277, 183] width 32 height 11
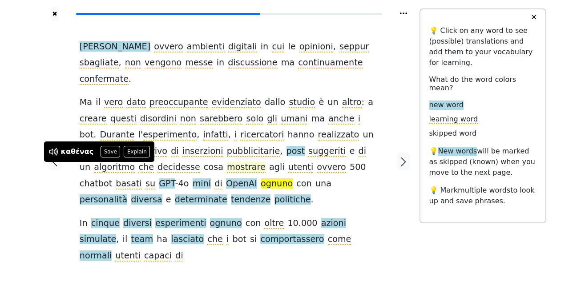
click at [105, 153] on button "Save" at bounding box center [111, 152] width 20 height 12
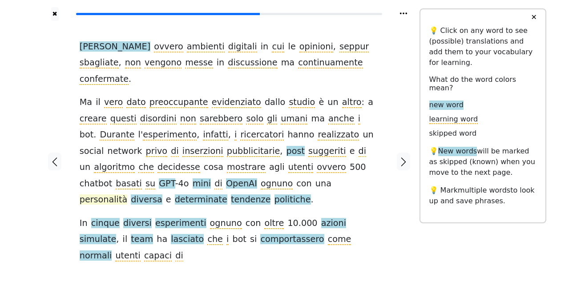
click at [127, 194] on span "personalità" at bounding box center [104, 199] width 48 height 11
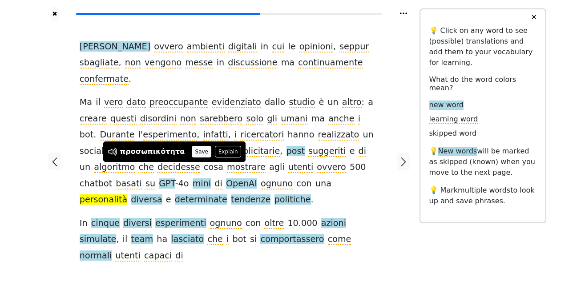
click at [192, 152] on button "Save" at bounding box center [202, 152] width 20 height 12
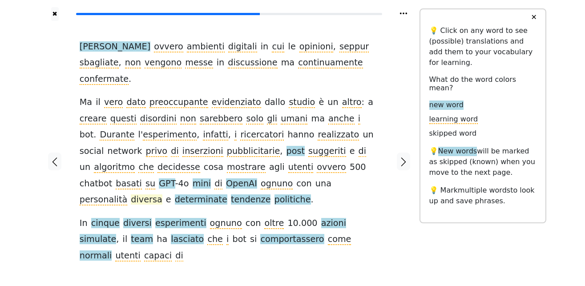
click at [162, 194] on span "diversa" at bounding box center [146, 199] width 31 height 11
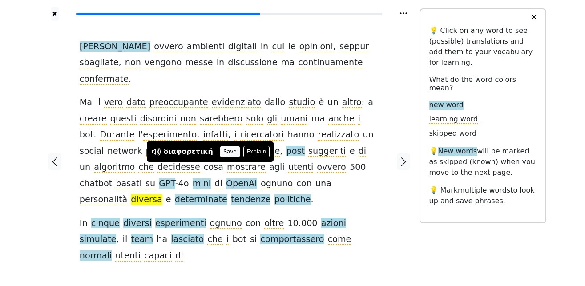
click at [221, 153] on button "Save" at bounding box center [230, 152] width 20 height 12
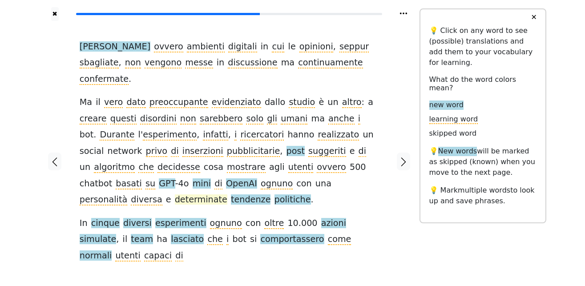
click at [227, 194] on span "determinate" at bounding box center [201, 199] width 52 height 11
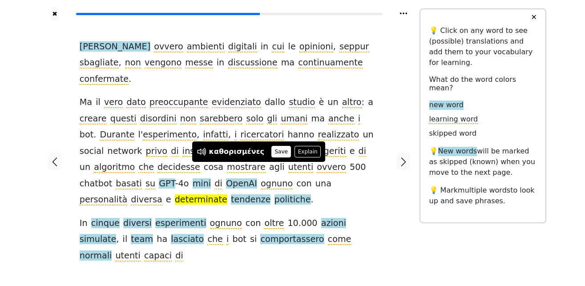
click at [278, 149] on button "Save" at bounding box center [281, 152] width 20 height 12
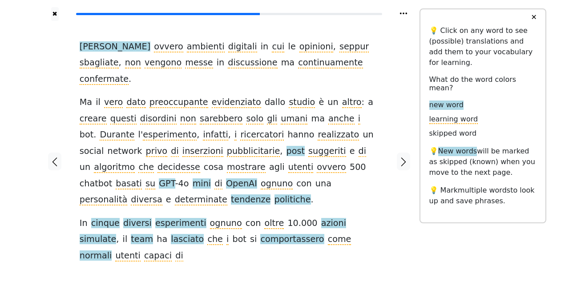
click at [271, 194] on span "tendenze" at bounding box center [251, 199] width 40 height 11
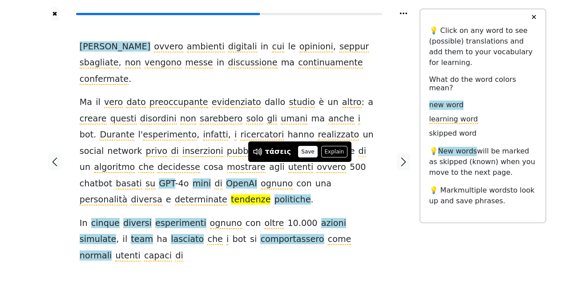
drag, startPoint x: 303, startPoint y: 152, endPoint x: 314, endPoint y: 166, distance: 18.4
click at [303, 151] on button "Save" at bounding box center [308, 152] width 20 height 12
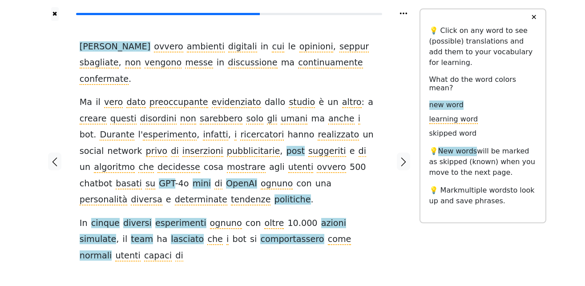
click at [311, 194] on span "politiche" at bounding box center [292, 199] width 36 height 11
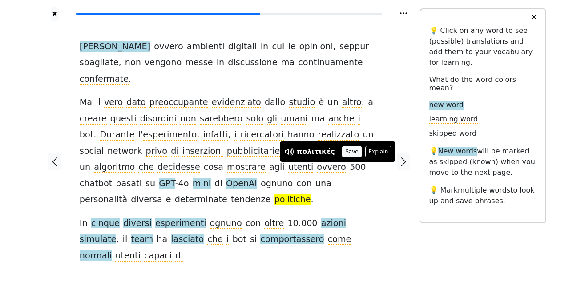
click at [342, 153] on button "Save" at bounding box center [352, 152] width 20 height 12
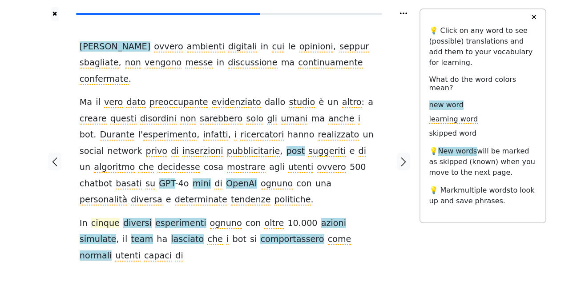
click at [113, 218] on span "cinque" at bounding box center [105, 223] width 28 height 11
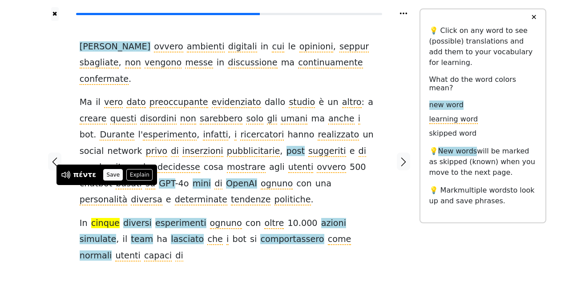
click at [113, 173] on button "Save" at bounding box center [113, 175] width 20 height 12
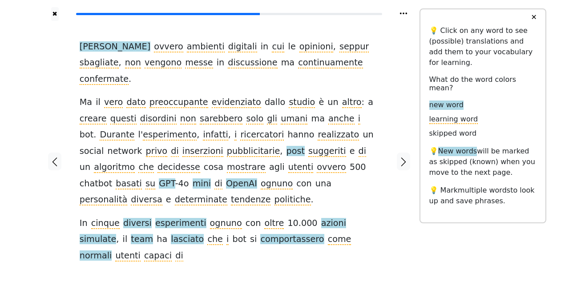
click at [140, 218] on span "diversi" at bounding box center [137, 223] width 28 height 11
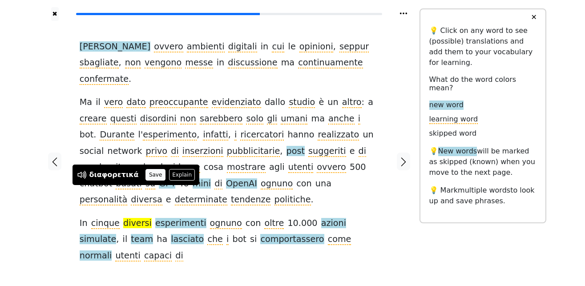
click at [149, 178] on button "Save" at bounding box center [155, 175] width 20 height 12
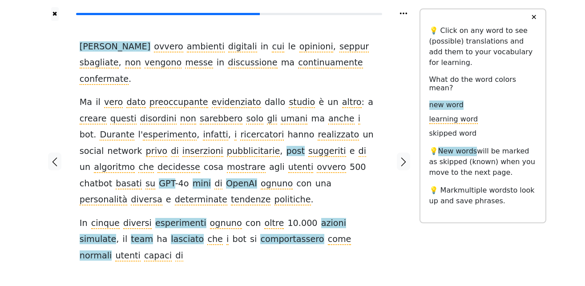
click at [173, 218] on span "esperimenti" at bounding box center [180, 223] width 51 height 11
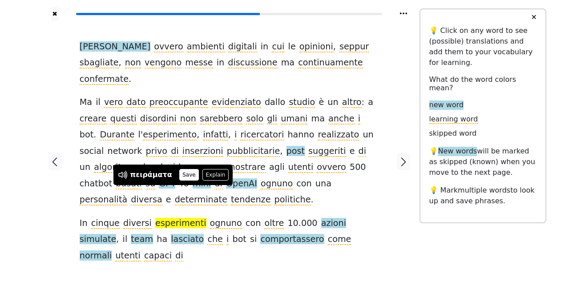
drag, startPoint x: 181, startPoint y: 177, endPoint x: 211, endPoint y: 187, distance: 31.5
click at [182, 176] on button "Save" at bounding box center [189, 175] width 20 height 12
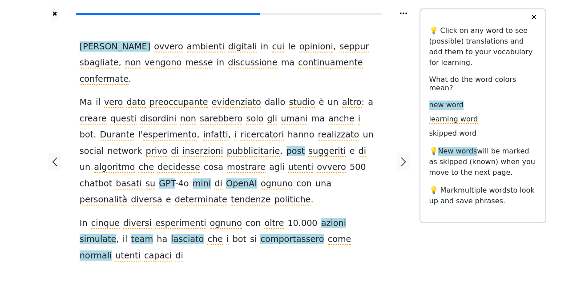
click at [321, 218] on span "azioni" at bounding box center [333, 223] width 25 height 11
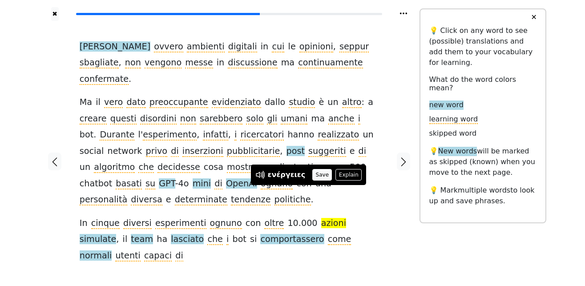
click at [319, 174] on button "Save" at bounding box center [322, 175] width 20 height 12
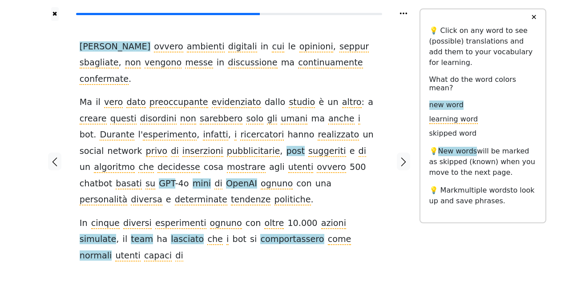
click at [117, 234] on span "simulate" at bounding box center [98, 239] width 37 height 11
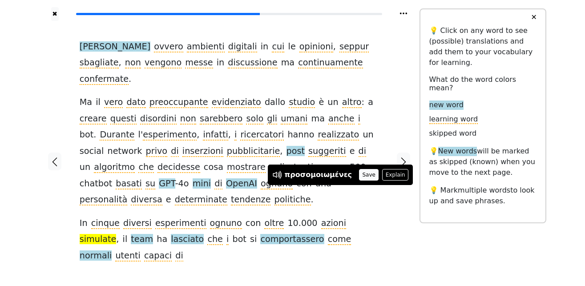
click at [359, 176] on button "Save" at bounding box center [369, 175] width 20 height 12
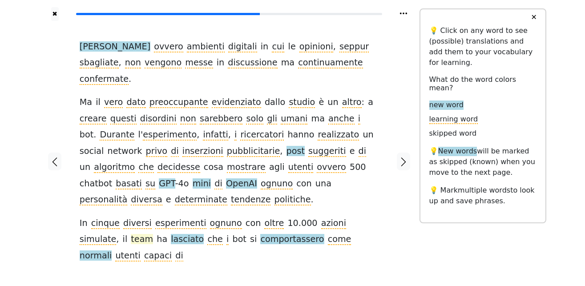
click at [131, 234] on span "team" at bounding box center [142, 239] width 22 height 11
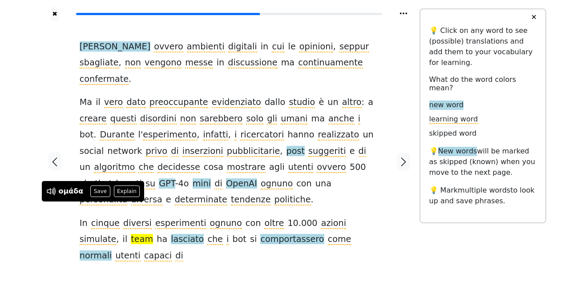
click at [101, 235] on div "chambers ovvero ambienti digitali in cui le opinioni , seppur sbagliate , non v…" at bounding box center [229, 161] width 317 height 281
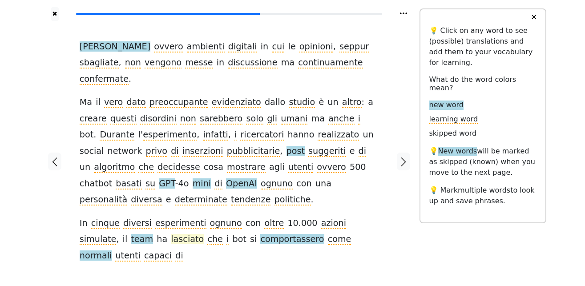
click at [171, 234] on span "lasciato" at bounding box center [187, 239] width 33 height 11
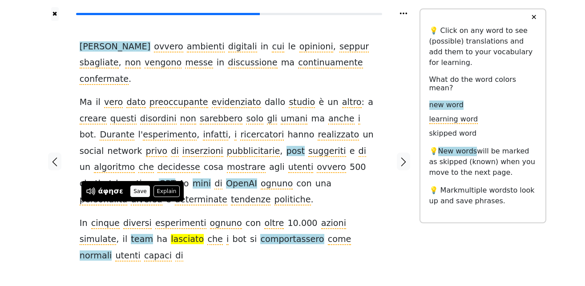
click at [137, 190] on button "Save" at bounding box center [140, 192] width 20 height 12
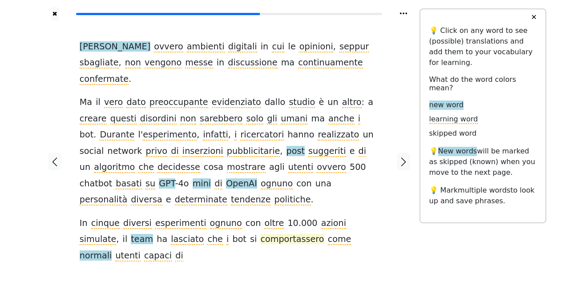
click at [260, 234] on span "comportassero" at bounding box center [292, 239] width 64 height 11
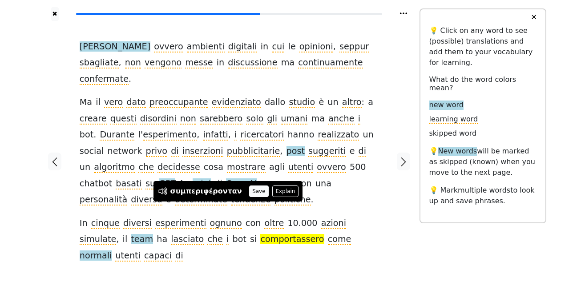
click at [249, 191] on button "Save" at bounding box center [259, 192] width 20 height 12
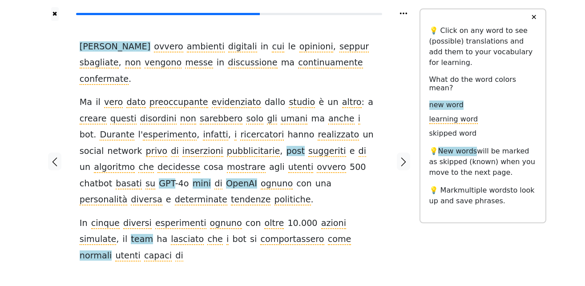
click at [112, 250] on span "normali" at bounding box center [96, 255] width 32 height 11
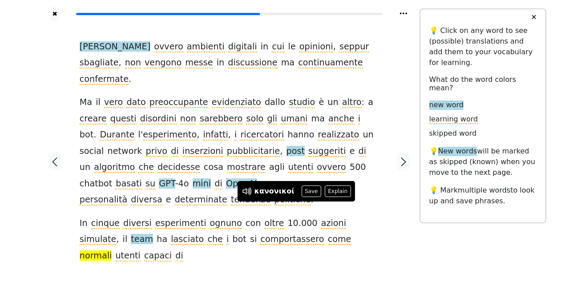
drag, startPoint x: 304, startPoint y: 195, endPoint x: 306, endPoint y: 200, distance: 5.2
click at [304, 195] on button "Save" at bounding box center [312, 192] width 20 height 12
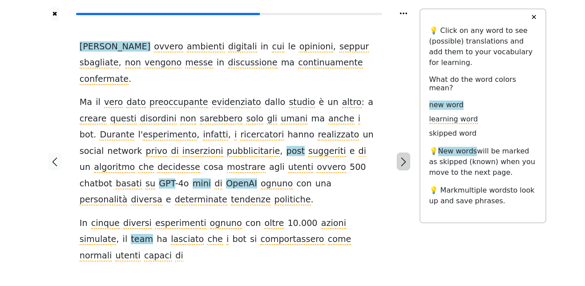
click at [405, 157] on icon "button" at bounding box center [403, 162] width 11 height 11
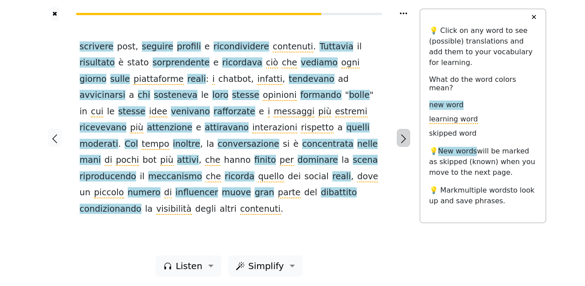
click at [404, 140] on icon "button" at bounding box center [403, 138] width 5 height 9
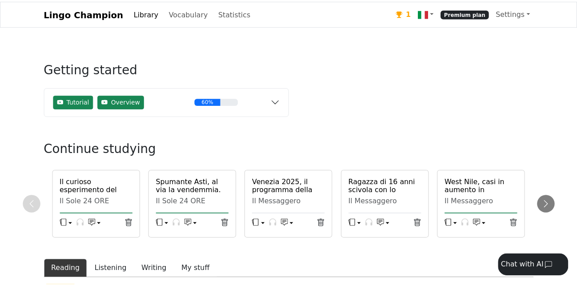
scroll to position [27, 0]
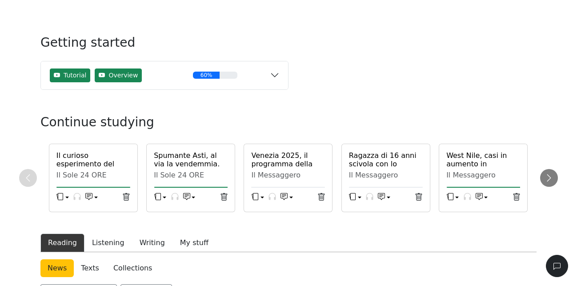
click at [101, 165] on h6 "Il curioso esperimento del social network popolato interamente da chatbot" at bounding box center [93, 176] width 74 height 51
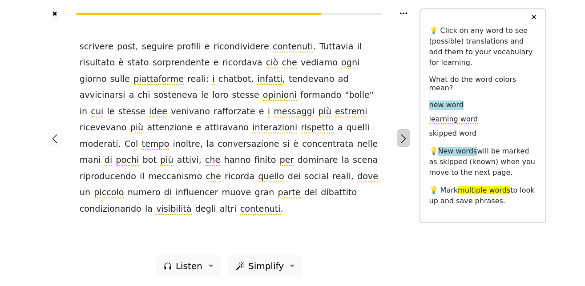
click at [397, 142] on button "button" at bounding box center [403, 138] width 13 height 18
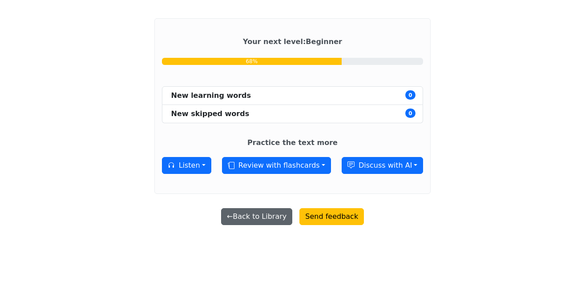
click at [276, 219] on button "← Back to Library" at bounding box center [256, 216] width 71 height 17
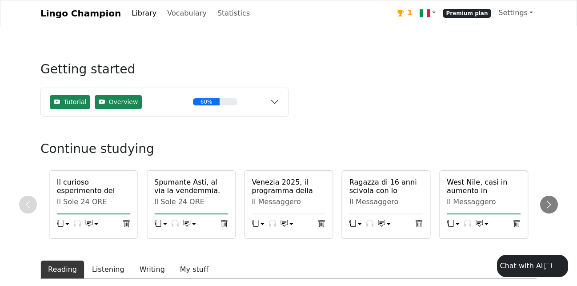
click at [96, 192] on h6 "Il curioso esperimento del social network popolato interamente da chatbot" at bounding box center [94, 203] width 74 height 51
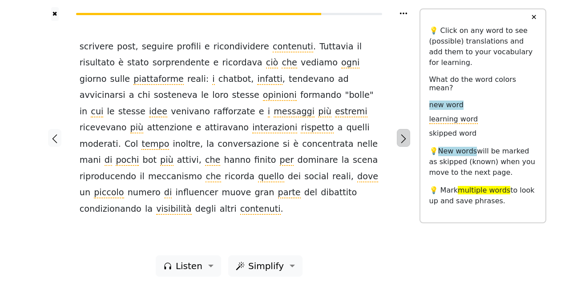
click at [404, 138] on icon "button" at bounding box center [403, 138] width 11 height 11
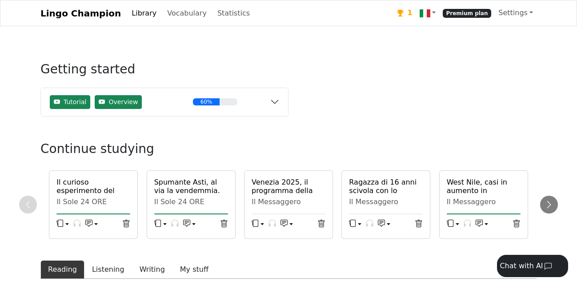
click at [112, 195] on h6 "Il curioso esperimento del social network popolato interamente da chatbot" at bounding box center [93, 203] width 74 height 51
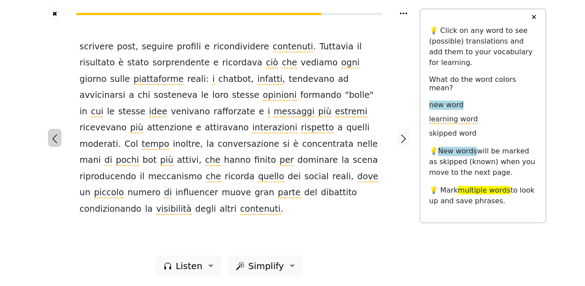
click at [53, 137] on icon "button" at bounding box center [54, 138] width 11 height 11
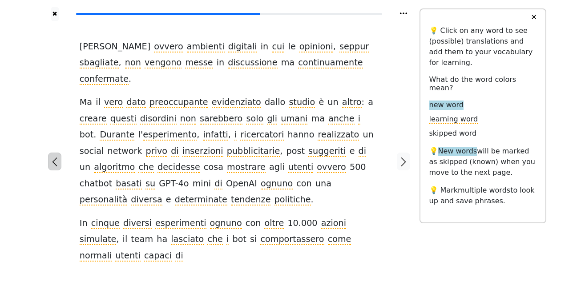
click at [53, 157] on icon "button" at bounding box center [54, 162] width 11 height 11
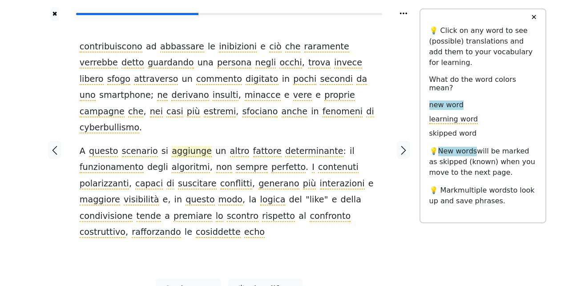
click at [180, 146] on span "aggiunge" at bounding box center [192, 151] width 40 height 11
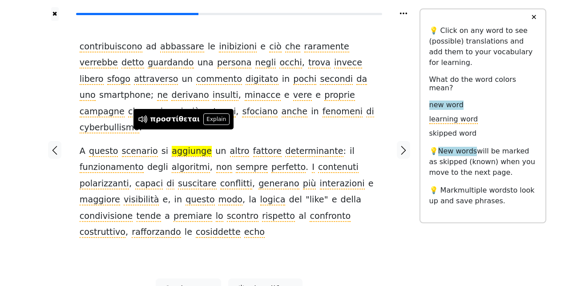
click at [36, 140] on div "✖ contribuiscono ad abbassare le inibizioni e ciò che raramente verrebbe detto …" at bounding box center [292, 155] width 585 height 311
click at [43, 149] on div at bounding box center [55, 150] width 32 height 258
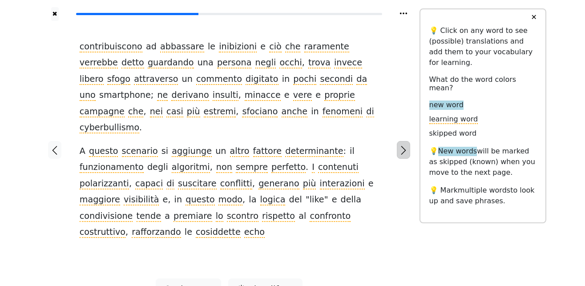
click at [402, 145] on icon "button" at bounding box center [403, 150] width 11 height 11
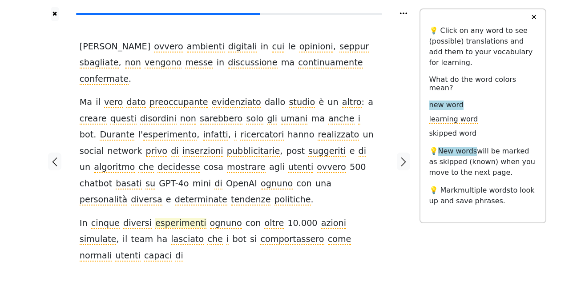
click at [172, 218] on span "esperimenti" at bounding box center [180, 223] width 51 height 11
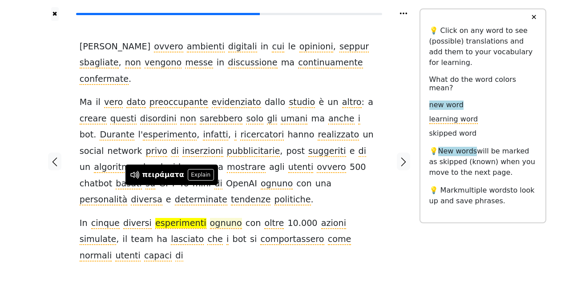
click at [216, 218] on span "ognuno" at bounding box center [226, 223] width 32 height 11
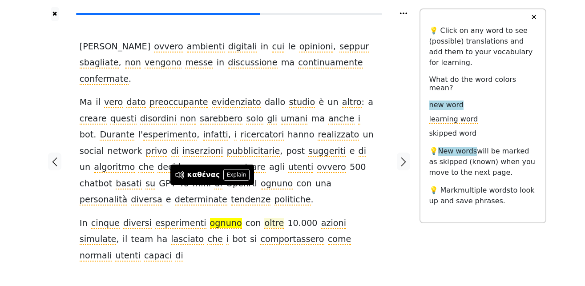
click at [264, 218] on span "oltre" at bounding box center [274, 223] width 20 height 11
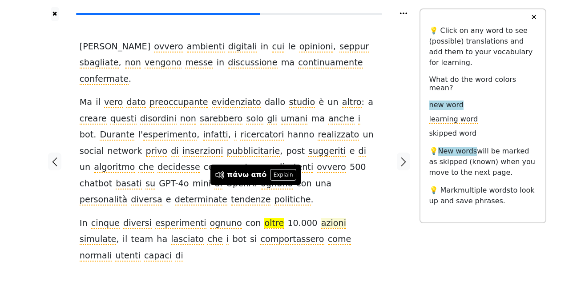
click at [321, 218] on span "azioni" at bounding box center [333, 223] width 25 height 11
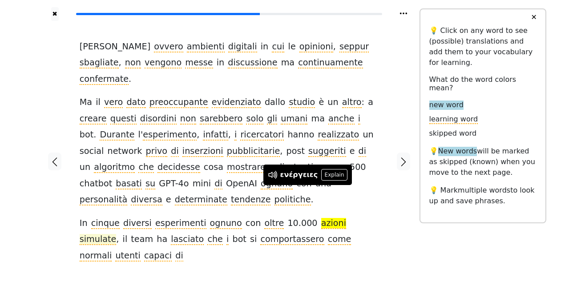
click at [117, 234] on span "simulate" at bounding box center [98, 239] width 37 height 11
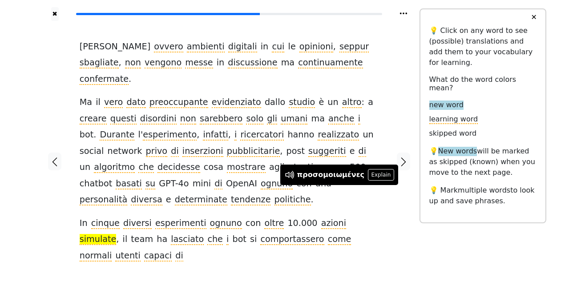
click at [185, 225] on div "chambers ovvero ambienti digitali in cui le opinioni , seppur sbagliate , non v…" at bounding box center [229, 161] width 317 height 281
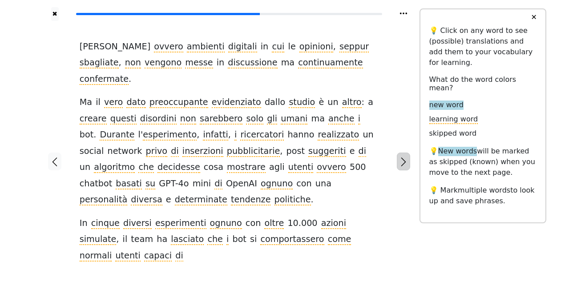
click at [399, 157] on icon "button" at bounding box center [403, 162] width 11 height 11
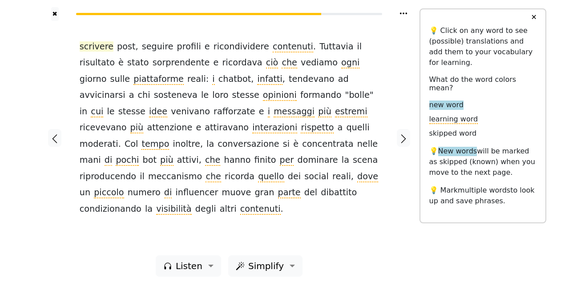
click at [102, 48] on span "scrivere" at bounding box center [97, 46] width 34 height 11
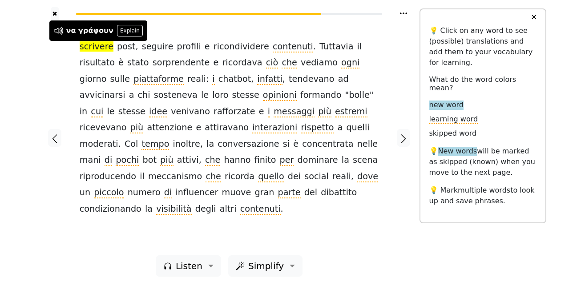
click at [60, 65] on div at bounding box center [55, 138] width 32 height 234
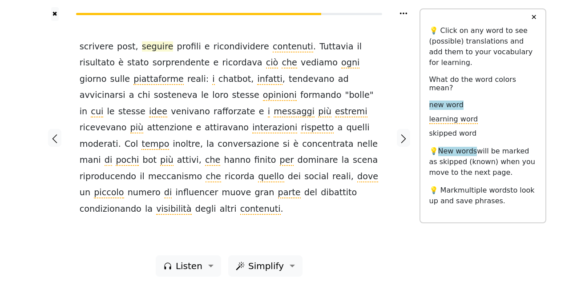
click at [143, 46] on span "seguire" at bounding box center [158, 46] width 32 height 11
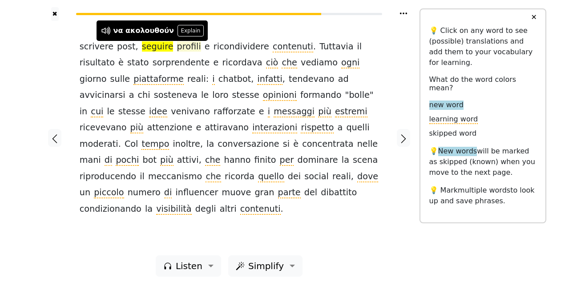
click at [177, 50] on span "profili" at bounding box center [189, 46] width 24 height 11
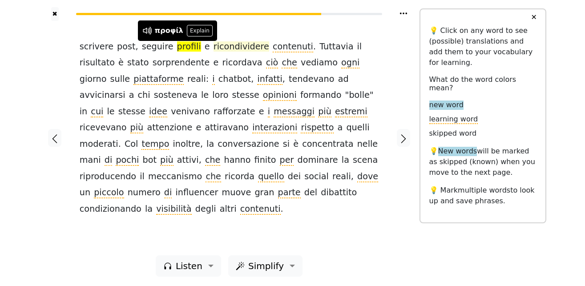
click at [218, 50] on span "ricondividere" at bounding box center [242, 46] width 56 height 11
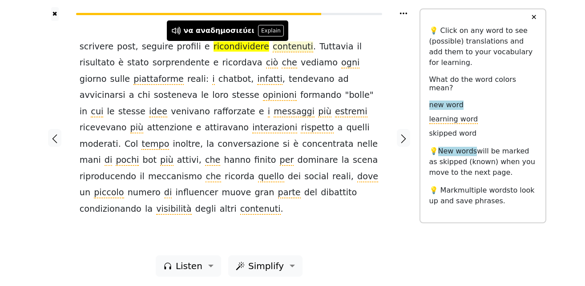
click at [273, 49] on span "contenuti" at bounding box center [293, 46] width 40 height 11
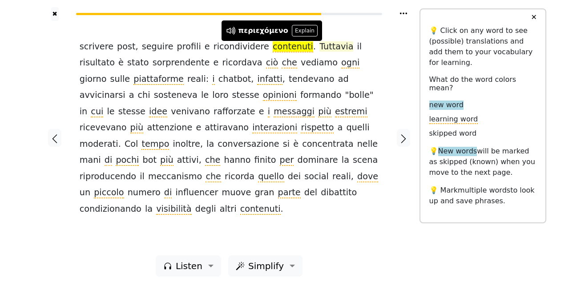
click at [319, 48] on span "Tuttavia" at bounding box center [336, 46] width 34 height 11
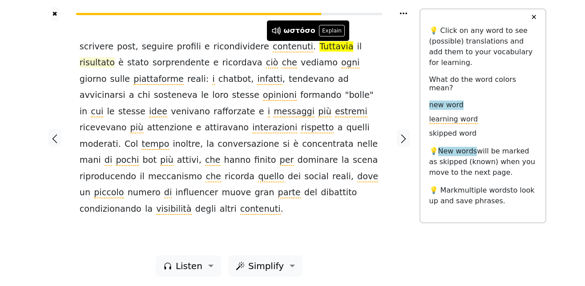
click at [115, 57] on span "risultato" at bounding box center [97, 62] width 35 height 11
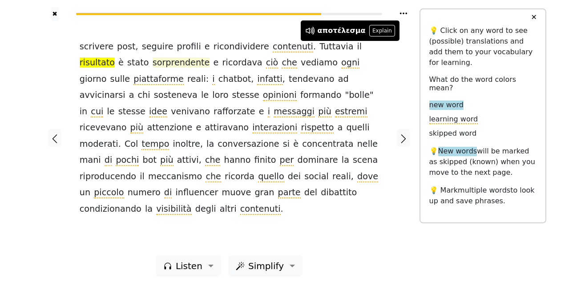
click at [153, 65] on span "sorprendente" at bounding box center [181, 62] width 57 height 11
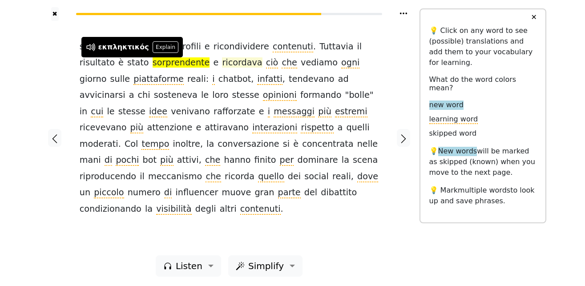
click at [222, 65] on span "ricordava" at bounding box center [242, 62] width 40 height 11
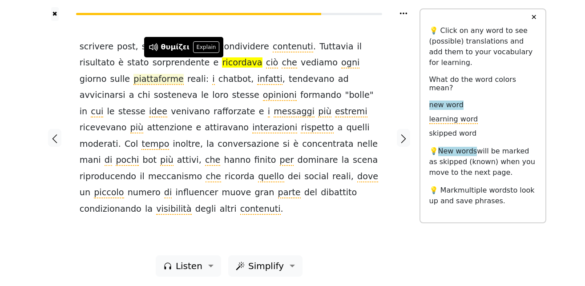
click at [133, 82] on span "piattaforme" at bounding box center [158, 79] width 50 height 11
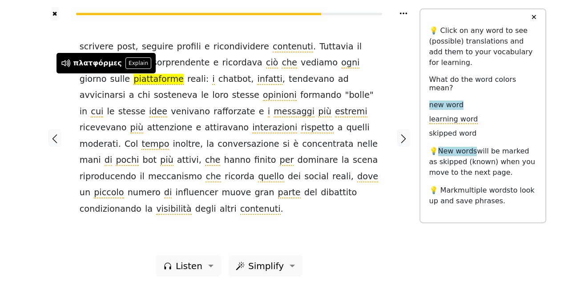
click at [42, 80] on div at bounding box center [55, 138] width 32 height 234
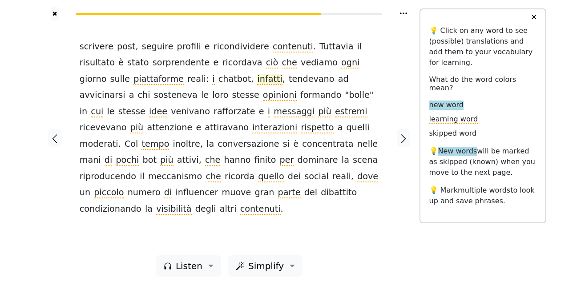
click at [257, 81] on span "infatti" at bounding box center [269, 79] width 25 height 11
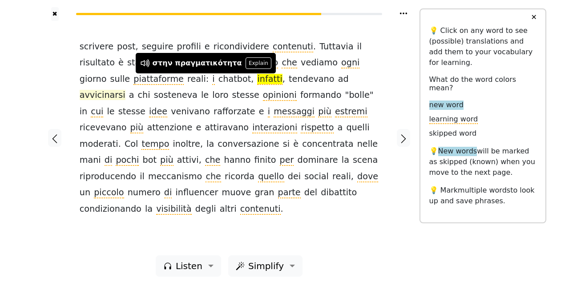
click at [125, 90] on span "avvicinarsi" at bounding box center [103, 95] width 46 height 11
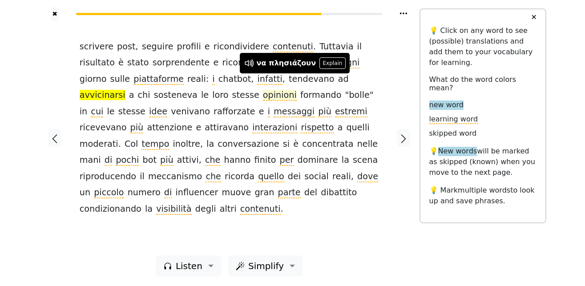
click at [263, 97] on span "opinioni" at bounding box center [280, 95] width 34 height 11
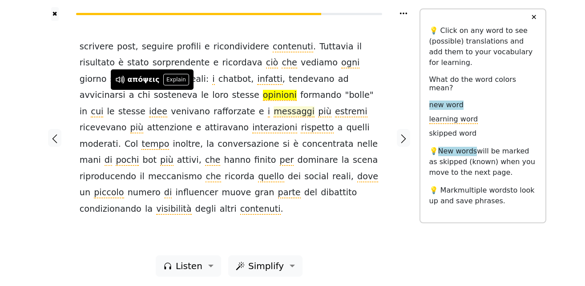
click at [274, 114] on span "messaggi" at bounding box center [294, 111] width 41 height 11
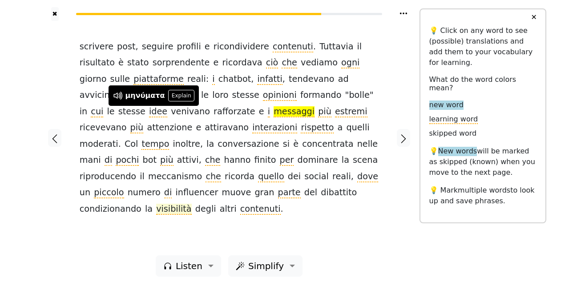
click at [172, 204] on span "visibilità" at bounding box center [173, 209] width 35 height 11
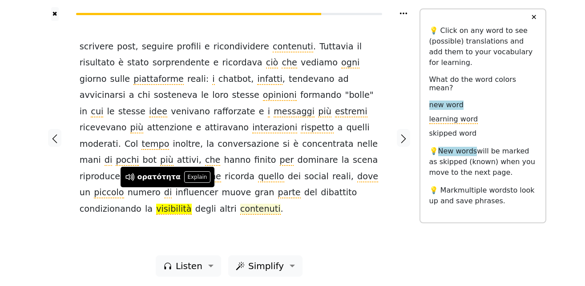
click at [240, 204] on span "contenuti" at bounding box center [260, 209] width 40 height 11
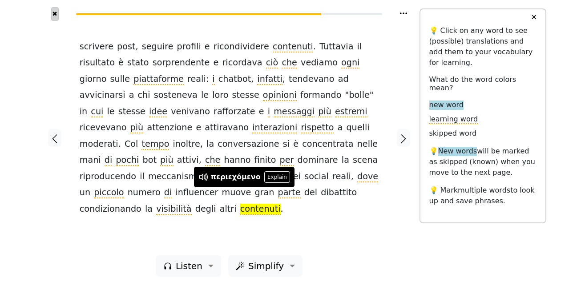
click at [57, 16] on button "✖" at bounding box center [55, 14] width 8 height 14
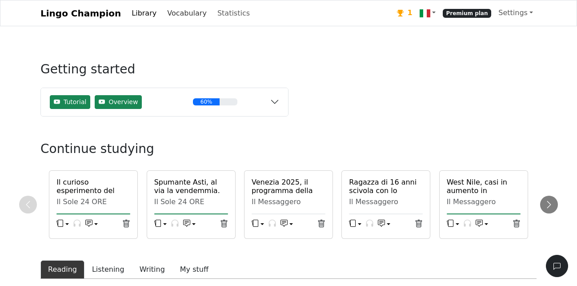
click at [178, 16] on link "Vocabulary" at bounding box center [187, 13] width 47 height 18
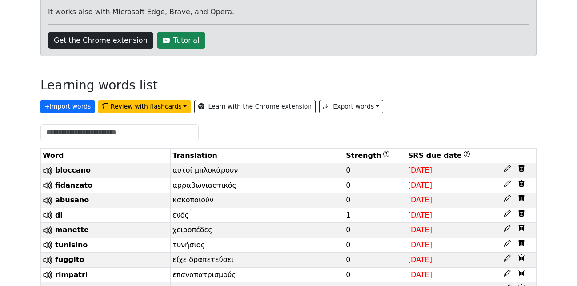
scroll to position [227, 0]
